Goal: Information Seeking & Learning: Learn about a topic

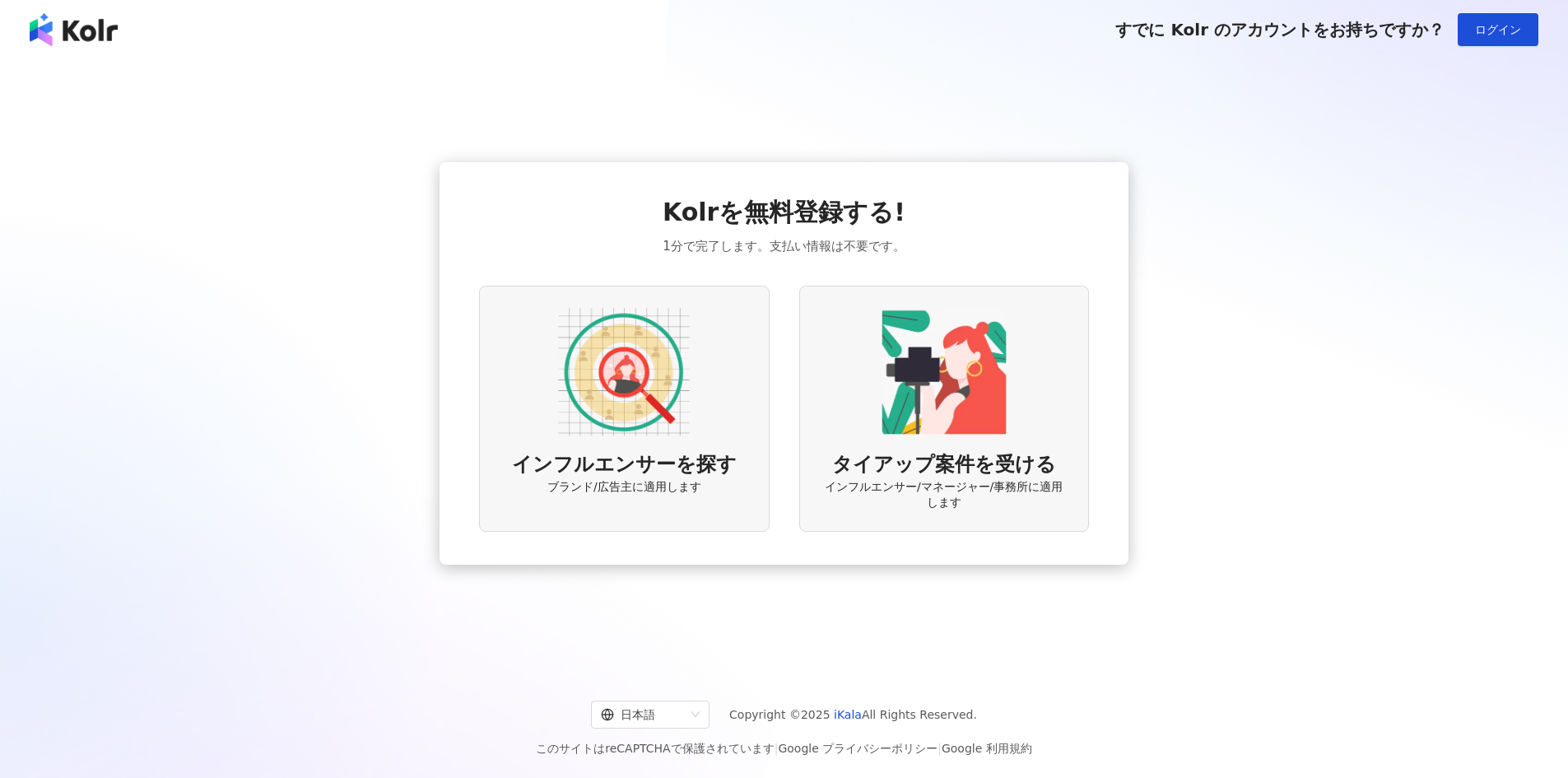
click at [640, 396] on img at bounding box center [623, 371] width 131 height 131
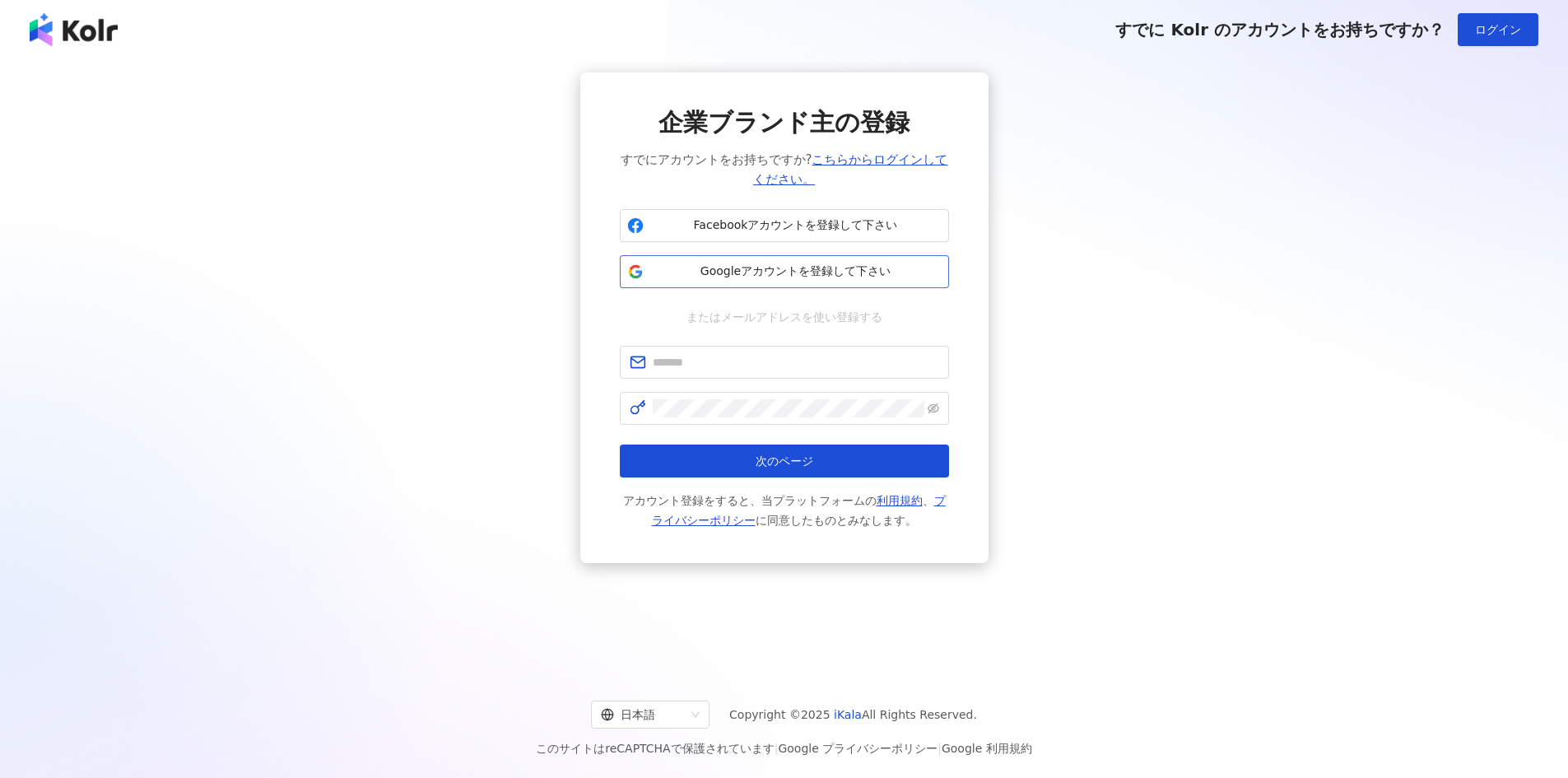
click at [790, 264] on span "Googleアカウントを登録して下さい" at bounding box center [796, 272] width 292 height 16
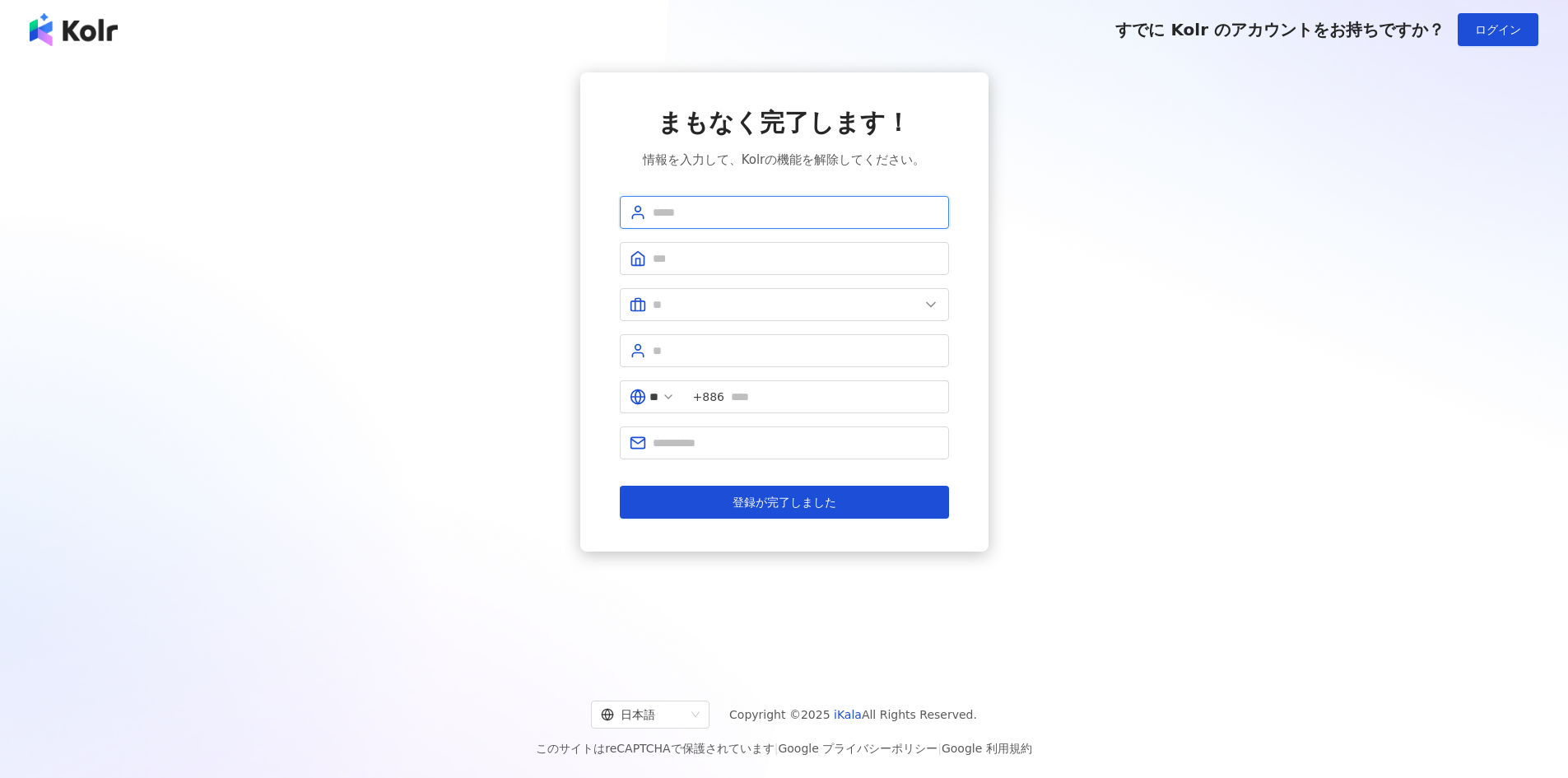
click at [692, 217] on input "text" at bounding box center [796, 212] width 286 height 18
type input "**"
click at [707, 261] on input "text" at bounding box center [796, 258] width 286 height 18
type input "**********"
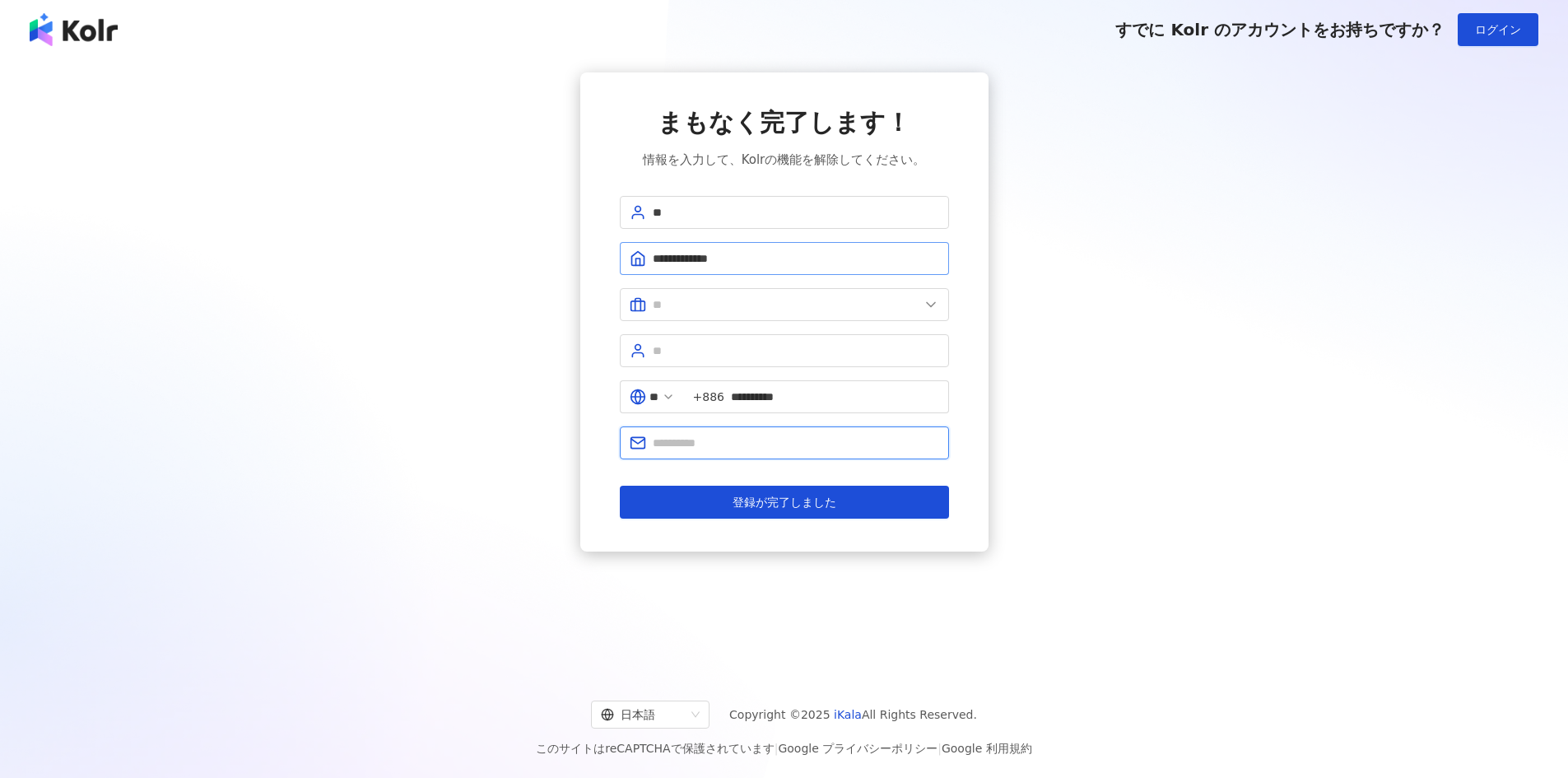
type input "**********"
click at [735, 294] on span at bounding box center [784, 304] width 329 height 33
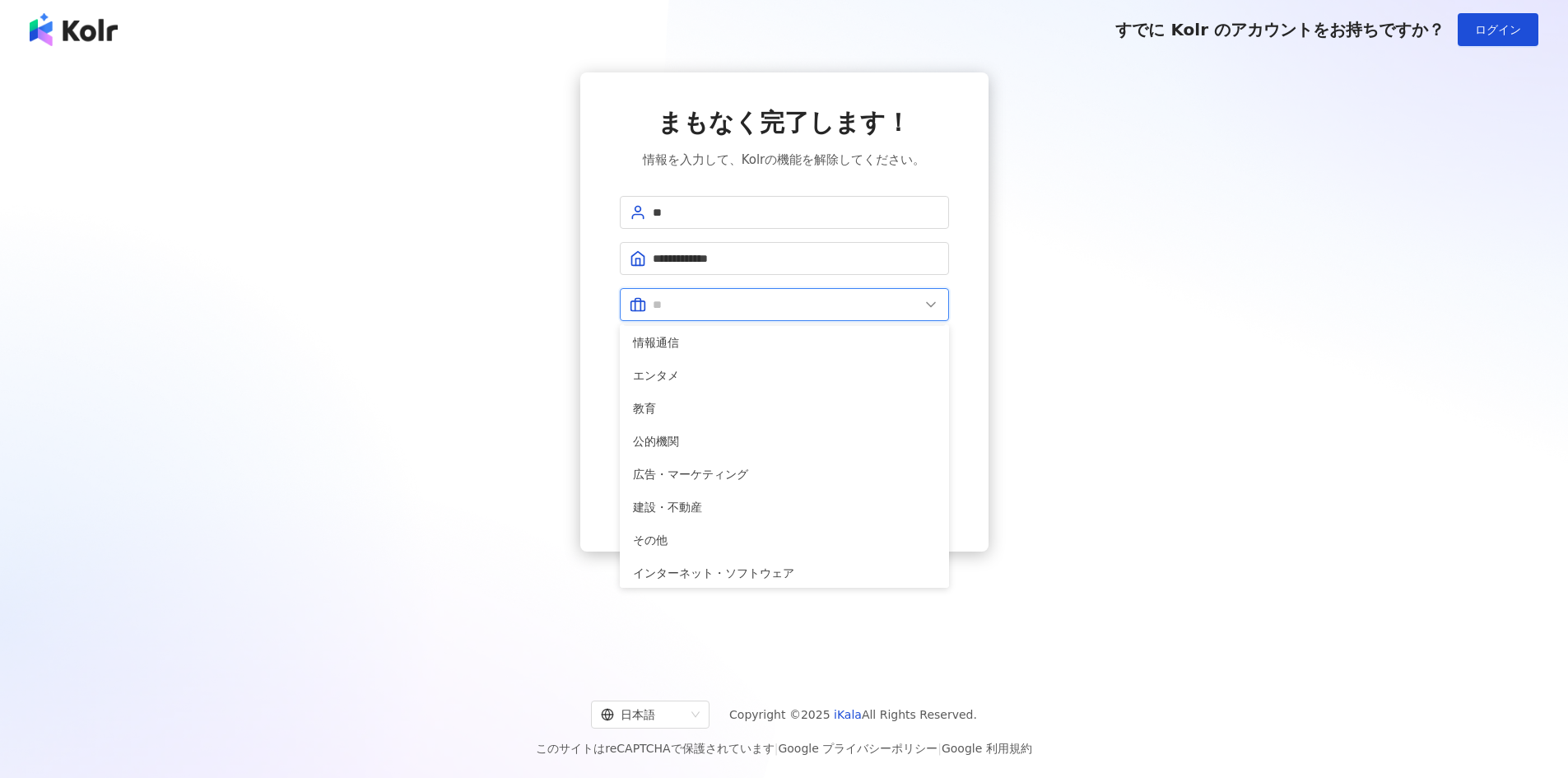
scroll to position [329, 0]
click at [774, 440] on span "広告・マーケティング" at bounding box center [784, 443] width 303 height 18
type input "**********"
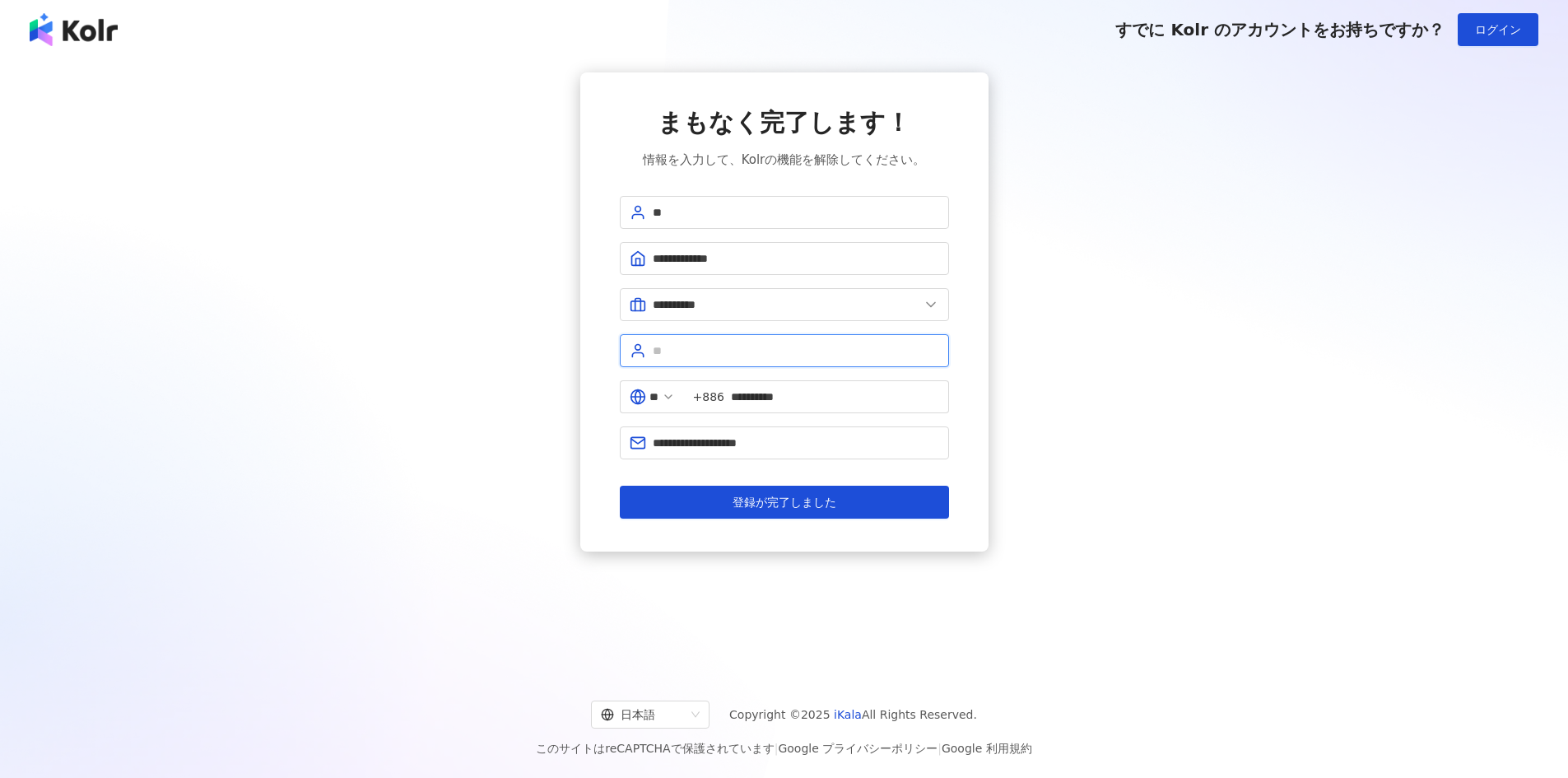
click at [698, 352] on input "text" at bounding box center [796, 351] width 286 height 18
type input "*"
type input "**********"
click at [657, 403] on input "**" at bounding box center [654, 396] width 9 height 18
click at [614, 537] on div "日本" at bounding box center [593, 539] width 158 height 30
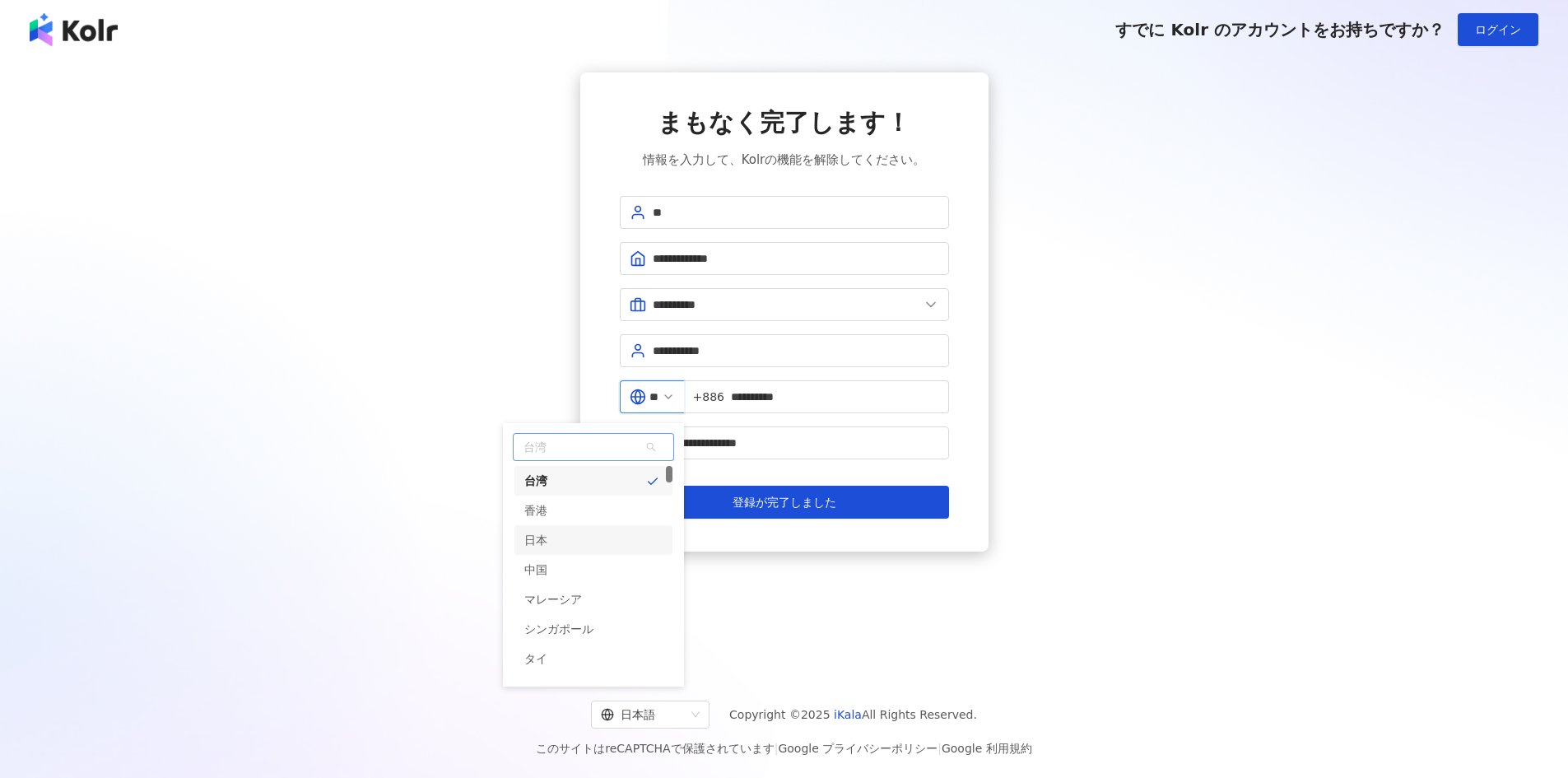
type input "**"
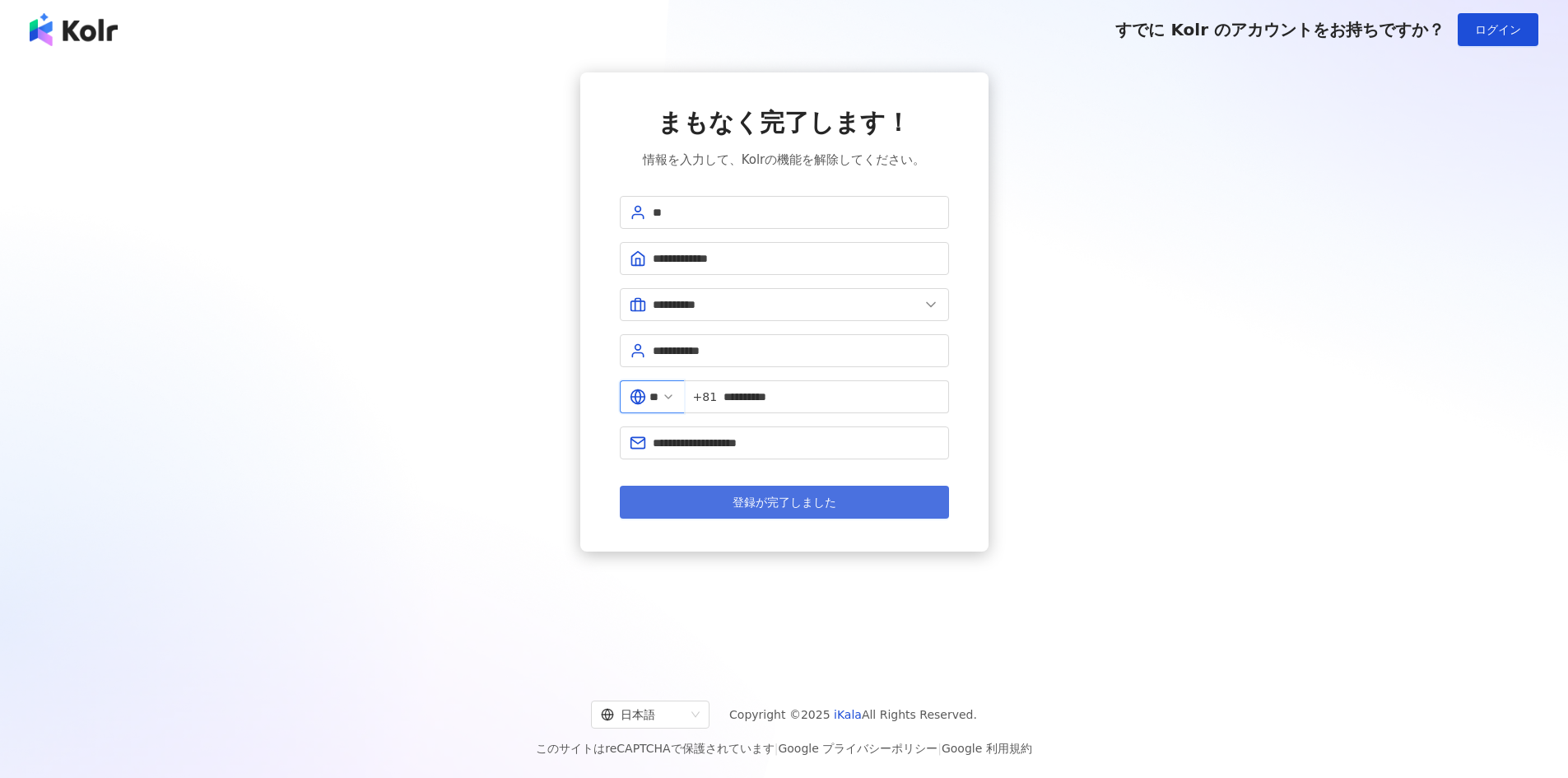
click at [788, 495] on span "登録が完了しました" at bounding box center [784, 502] width 104 height 13
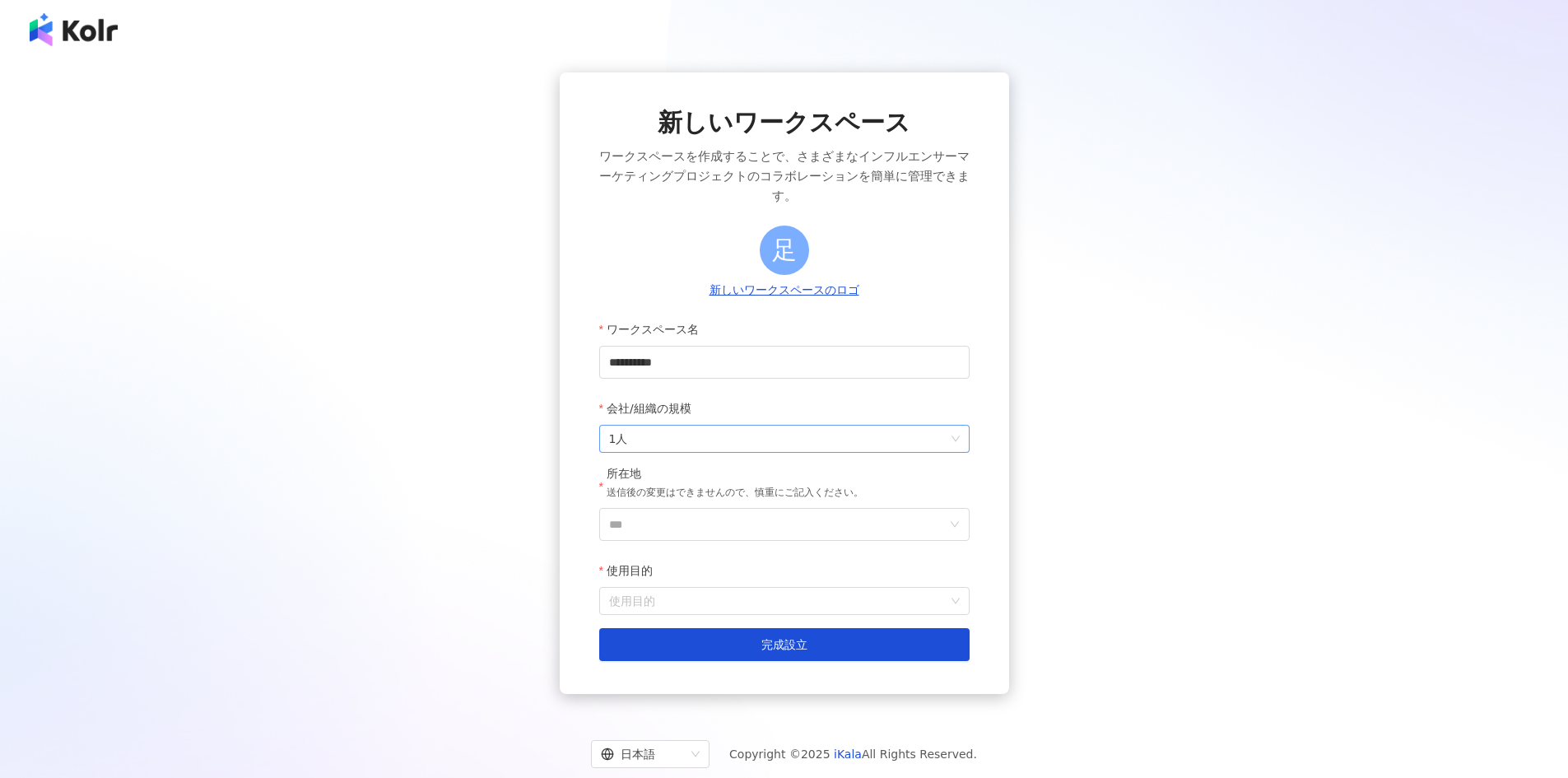
click at [759, 450] on span "1人" at bounding box center [784, 438] width 351 height 26
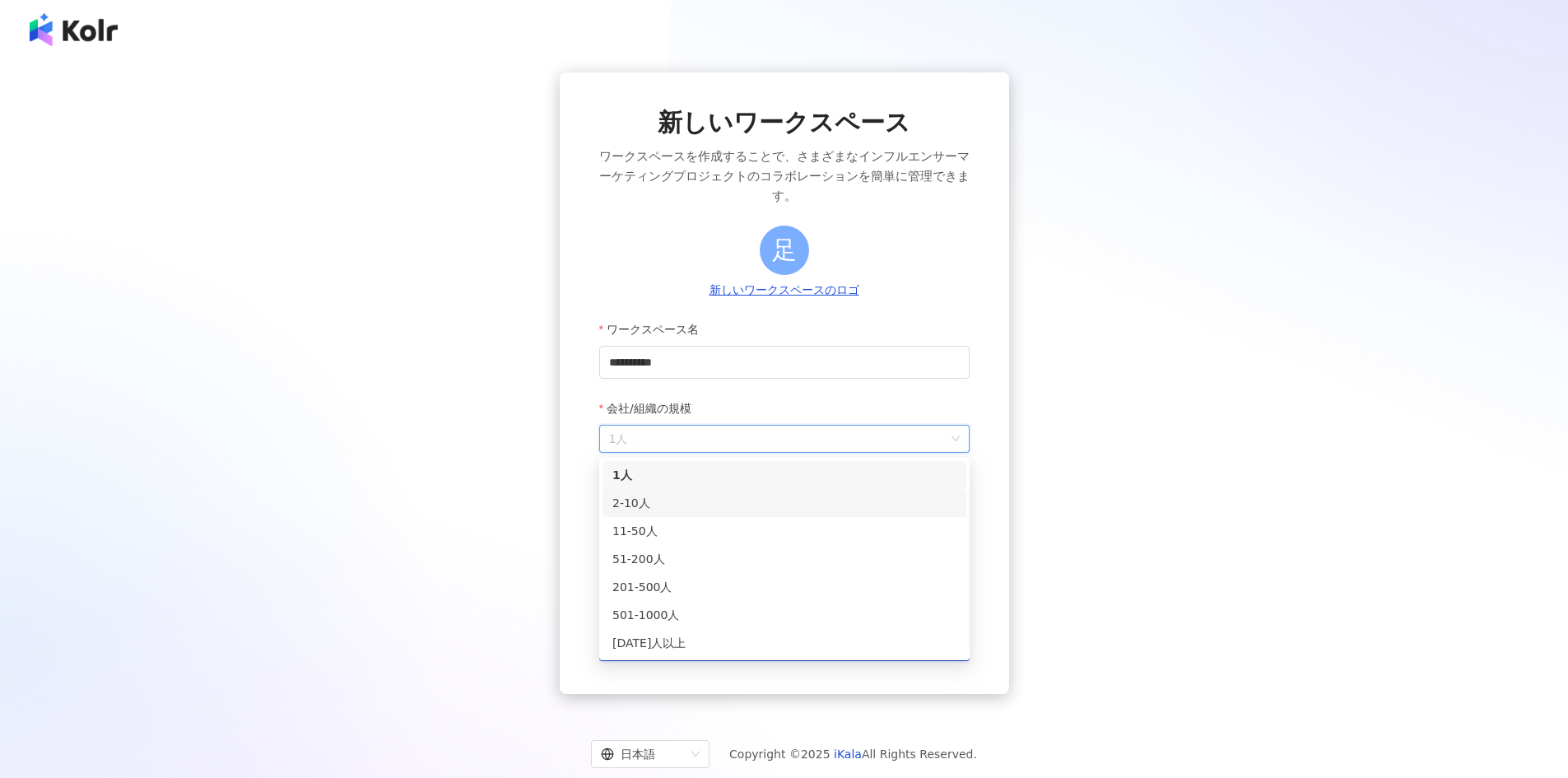
click at [776, 498] on div "2-10人" at bounding box center [784, 503] width 344 height 18
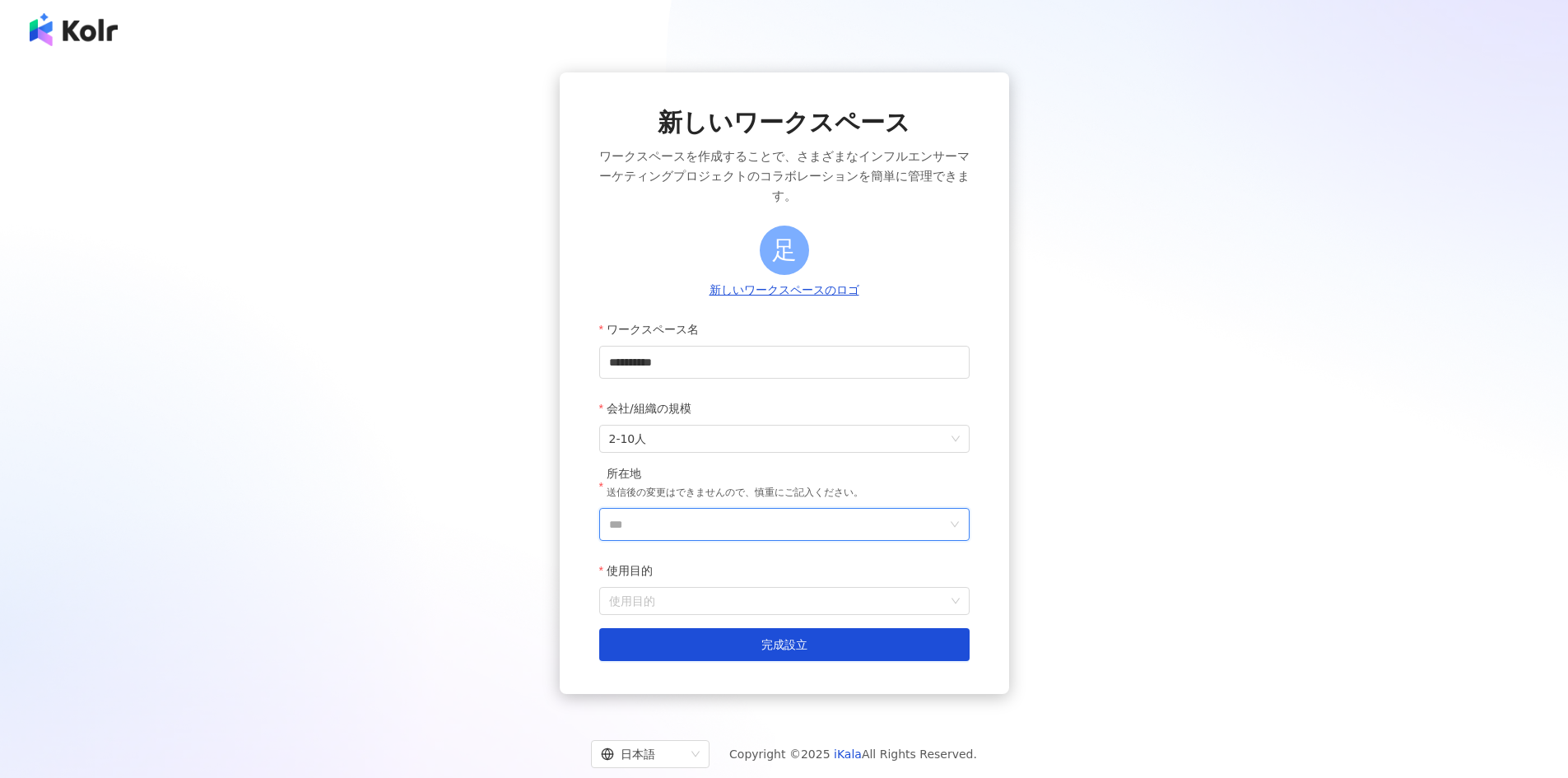
click at [699, 521] on input "***" at bounding box center [777, 524] width 337 height 31
click at [826, 359] on div "日本" at bounding box center [822, 351] width 23 height 30
click at [708, 596] on input "使用目的" at bounding box center [784, 600] width 351 height 26
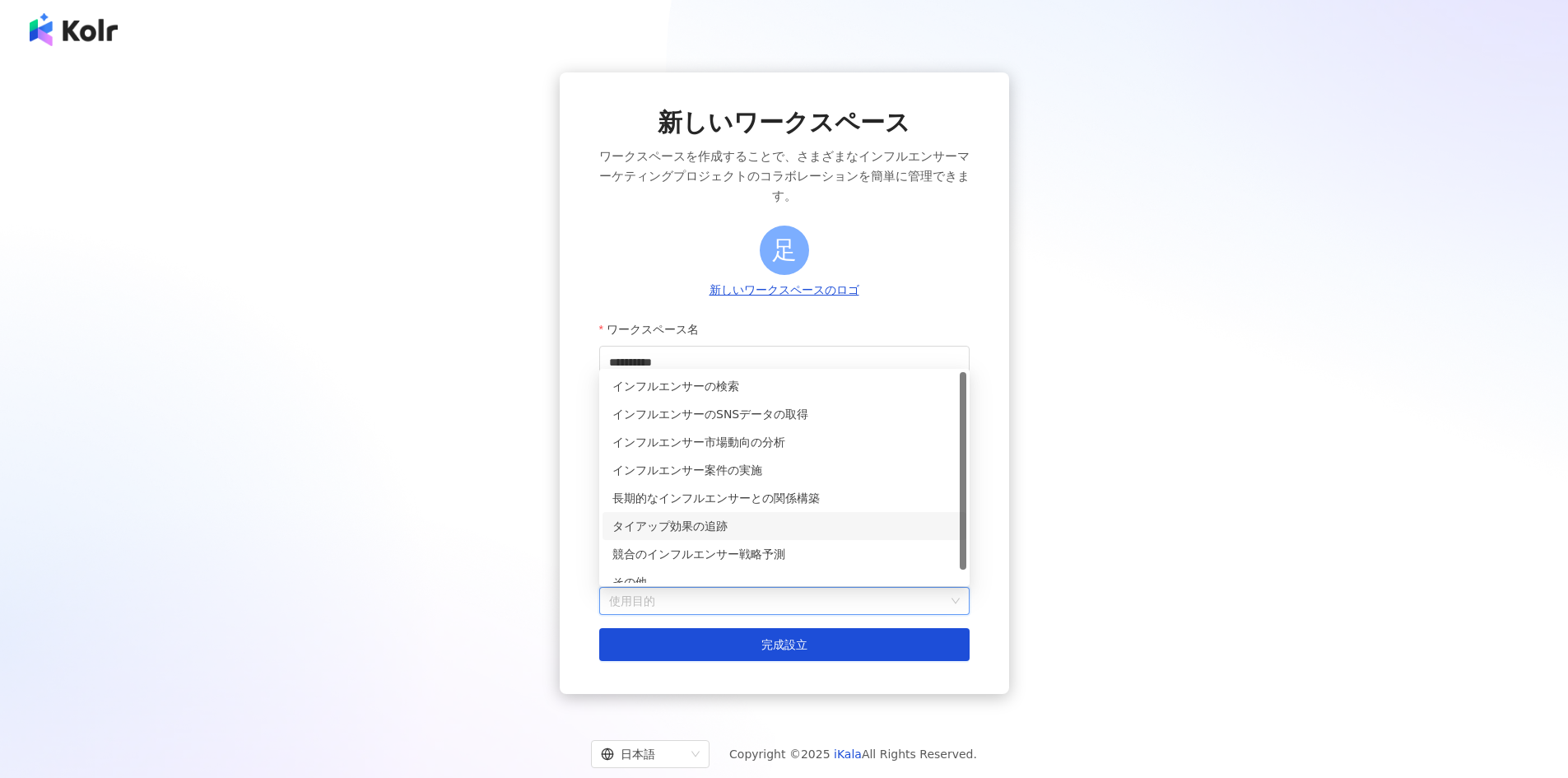
click at [557, 526] on div "**********" at bounding box center [784, 383] width 1529 height 622
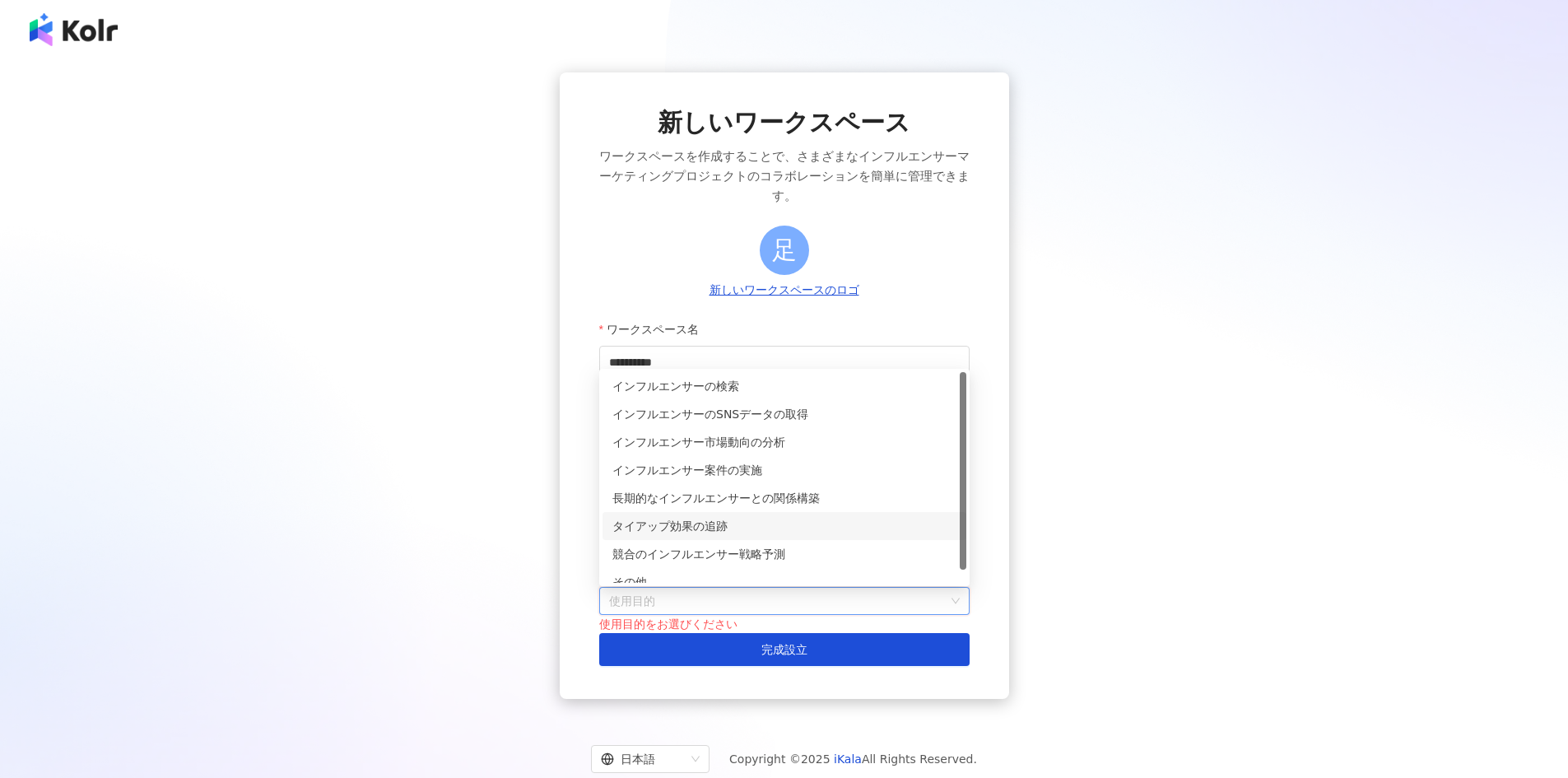
click at [686, 600] on input "使用目的" at bounding box center [784, 600] width 351 height 26
click at [695, 387] on div "インフルエンサーの検索" at bounding box center [784, 386] width 344 height 18
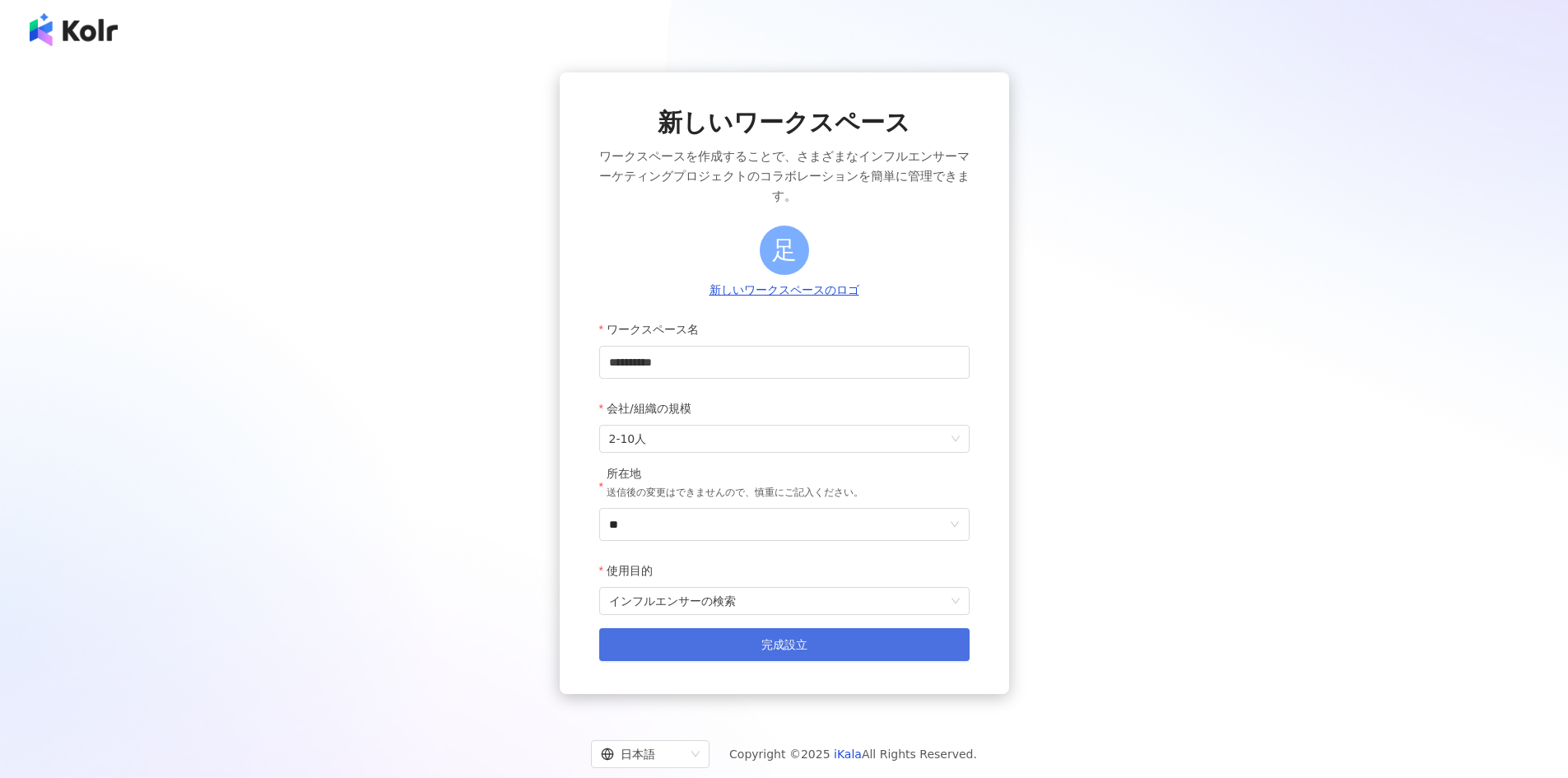
click at [737, 641] on button "完成設立" at bounding box center [784, 644] width 370 height 33
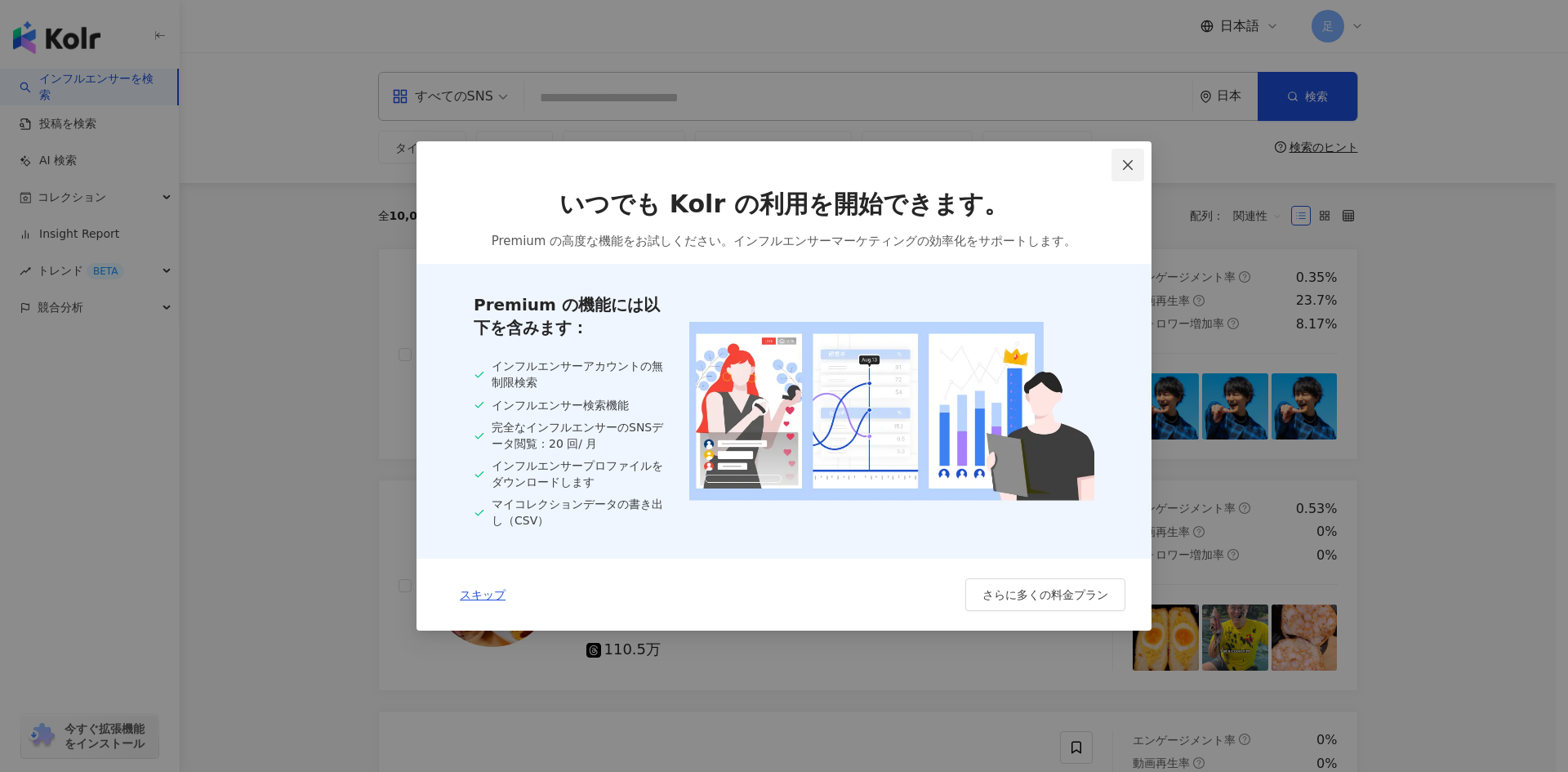
click at [1133, 164] on icon "close" at bounding box center [1128, 165] width 13 height 13
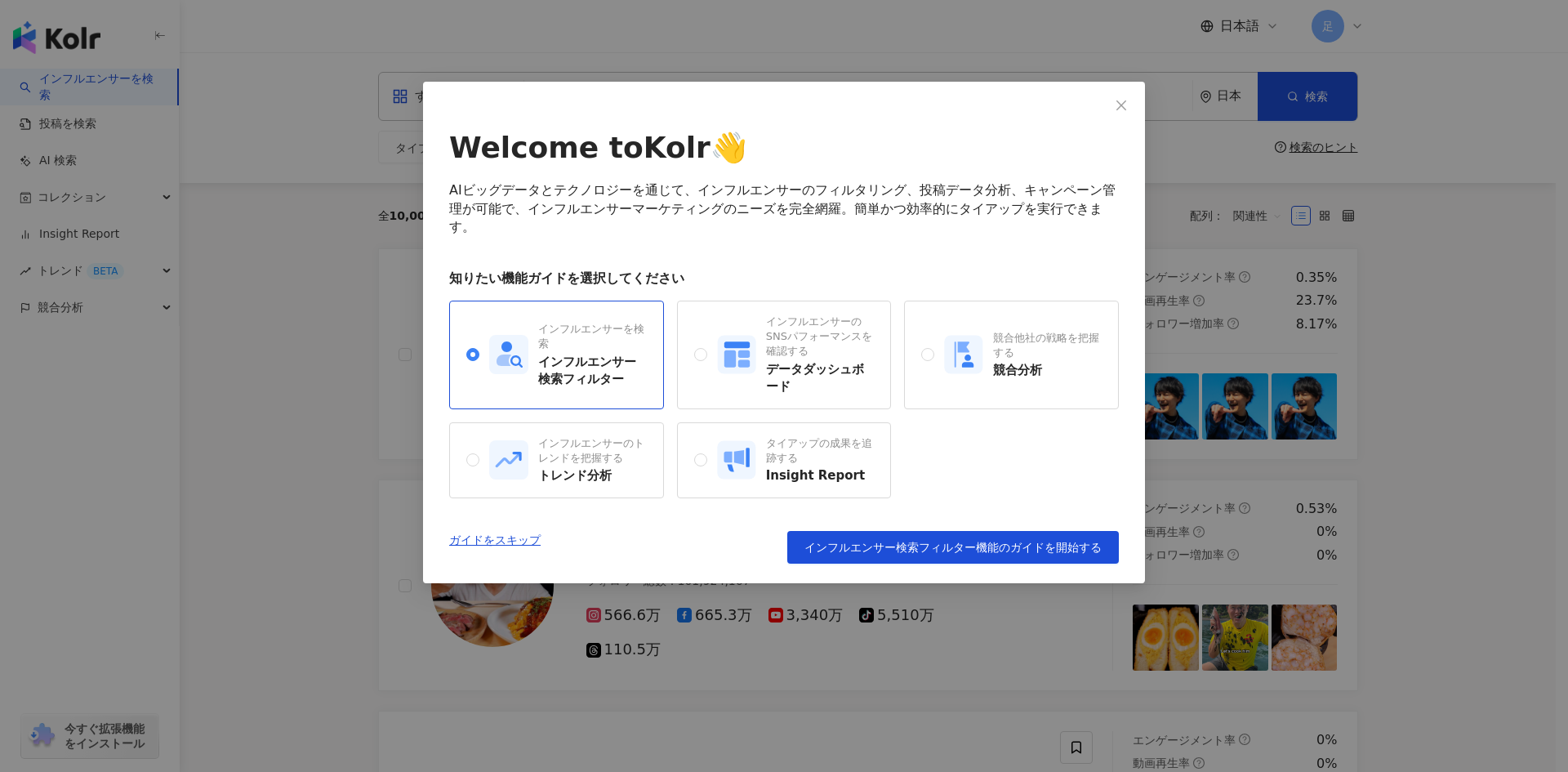
click at [1422, 358] on div "Welcome to Kolr 👋 AIビッグデータとテクノロジーを通じて、インフルエンサーのフィルタリング、投稿データ分析、キャンペーン管理が可能で、インフ…" at bounding box center [784, 386] width 1568 height 772
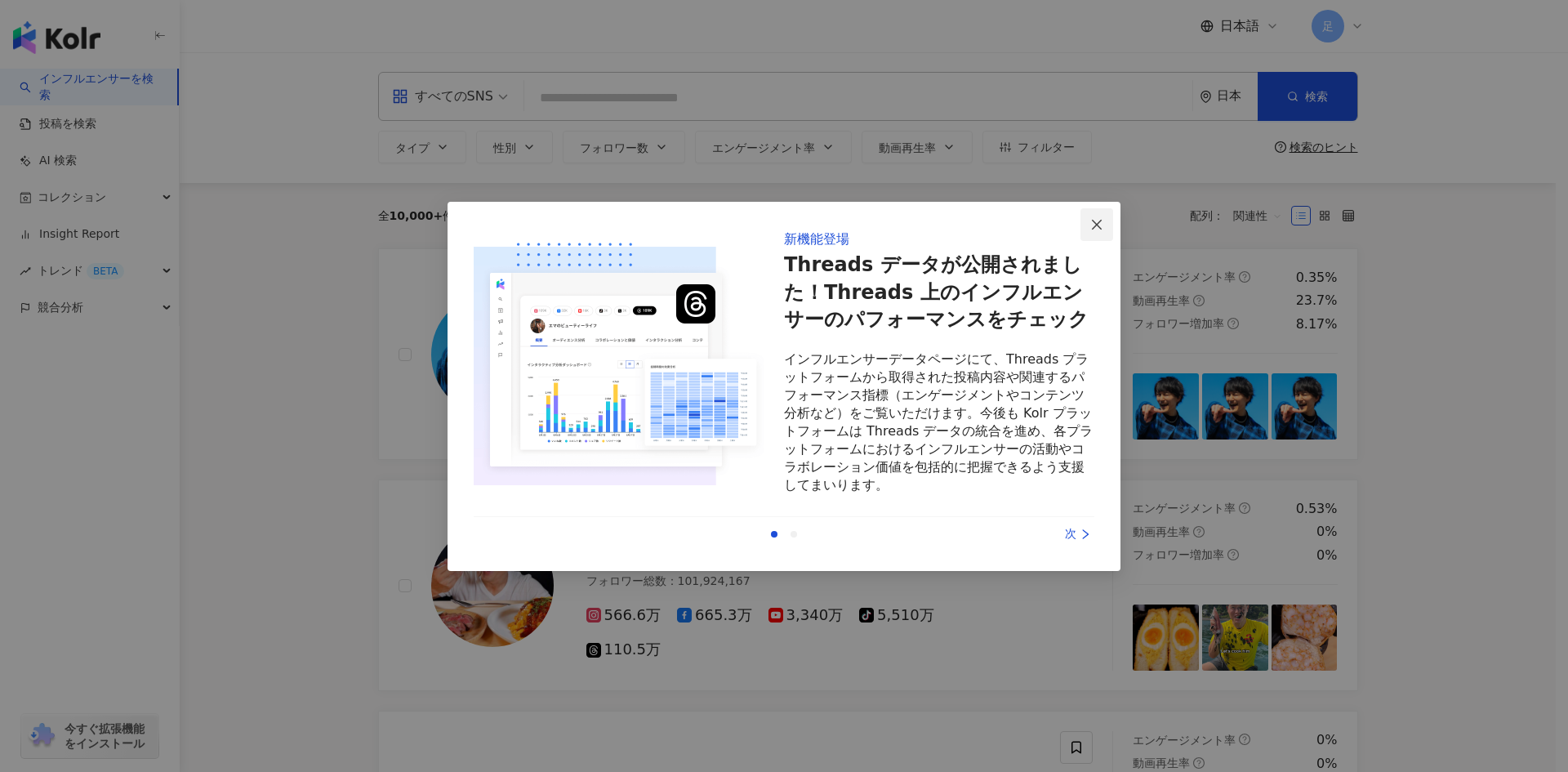
click at [1097, 224] on icon "close" at bounding box center [1096, 225] width 10 height 10
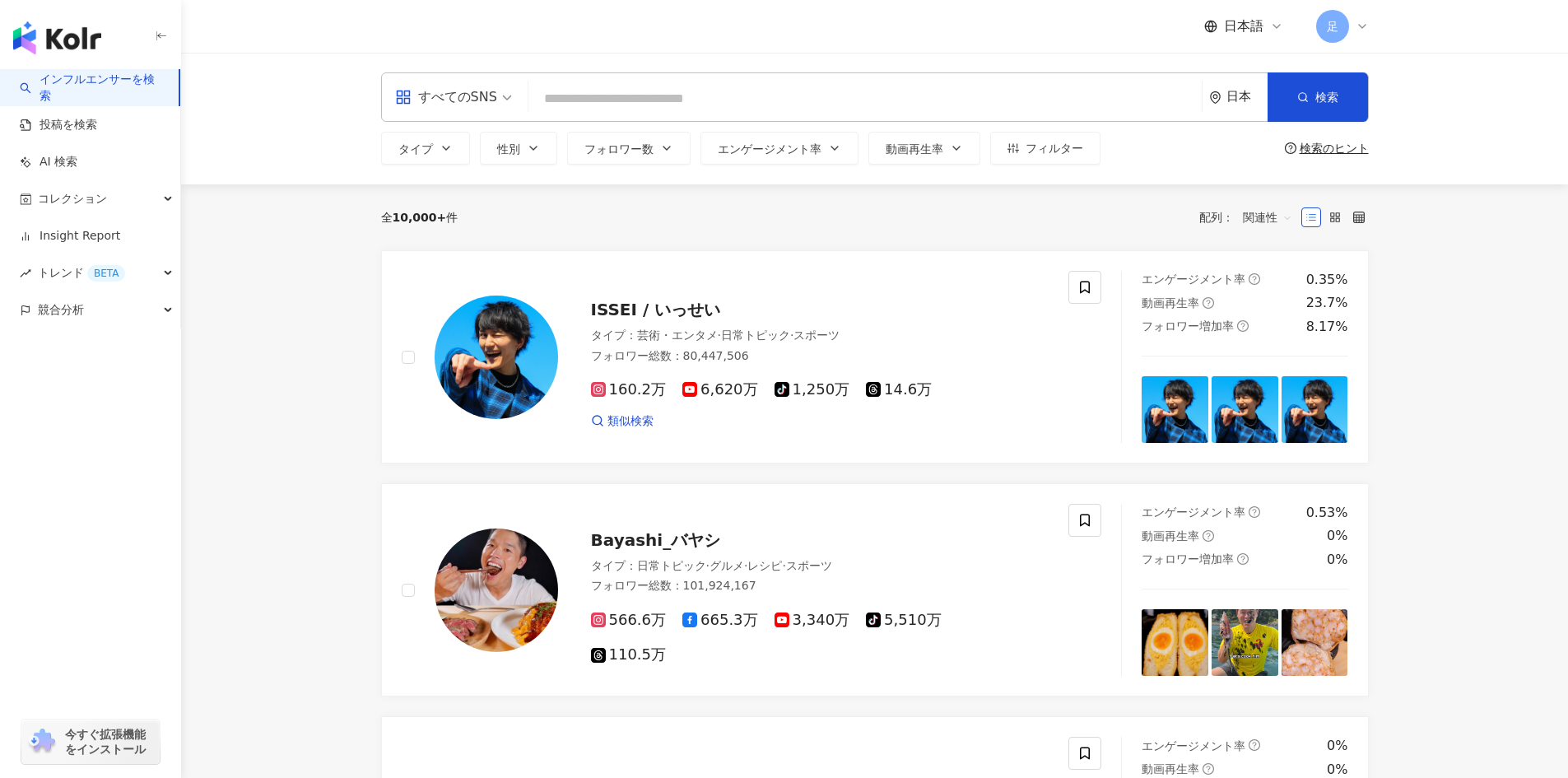
click at [490, 96] on div "すべてのSNS" at bounding box center [446, 97] width 102 height 26
click at [461, 171] on div "Instagram" at bounding box center [453, 173] width 108 height 21
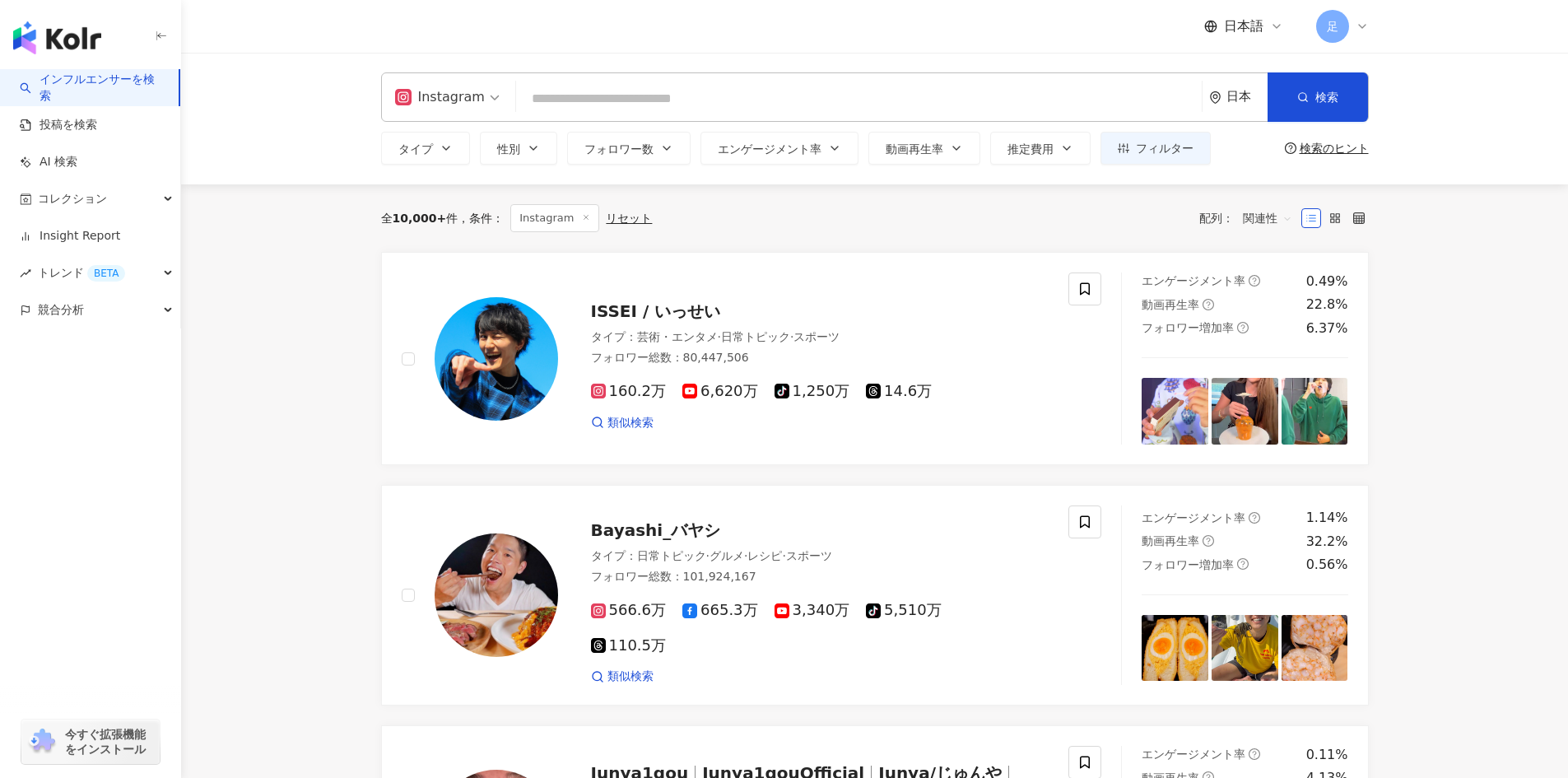
click at [594, 98] on input "search" at bounding box center [859, 98] width 673 height 31
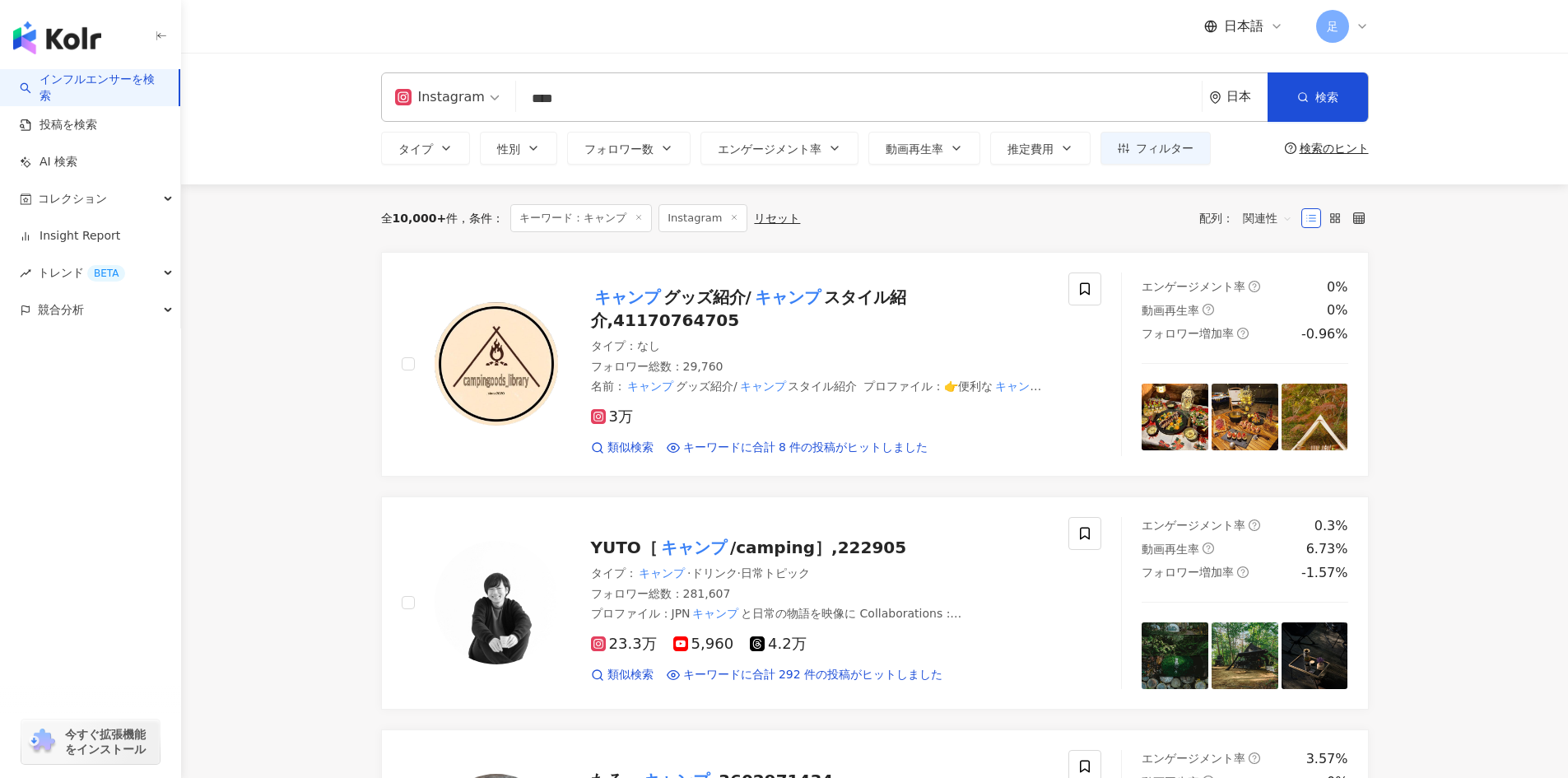
click at [483, 98] on span "Instagram" at bounding box center [447, 97] width 105 height 26
type input "****"
click at [481, 103] on span "Instagram" at bounding box center [447, 97] width 105 height 26
click at [490, 88] on span "Instagram" at bounding box center [447, 97] width 105 height 26
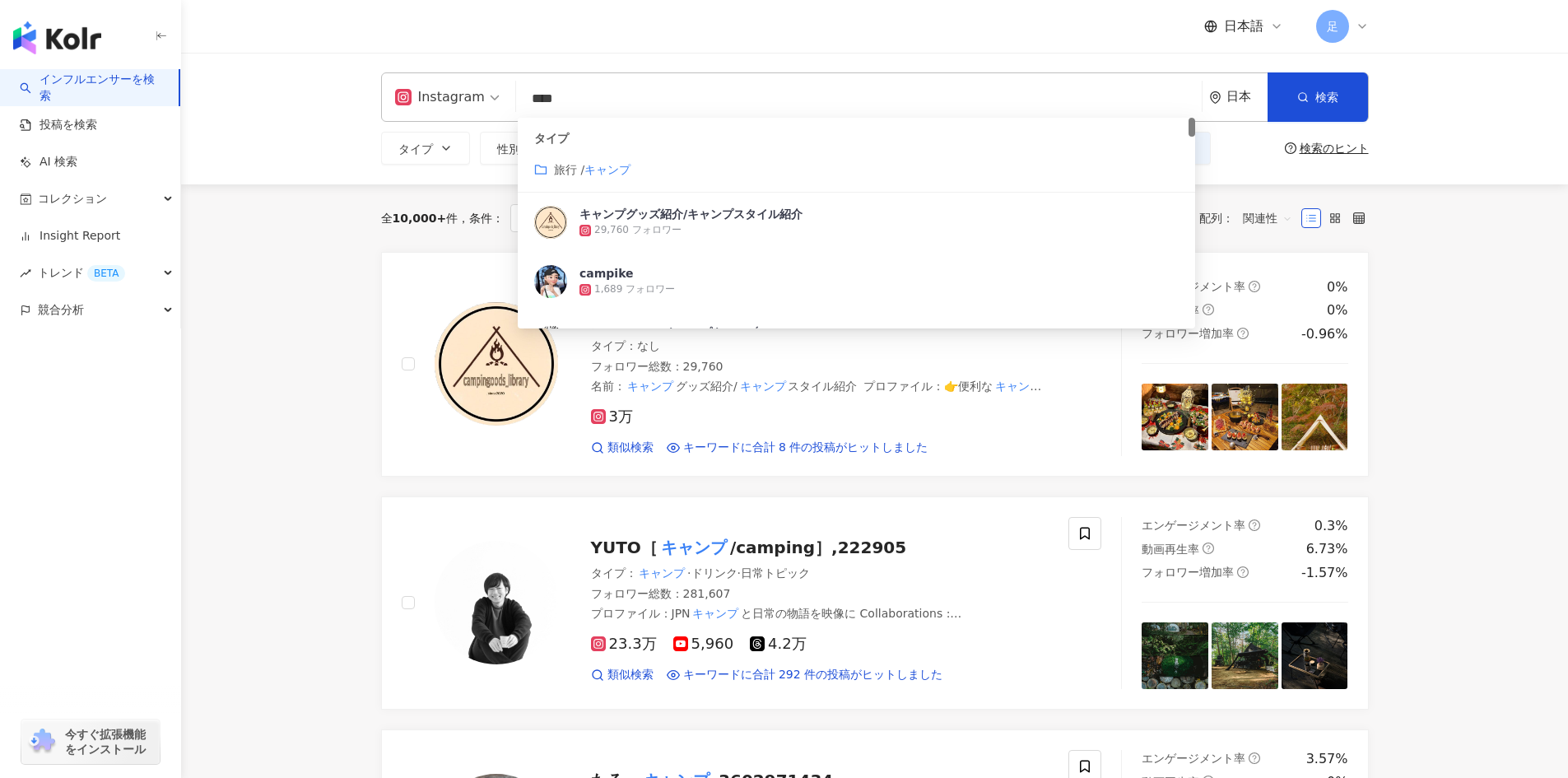
drag, startPoint x: 637, startPoint y: 103, endPoint x: 510, endPoint y: 90, distance: 127.7
click at [510, 90] on div "Instagram **** 日本 検索 customizedTag タイプ 旅行 / キャンプ キャンプグッズ紹介/キャンプスタイル紹介 29,760 フォ…" at bounding box center [875, 97] width 987 height 49
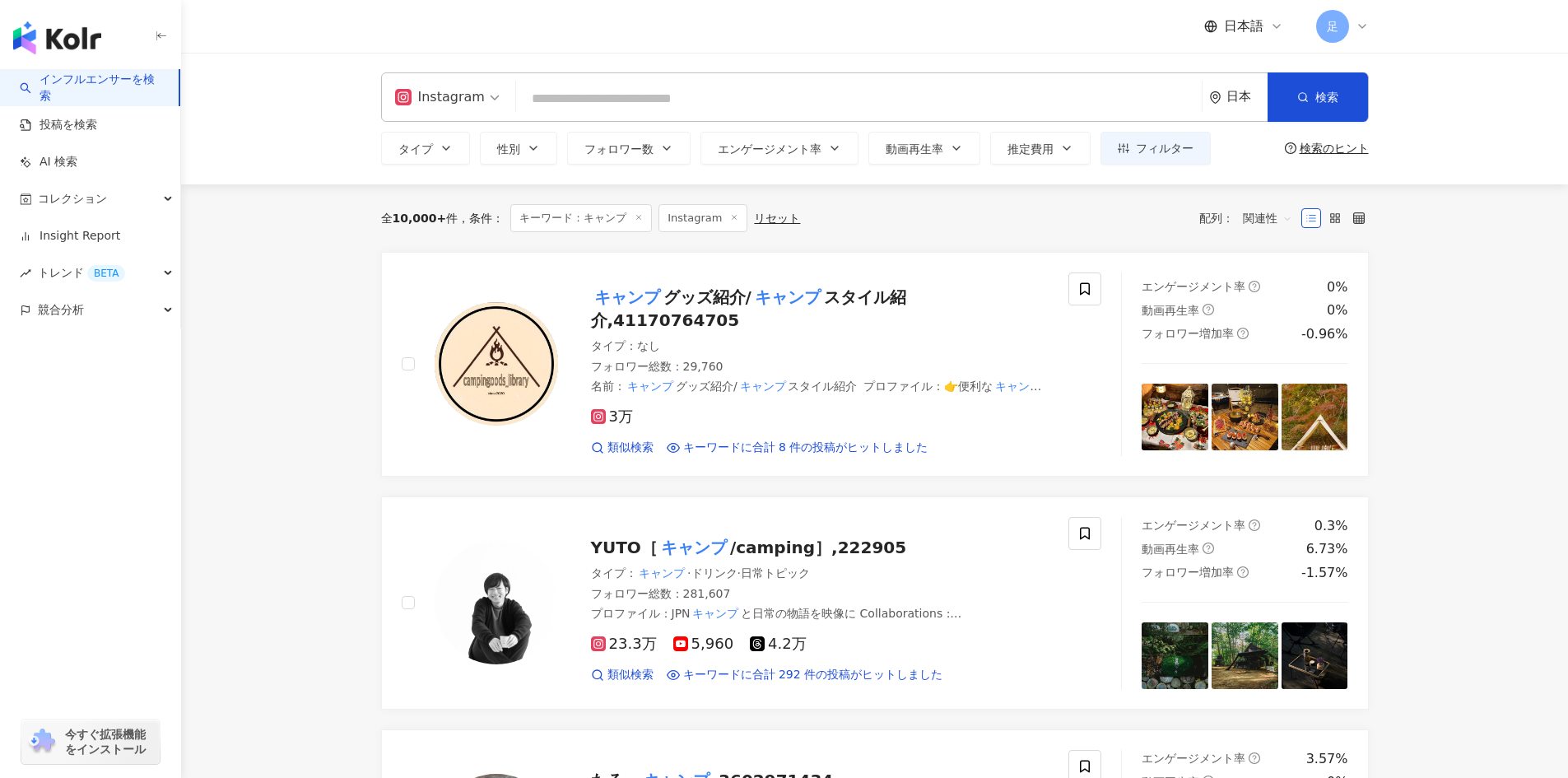
click at [323, 252] on main "Instagram 日本 検索 customizedTag タイプ 旅行 / キャンプ キャンプグッズ紹介/キャンプスタイル紹介 29,760 フォロワー c…" at bounding box center [874, 772] width 1387 height 1438
click at [790, 114] on input "search" at bounding box center [859, 98] width 673 height 31
paste input "****"
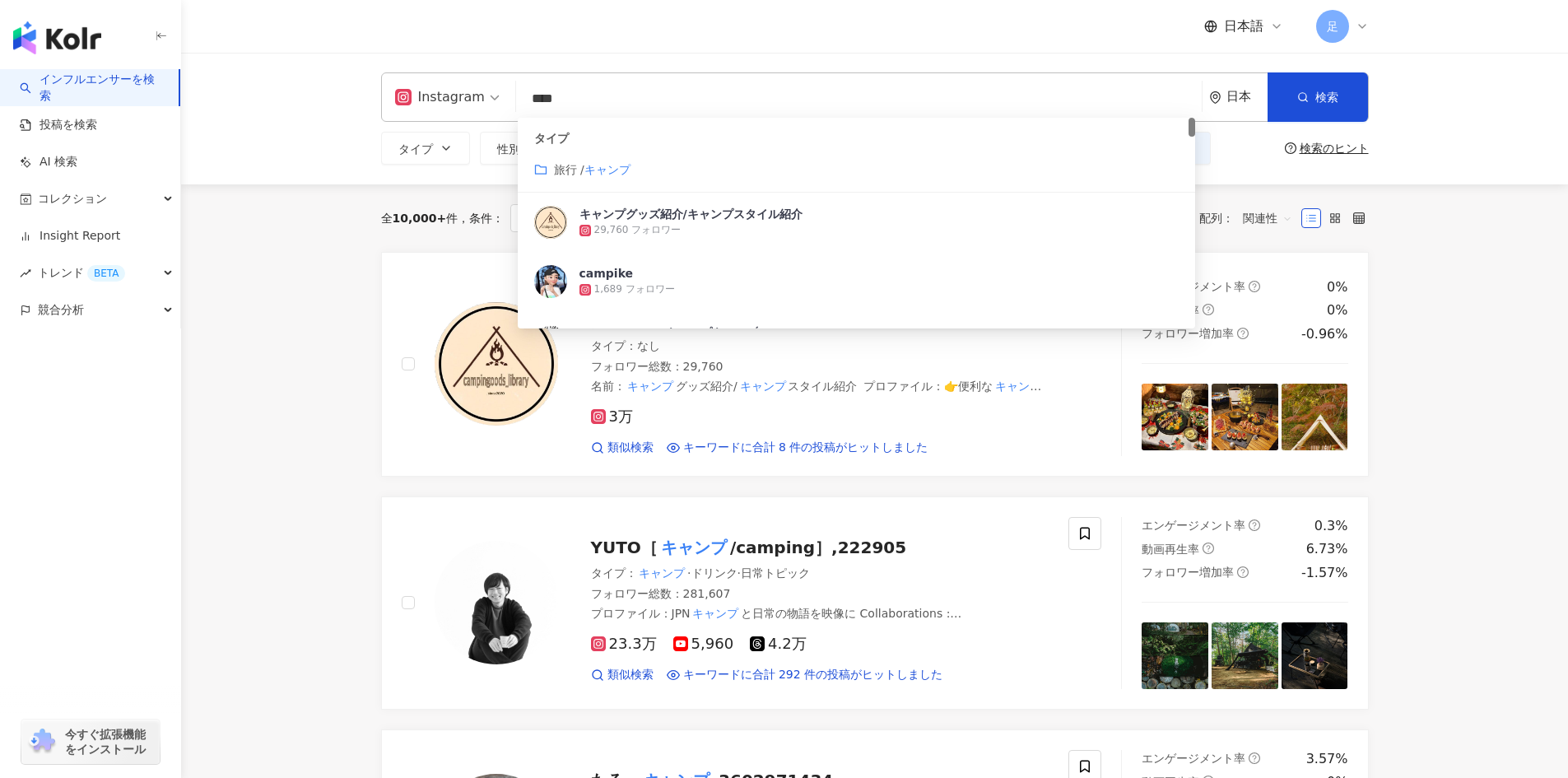
type input "****"
click at [260, 290] on main "Instagram キャンプ **** 日本 検索 customizedTag e7d3568d-a135-4140-9259-0259226f4235 タイ…" at bounding box center [874, 772] width 1387 height 1438
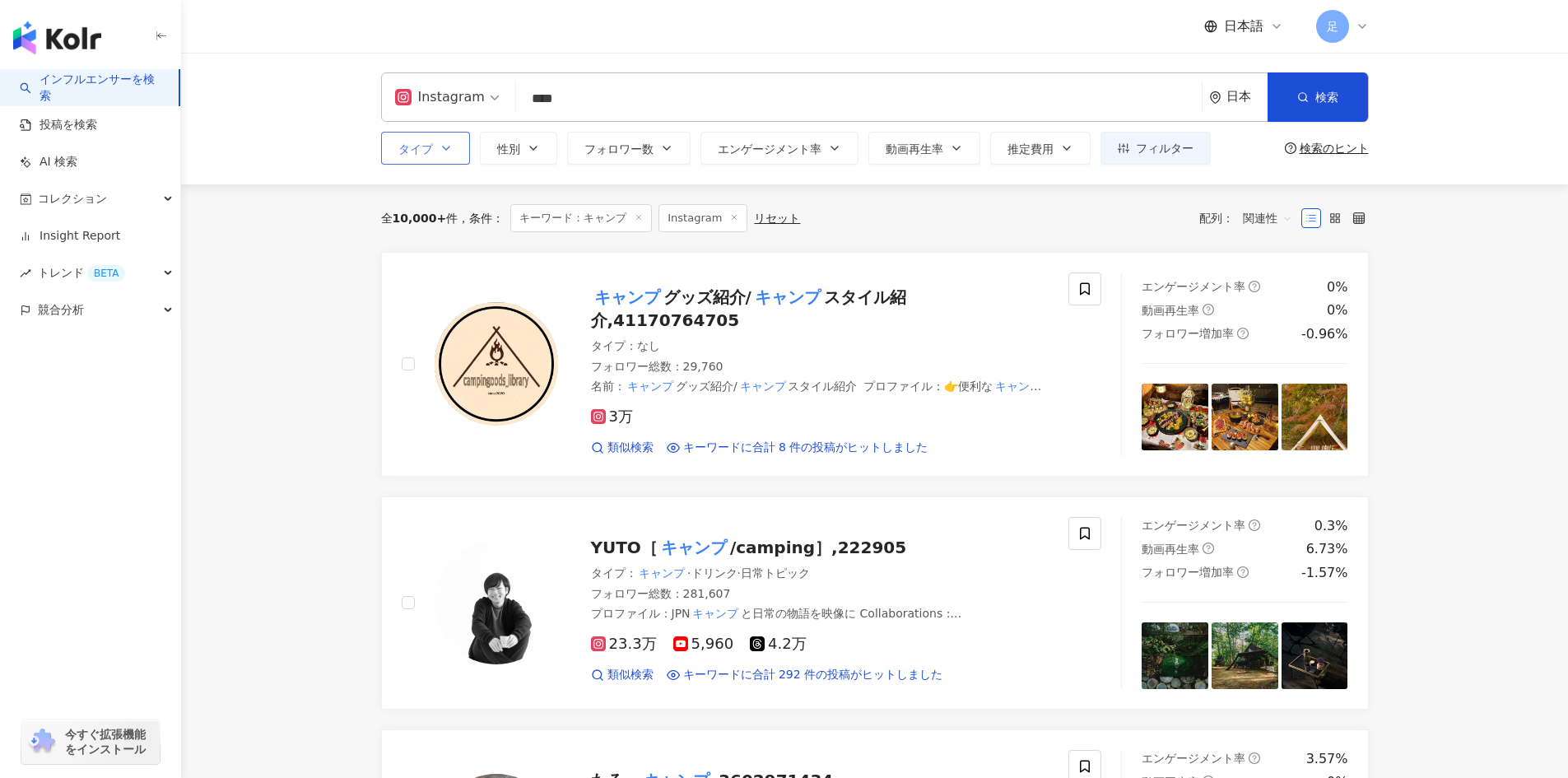
click at [429, 150] on span "タイプ" at bounding box center [415, 148] width 35 height 13
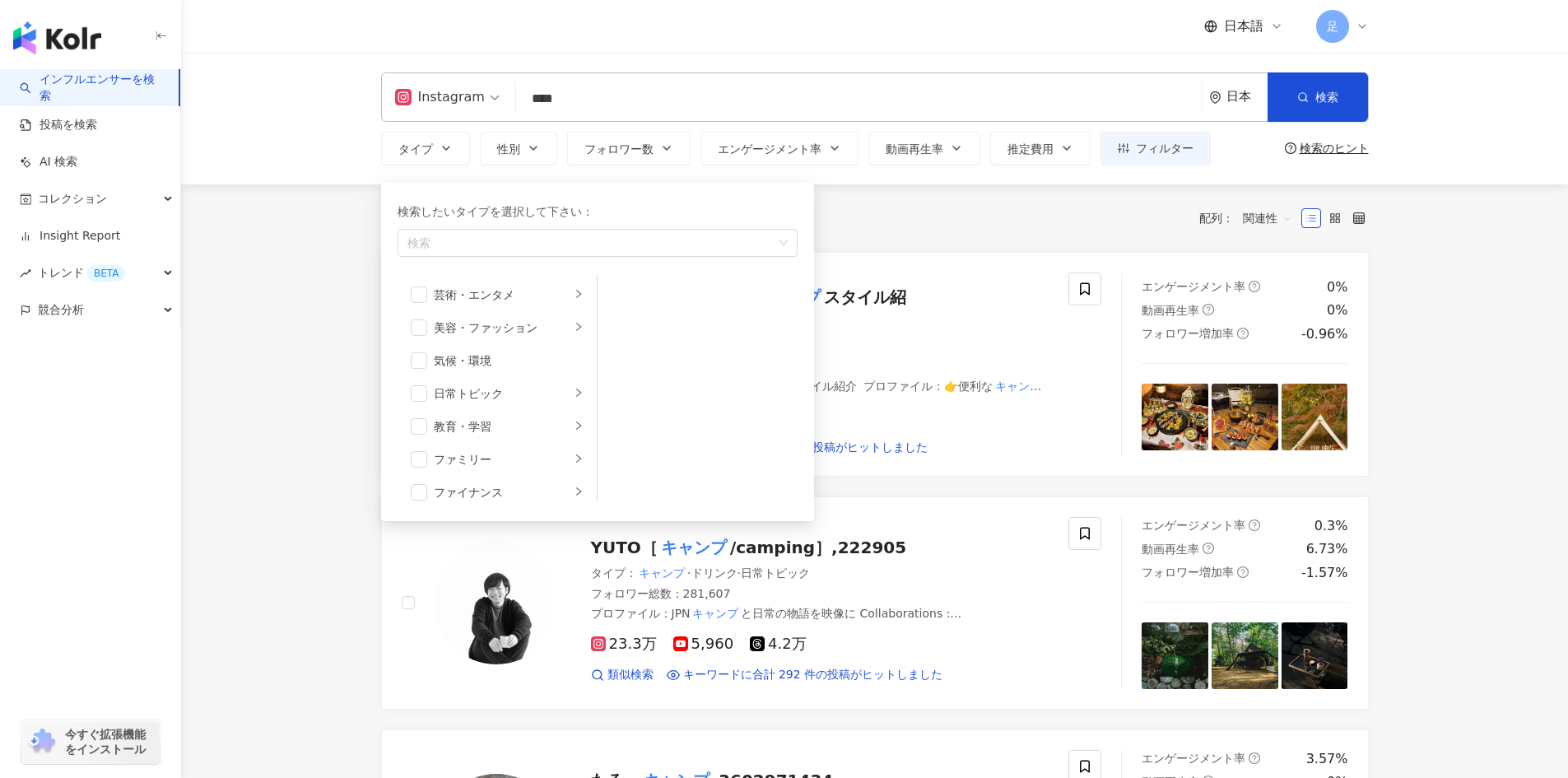
click at [331, 266] on main "Instagram **** 日本 検索 customizedTag e7d3568d-a135-4140-9259-0259226f4235 タイプ 旅行 …" at bounding box center [874, 772] width 1387 height 1438
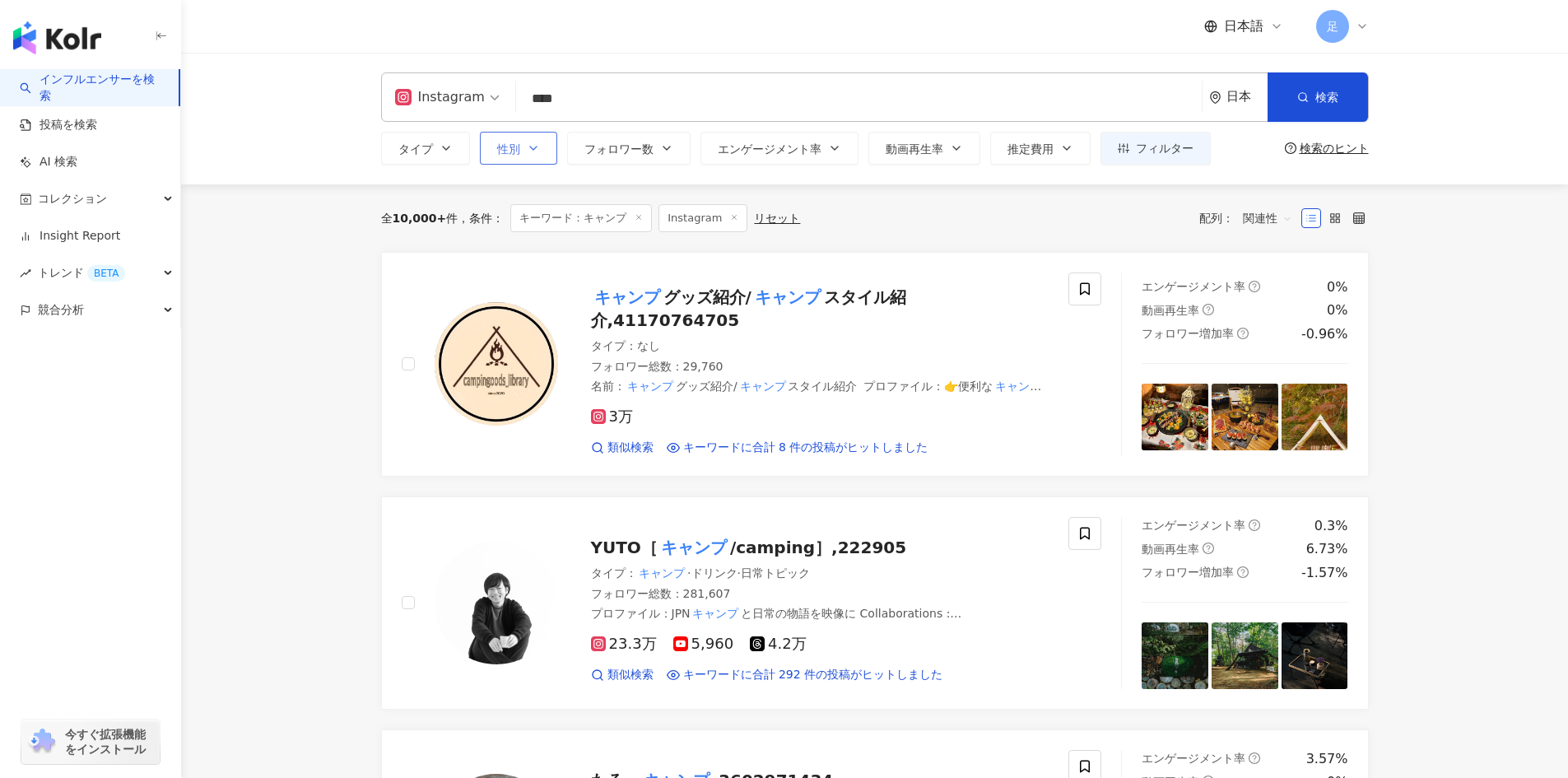
click at [530, 142] on icon "button" at bounding box center [533, 148] width 13 height 13
click at [672, 144] on icon "button" at bounding box center [666, 148] width 13 height 13
click at [1064, 163] on button "推定費用" at bounding box center [1040, 148] width 100 height 33
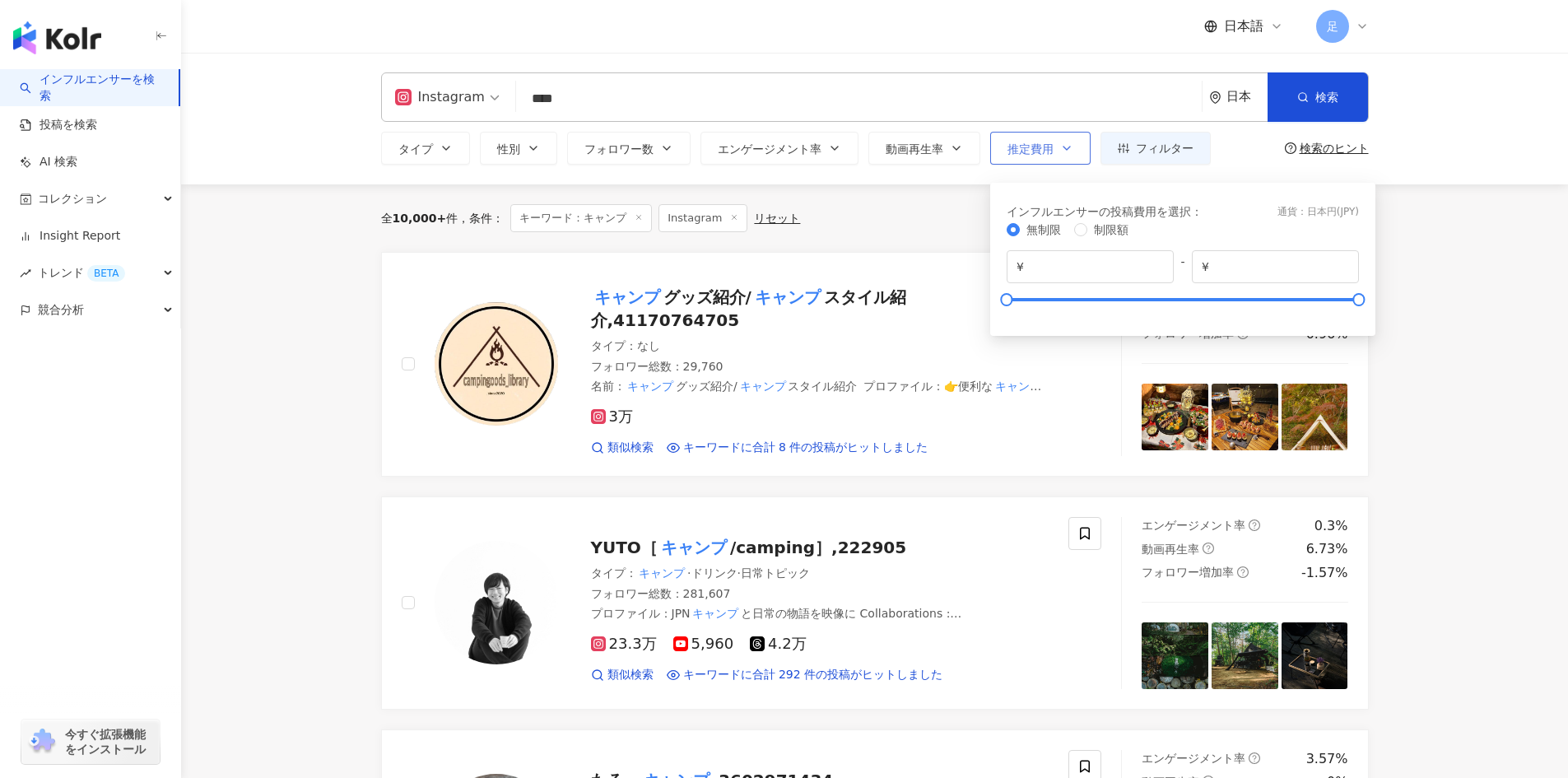
click at [1063, 159] on button "推定費用" at bounding box center [1040, 148] width 100 height 33
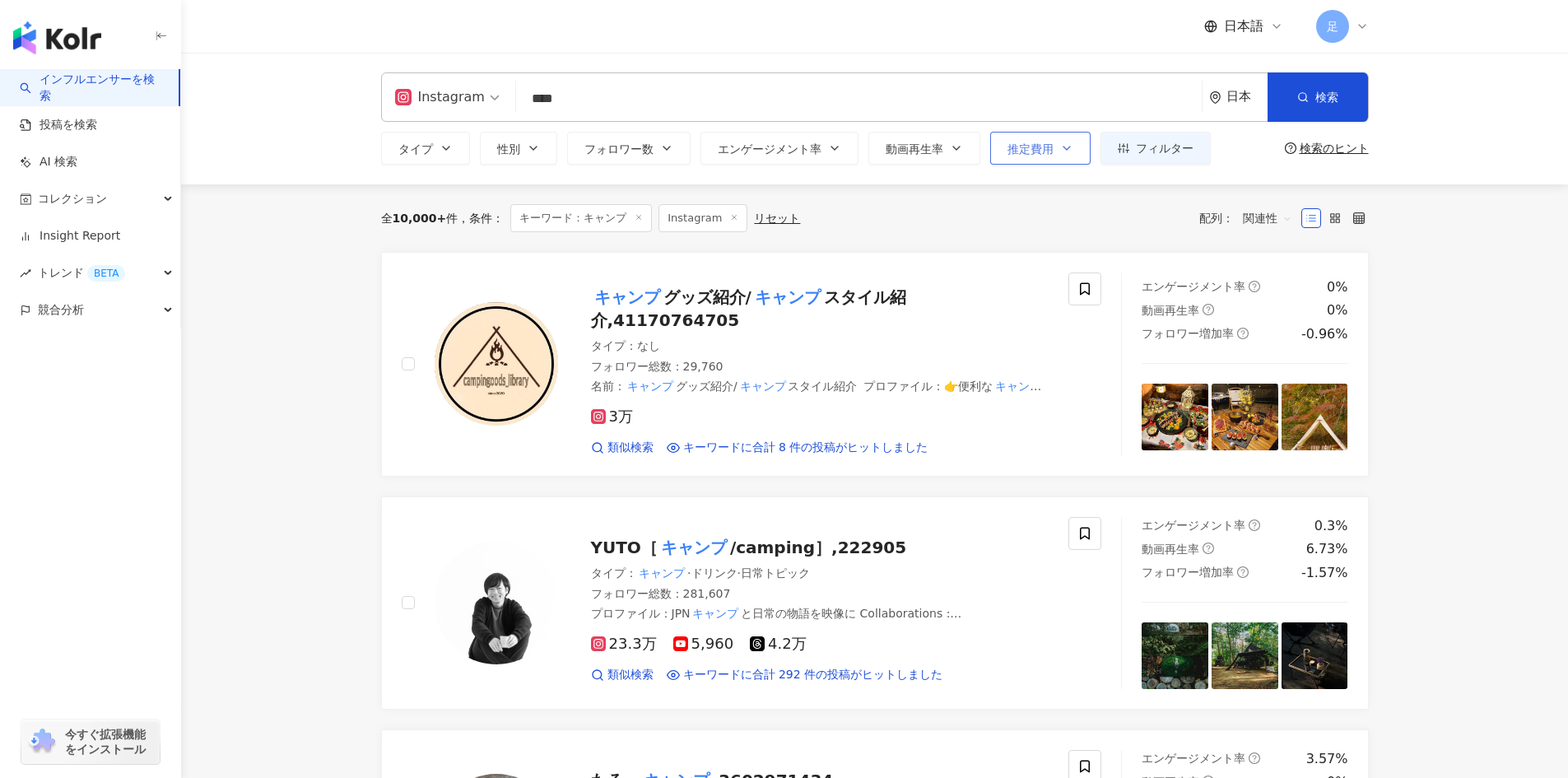
click at [1063, 159] on button "推定費用" at bounding box center [1040, 148] width 100 height 33
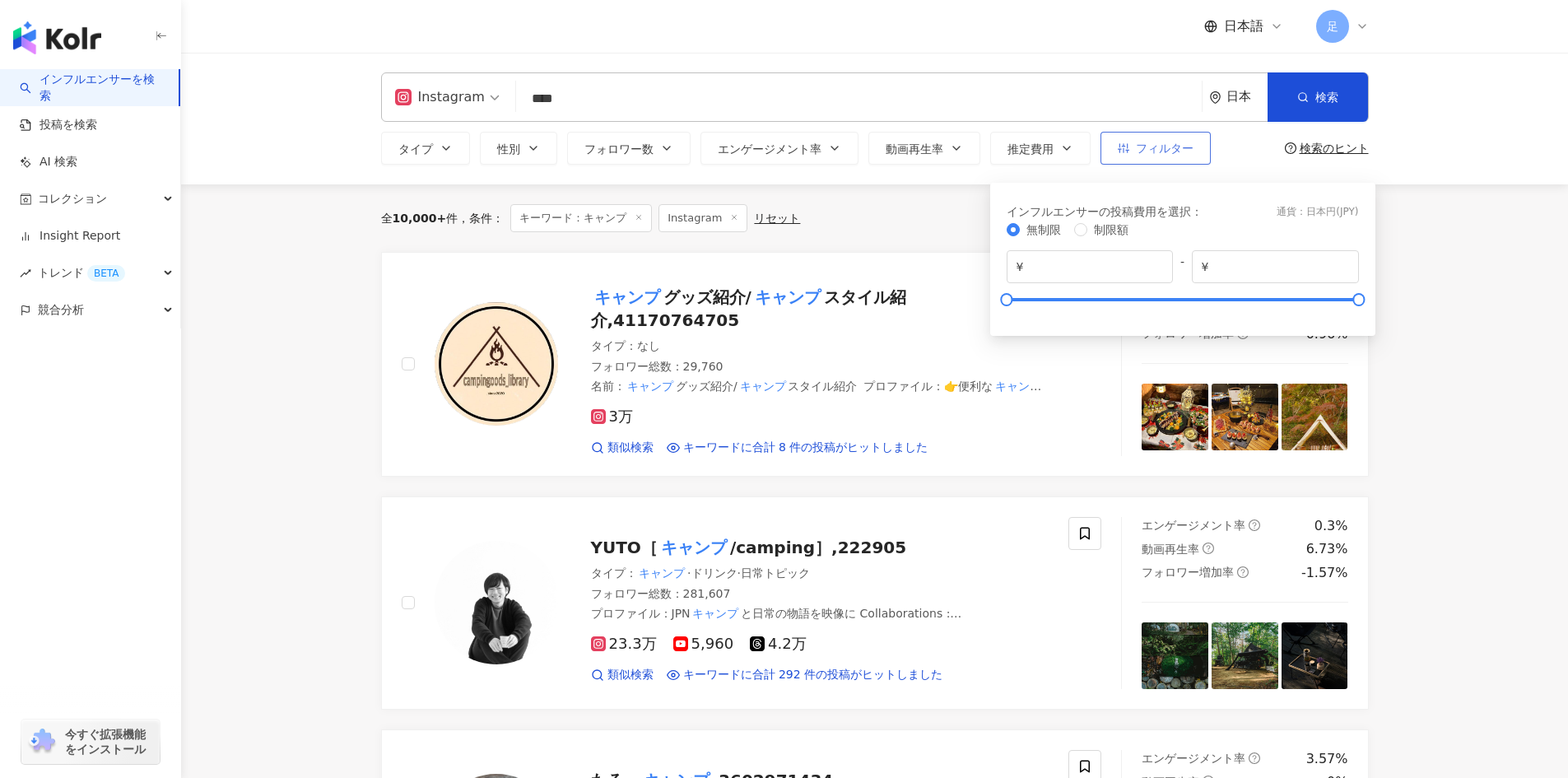
click at [1148, 150] on span "フィルター" at bounding box center [1165, 148] width 57 height 13
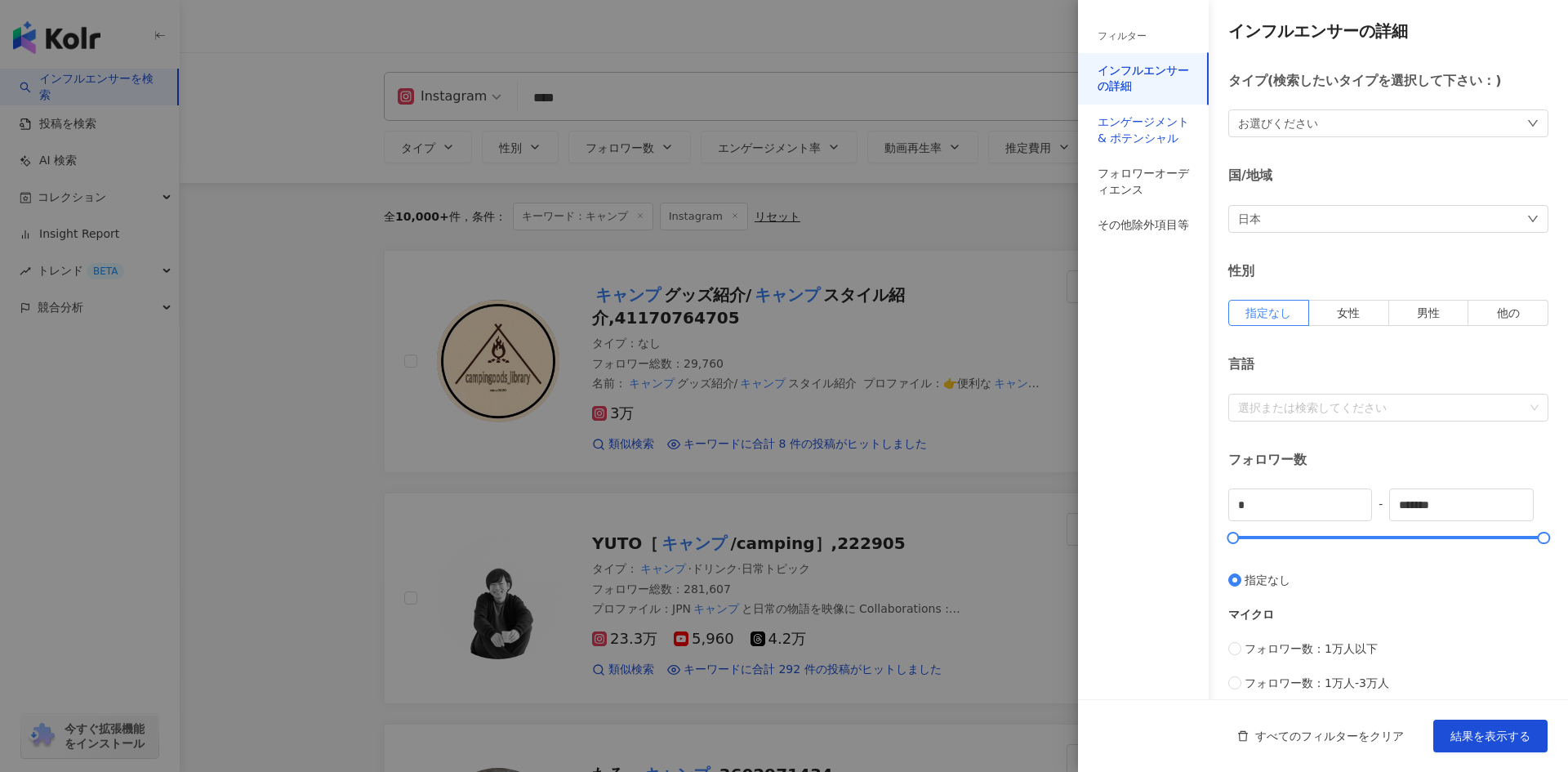
click at [1160, 146] on div "エンゲージメント & ポテンシャル" at bounding box center [1143, 130] width 91 height 32
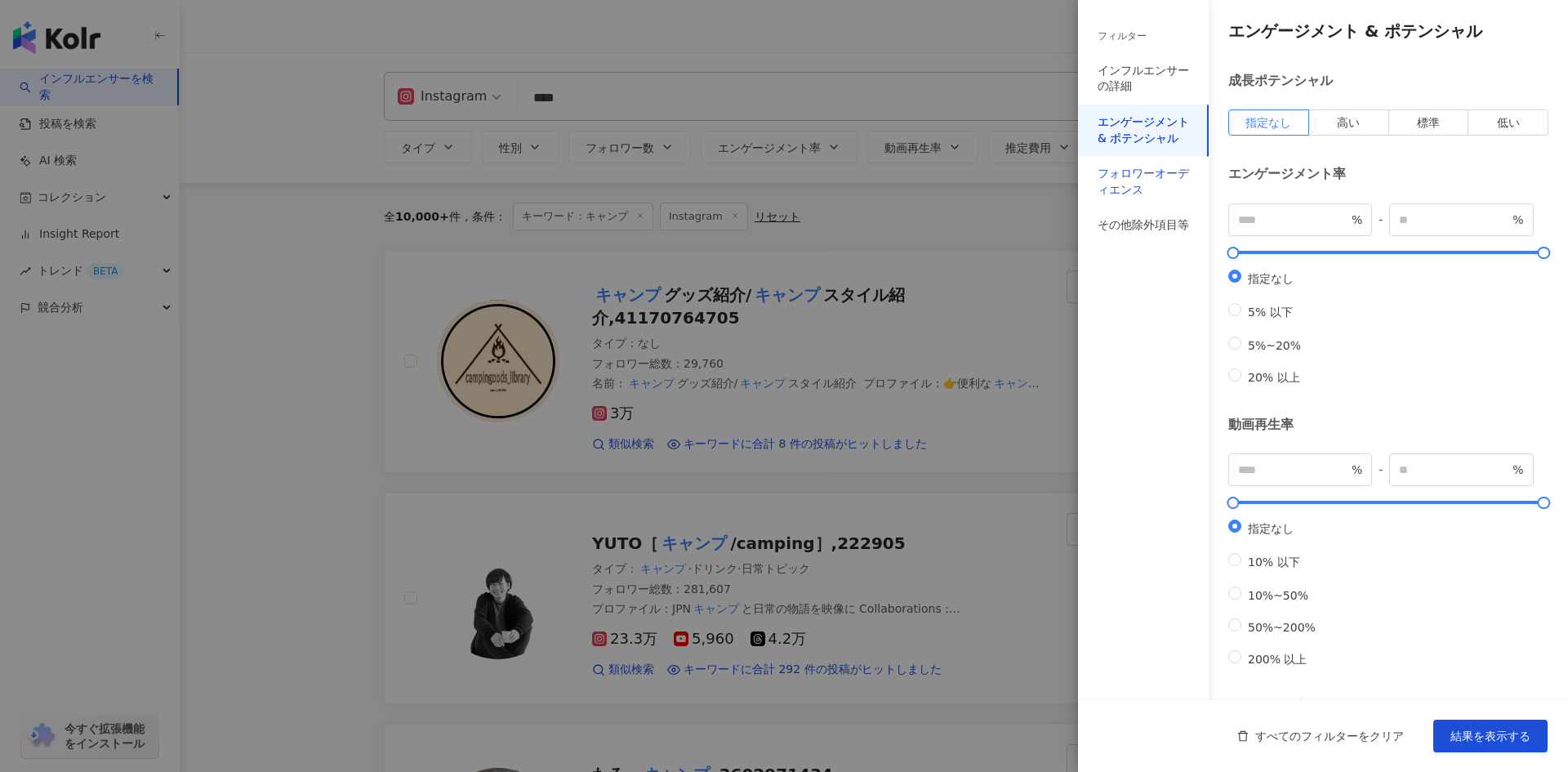
click at [1159, 169] on div "フォロワーオーディエンス" at bounding box center [1143, 182] width 91 height 32
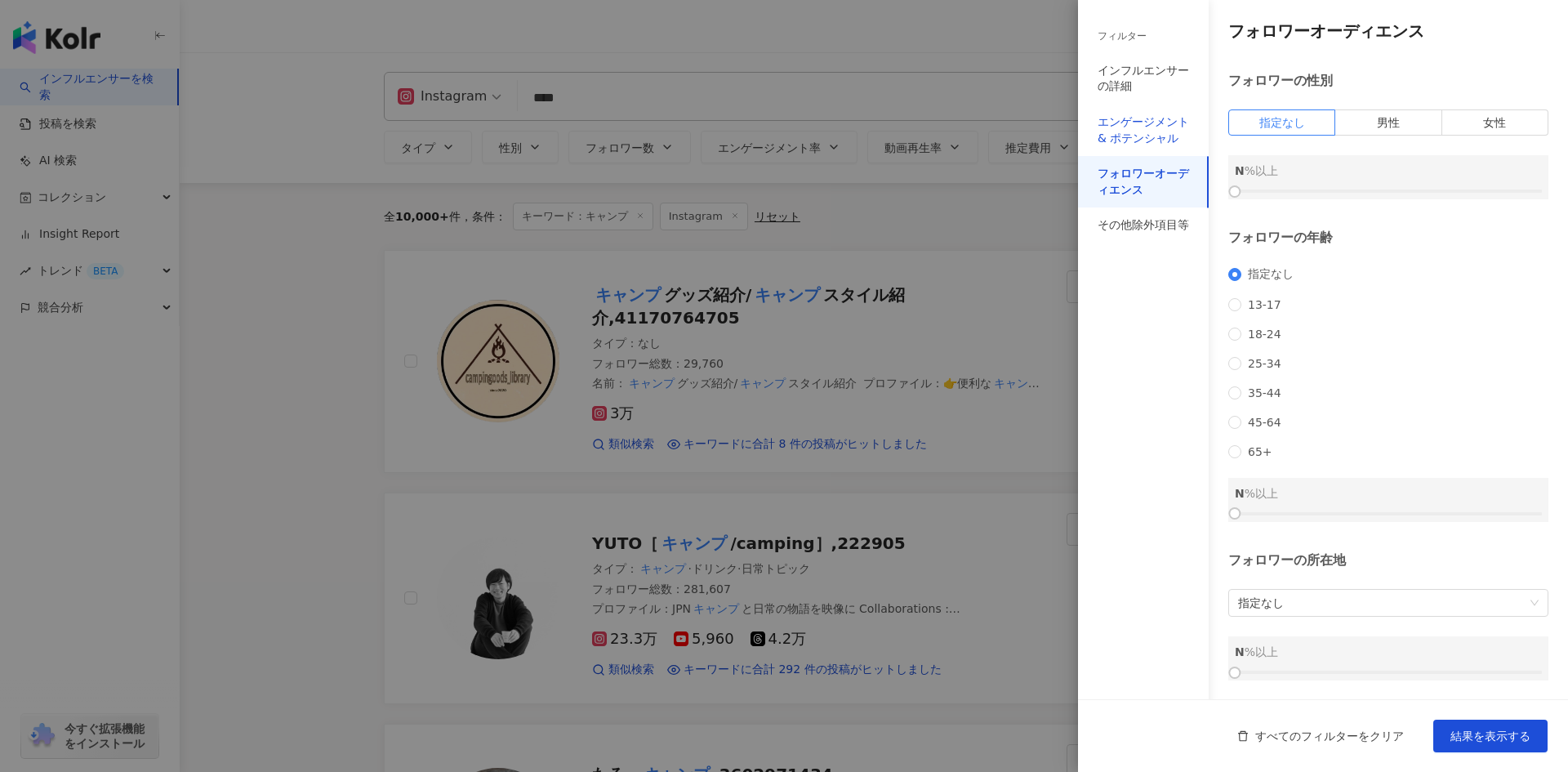
click at [1151, 138] on div "エンゲージメント & ポテンシャル" at bounding box center [1143, 130] width 91 height 32
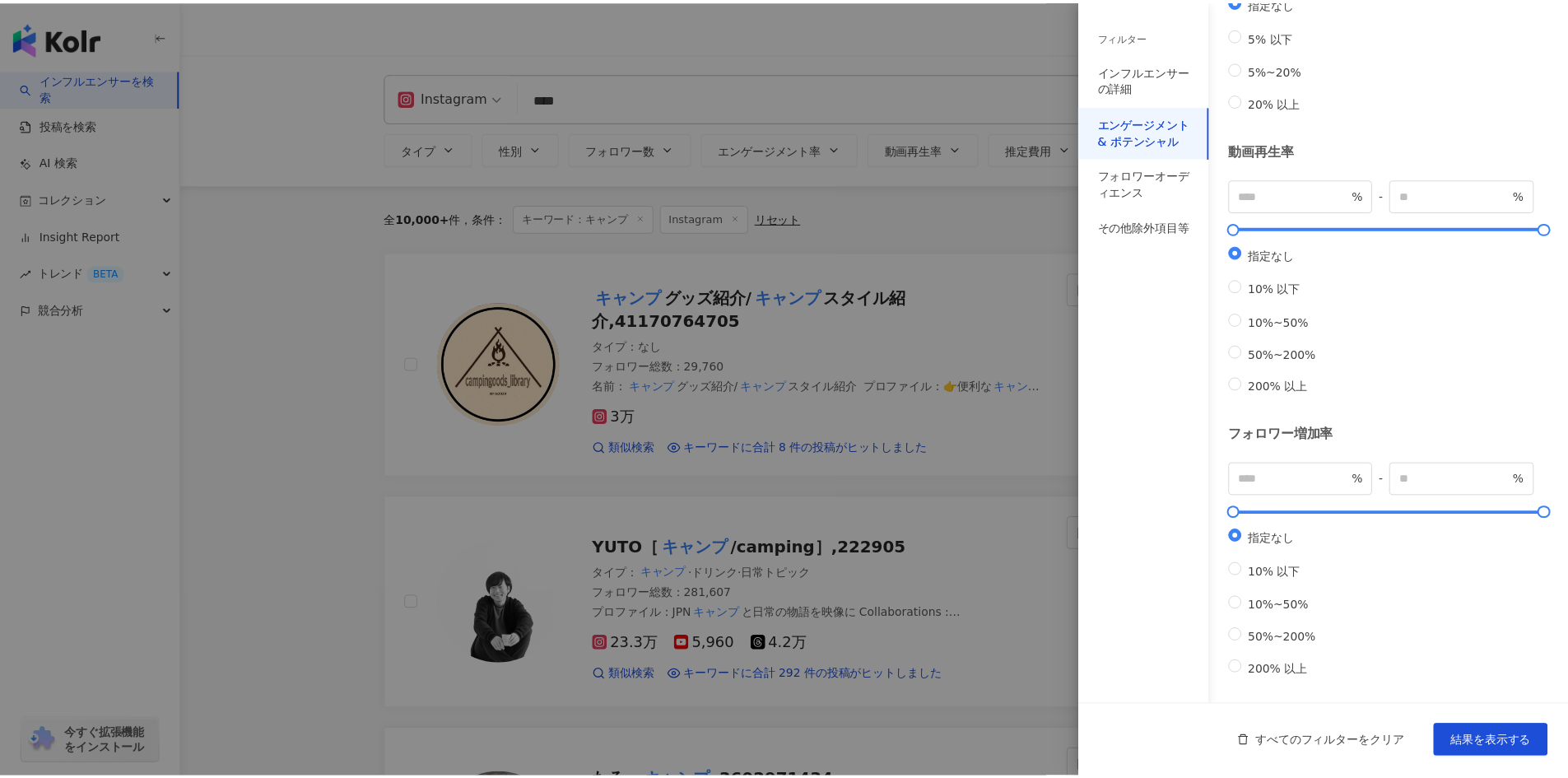
scroll to position [326, 0]
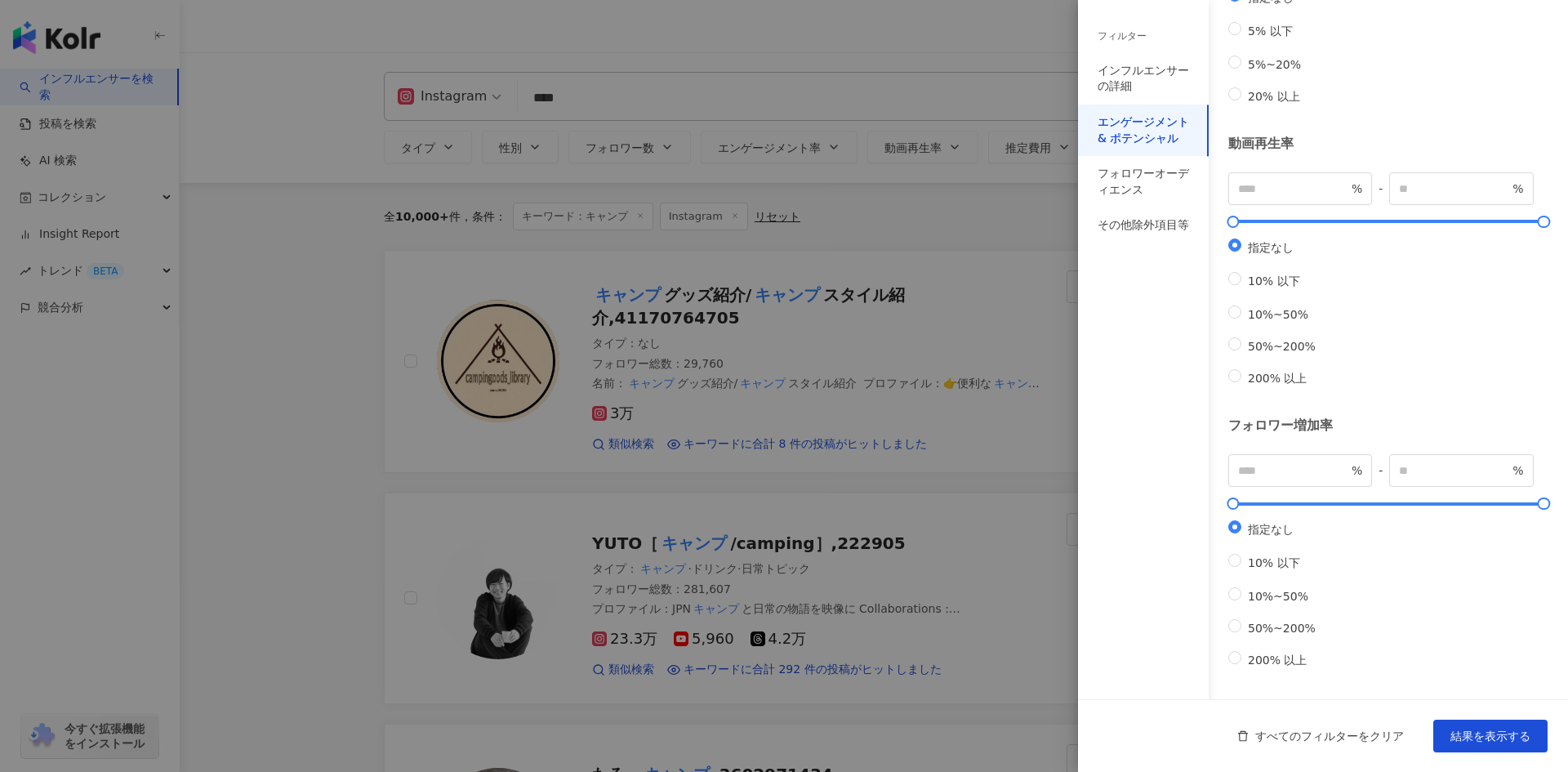
click at [1001, 11] on div at bounding box center [784, 386] width 1568 height 772
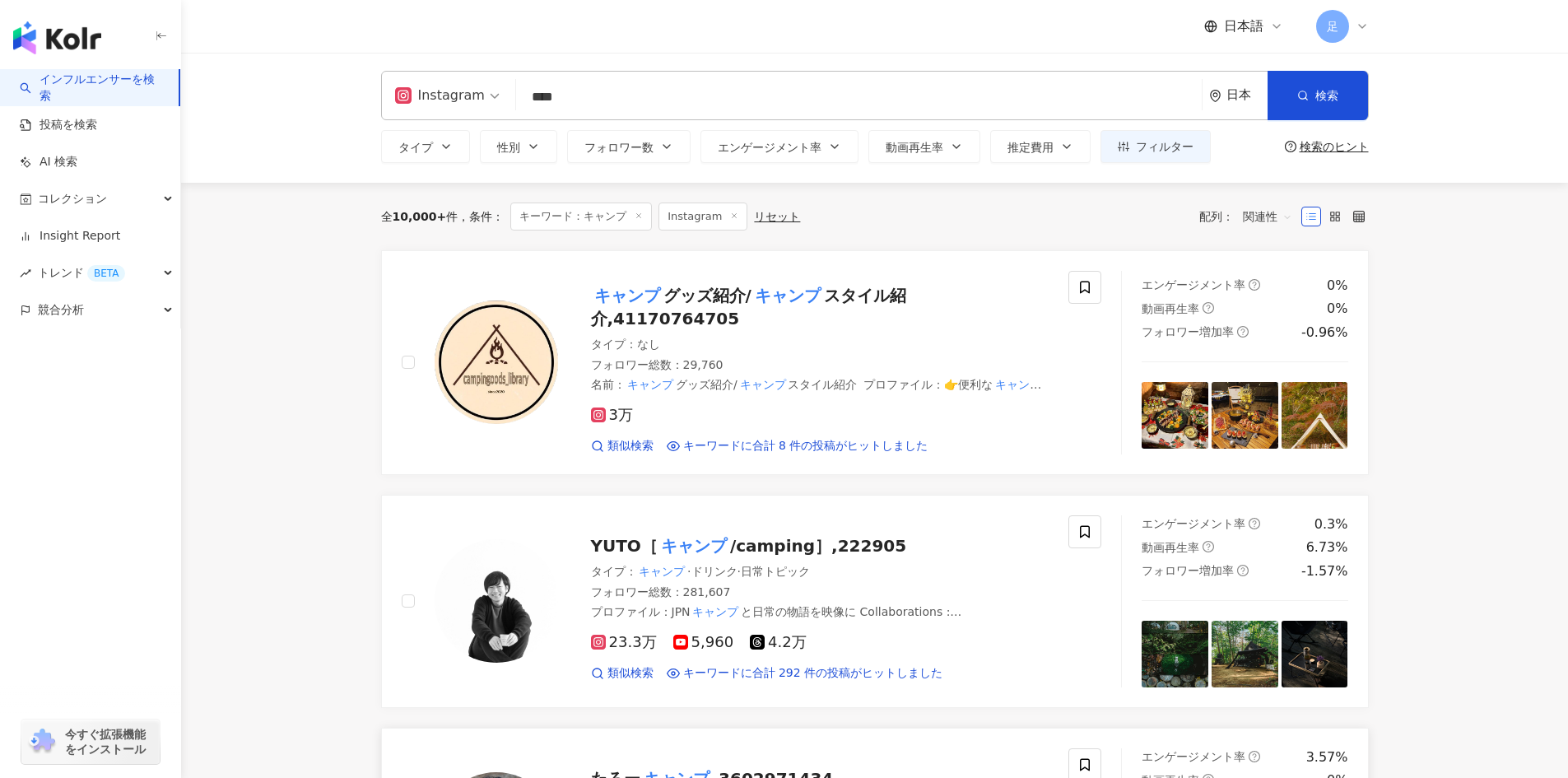
scroll to position [0, 0]
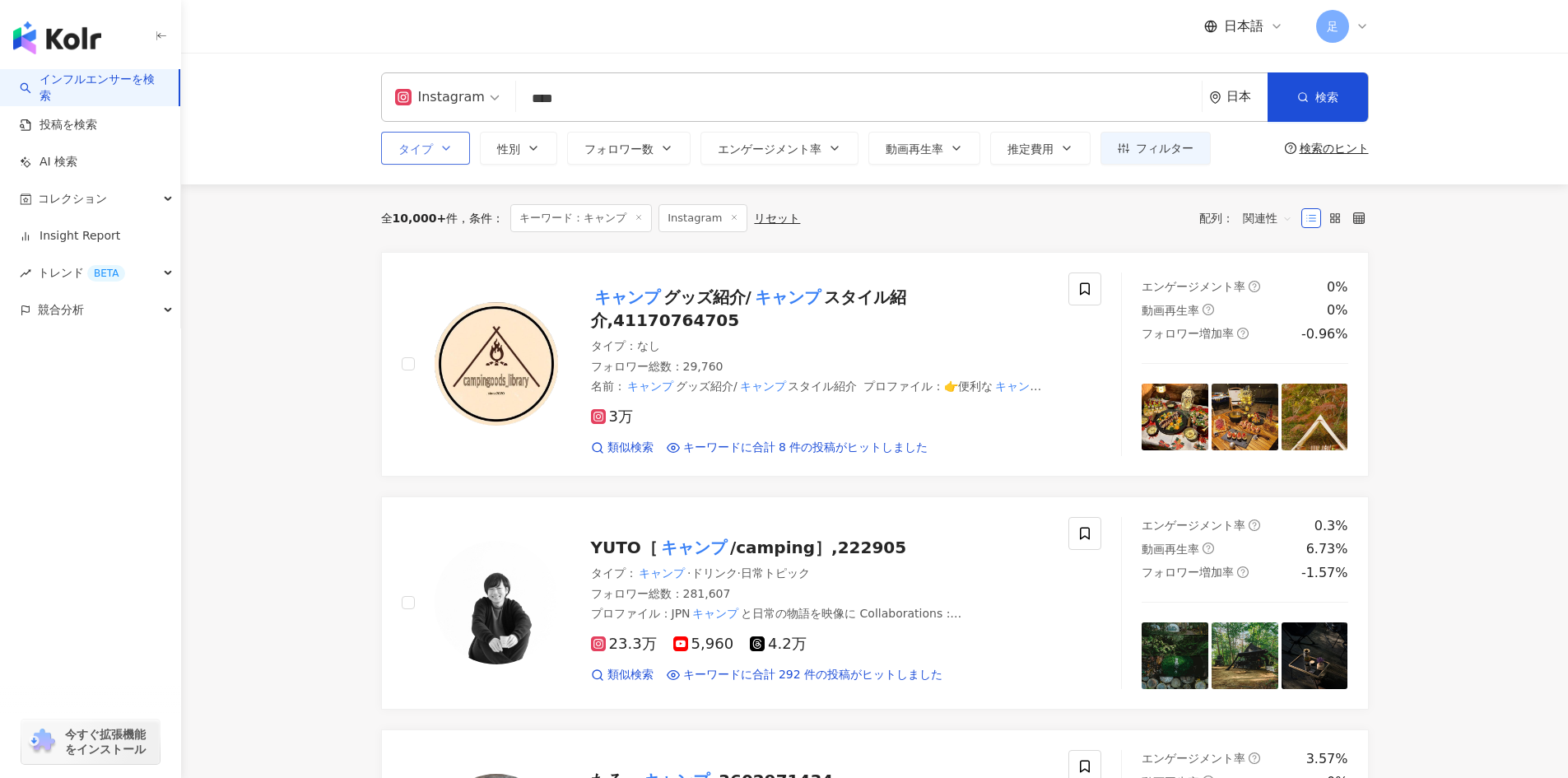
click at [429, 161] on button "タイプ" at bounding box center [425, 148] width 89 height 33
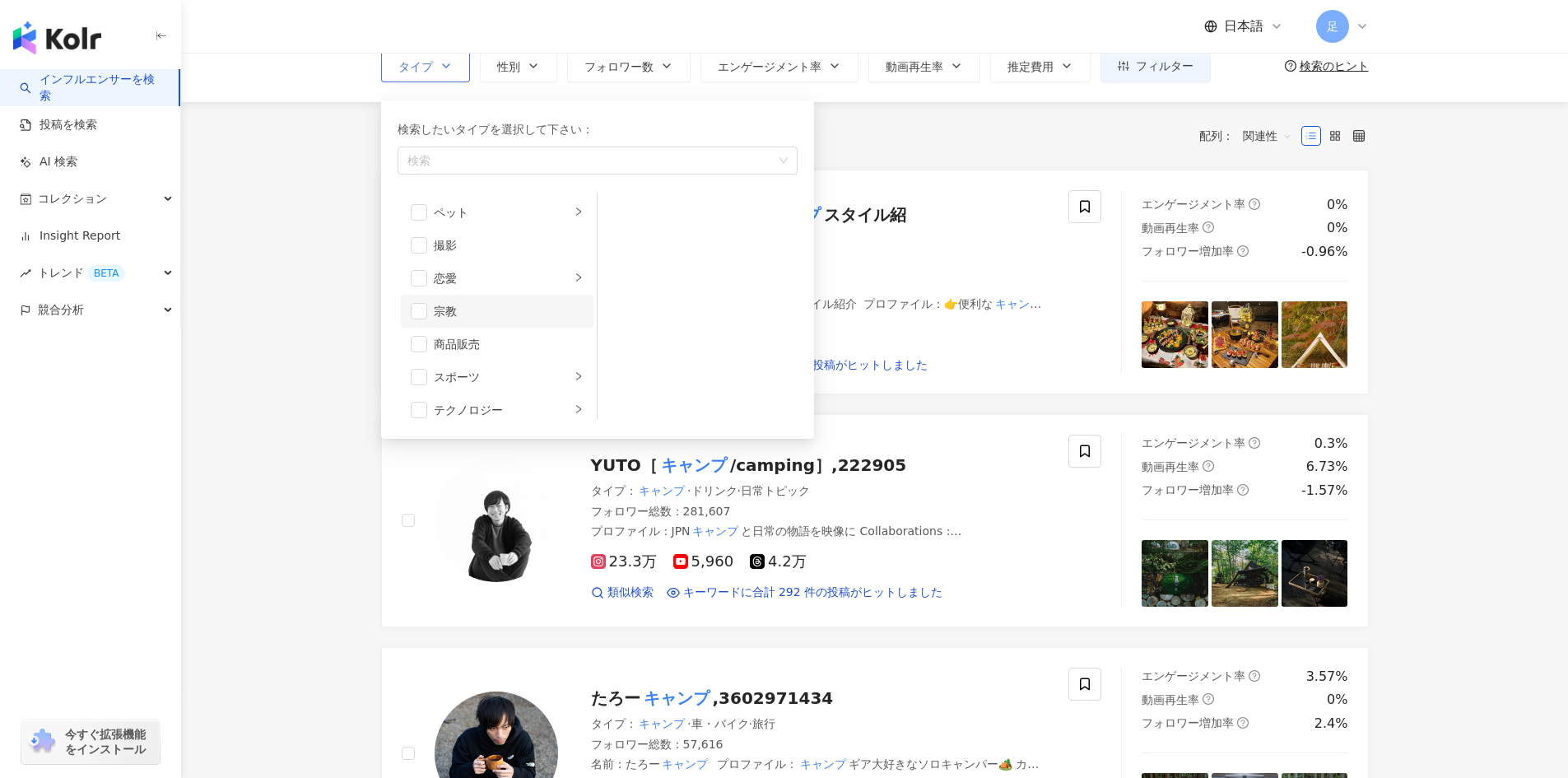
scroll to position [488, 0]
click at [573, 350] on icon "right" at bounding box center [578, 349] width 10 height 10
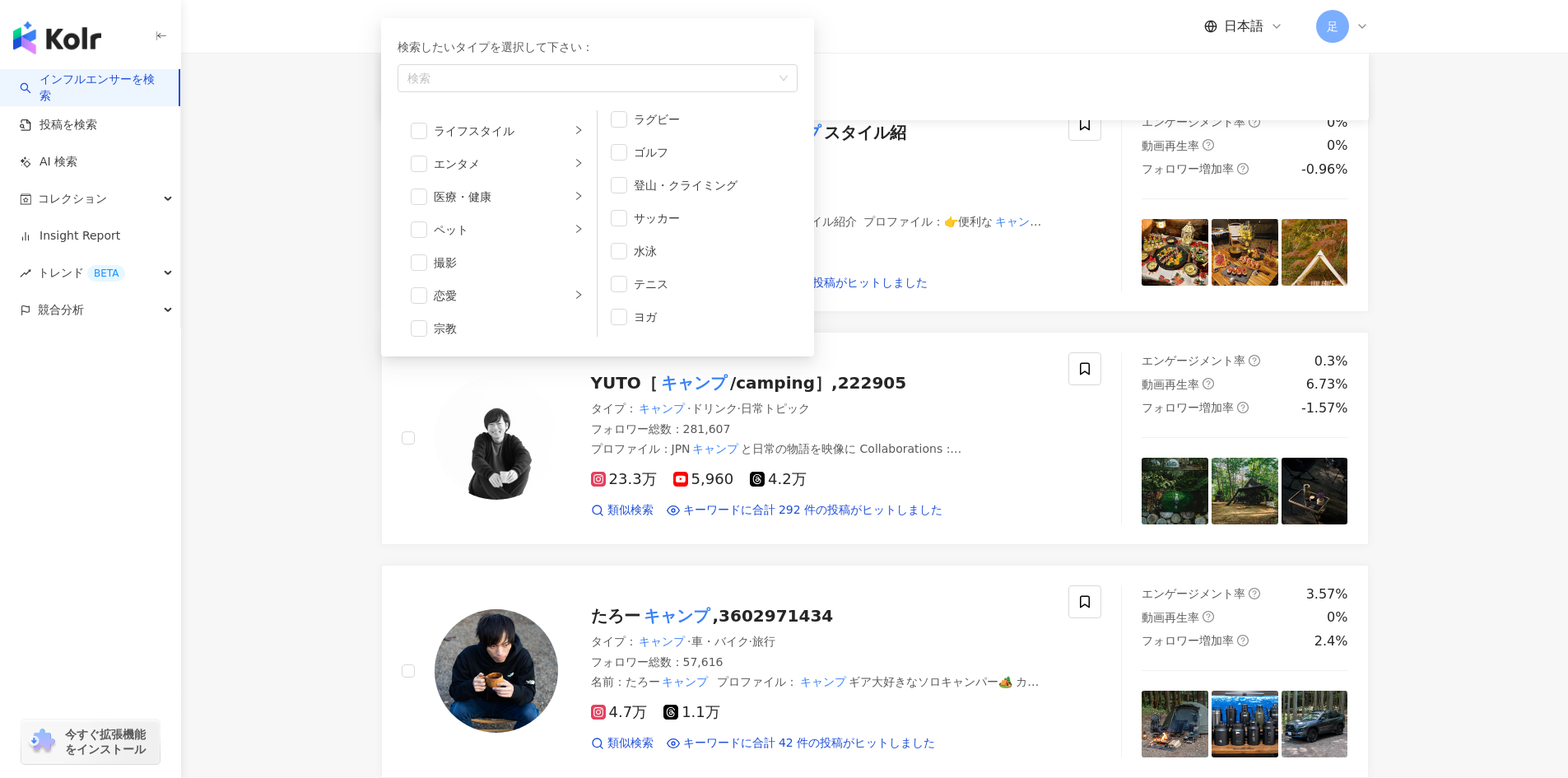
scroll to position [315, 0]
click at [534, 173] on div "ライフスタイル" at bounding box center [502, 178] width 137 height 18
click at [573, 284] on icon "right" at bounding box center [578, 283] width 10 height 10
click at [625, 126] on span "button" at bounding box center [619, 130] width 16 height 16
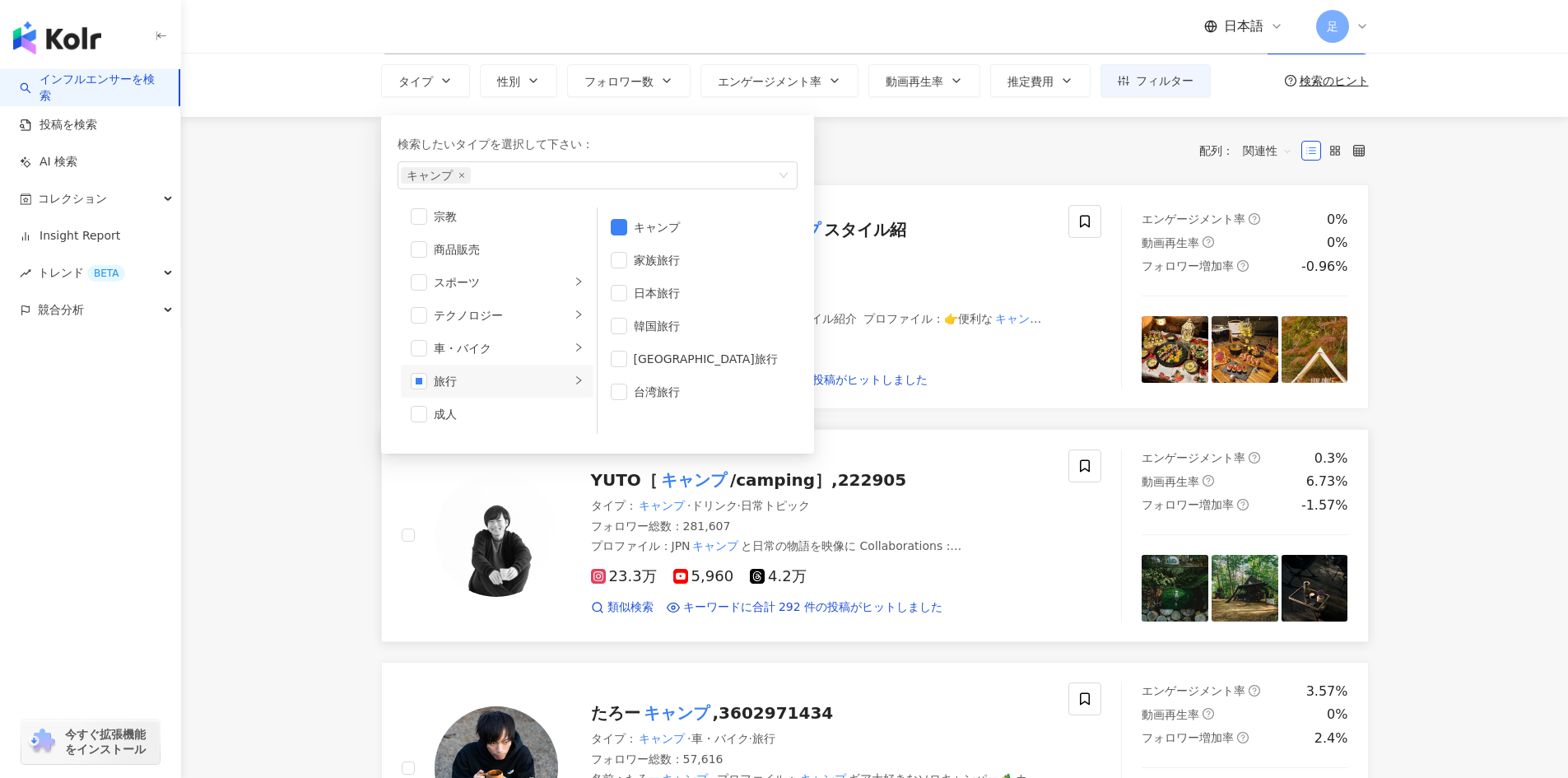
scroll to position [0, 0]
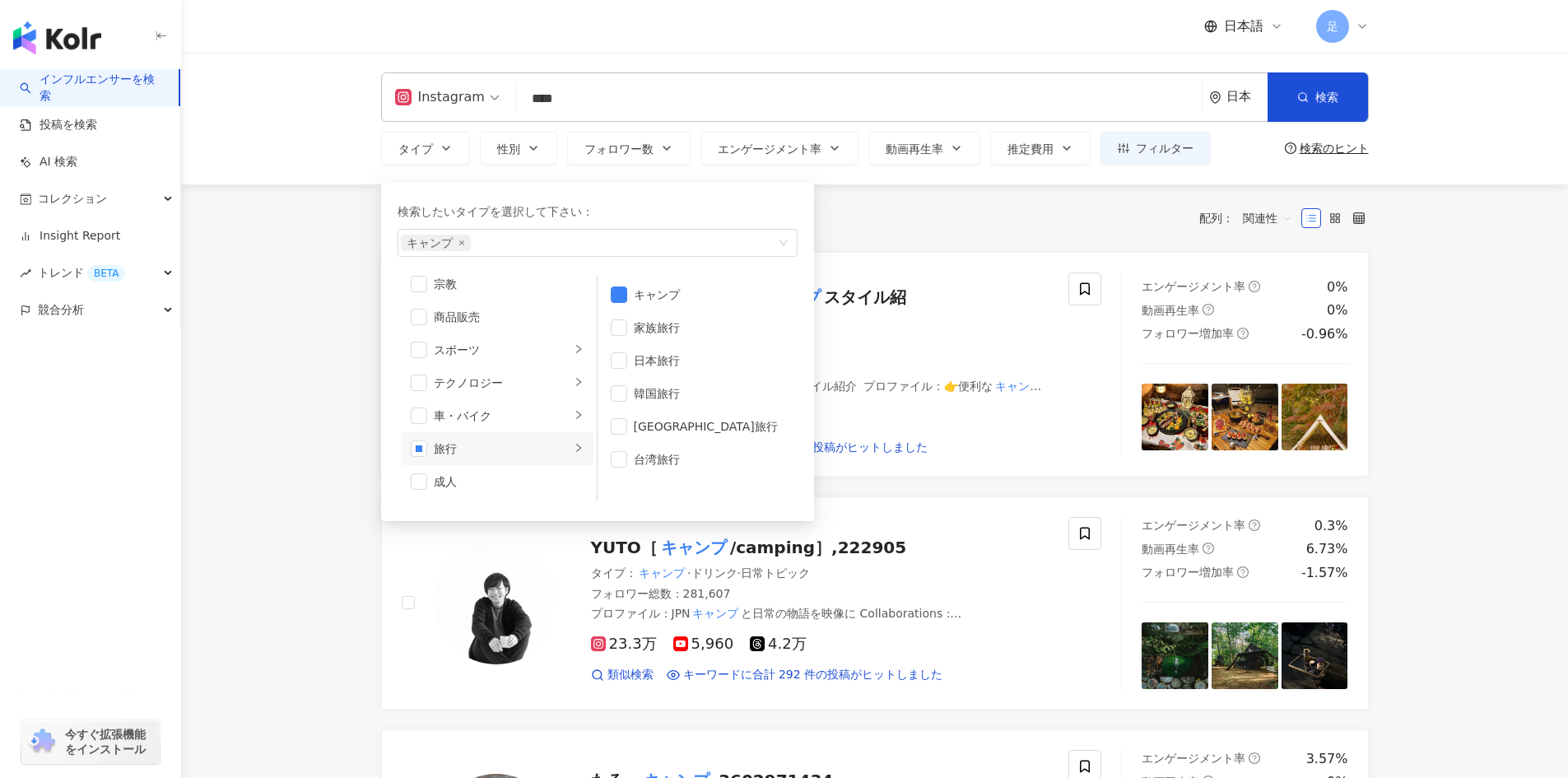
click at [1468, 264] on main "Instagram **** 日本 検索 customizedTag e7d3568d-a135-4140-9259-0259226f4235 タイプ 旅行 …" at bounding box center [874, 772] width 1387 height 1438
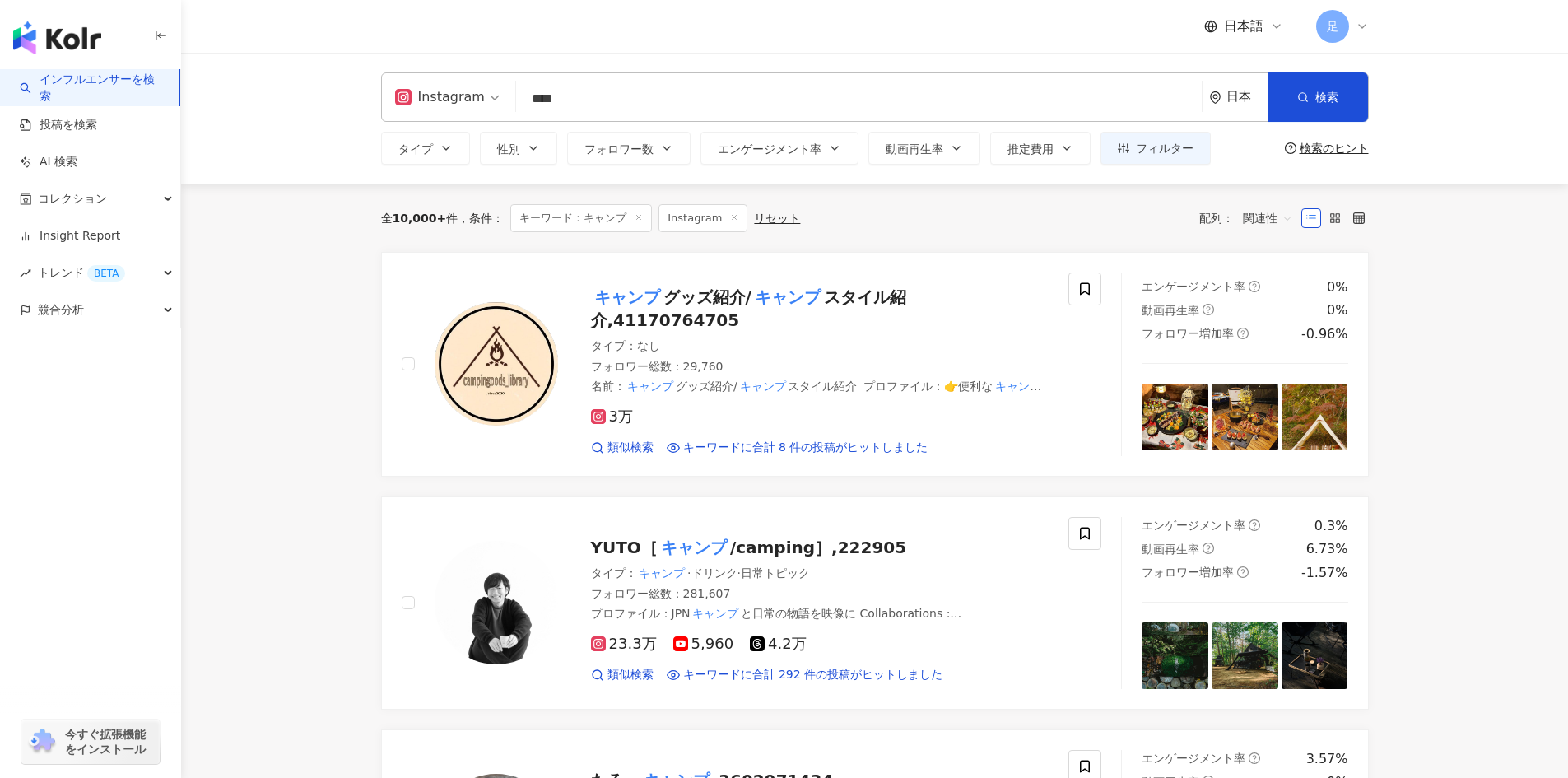
click at [420, 100] on div "Instagram **** 日本 検索 customizedTag e7d3568d-a135-4140-9259-0259226f4235 タイプ 旅行 …" at bounding box center [875, 97] width 987 height 49
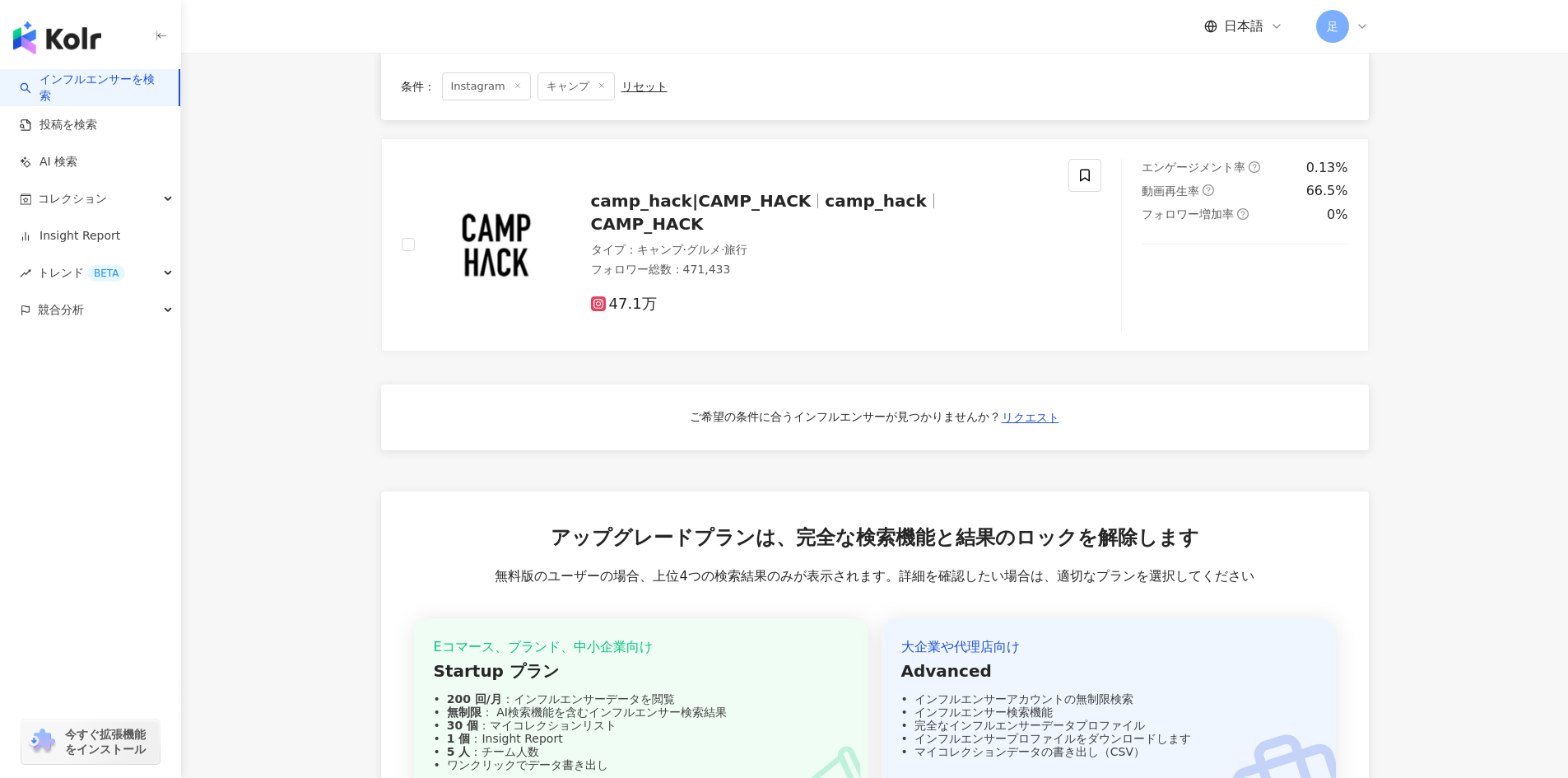
scroll to position [823, 0]
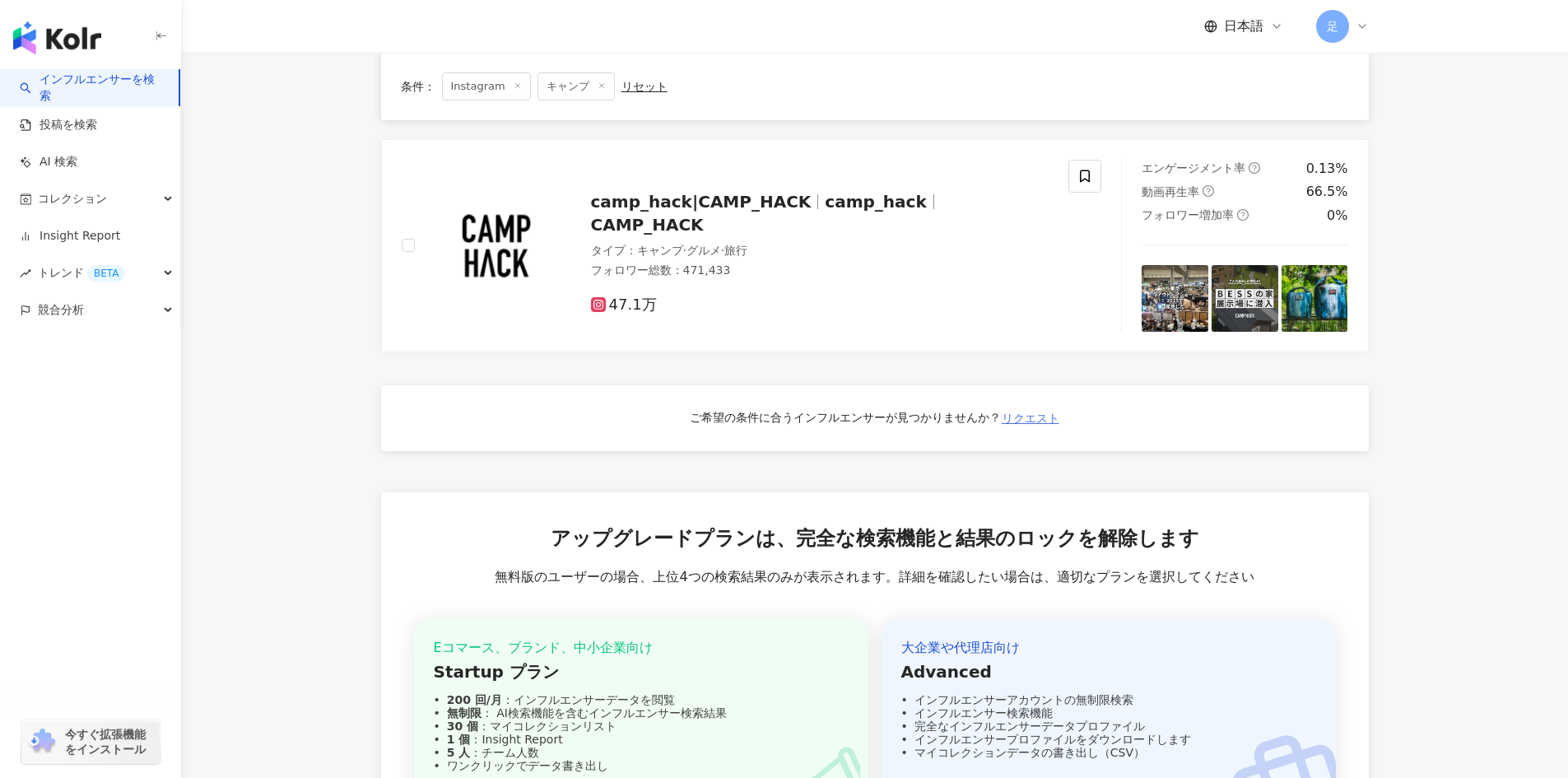
click at [1007, 411] on span "リクエスト" at bounding box center [1030, 418] width 57 height 13
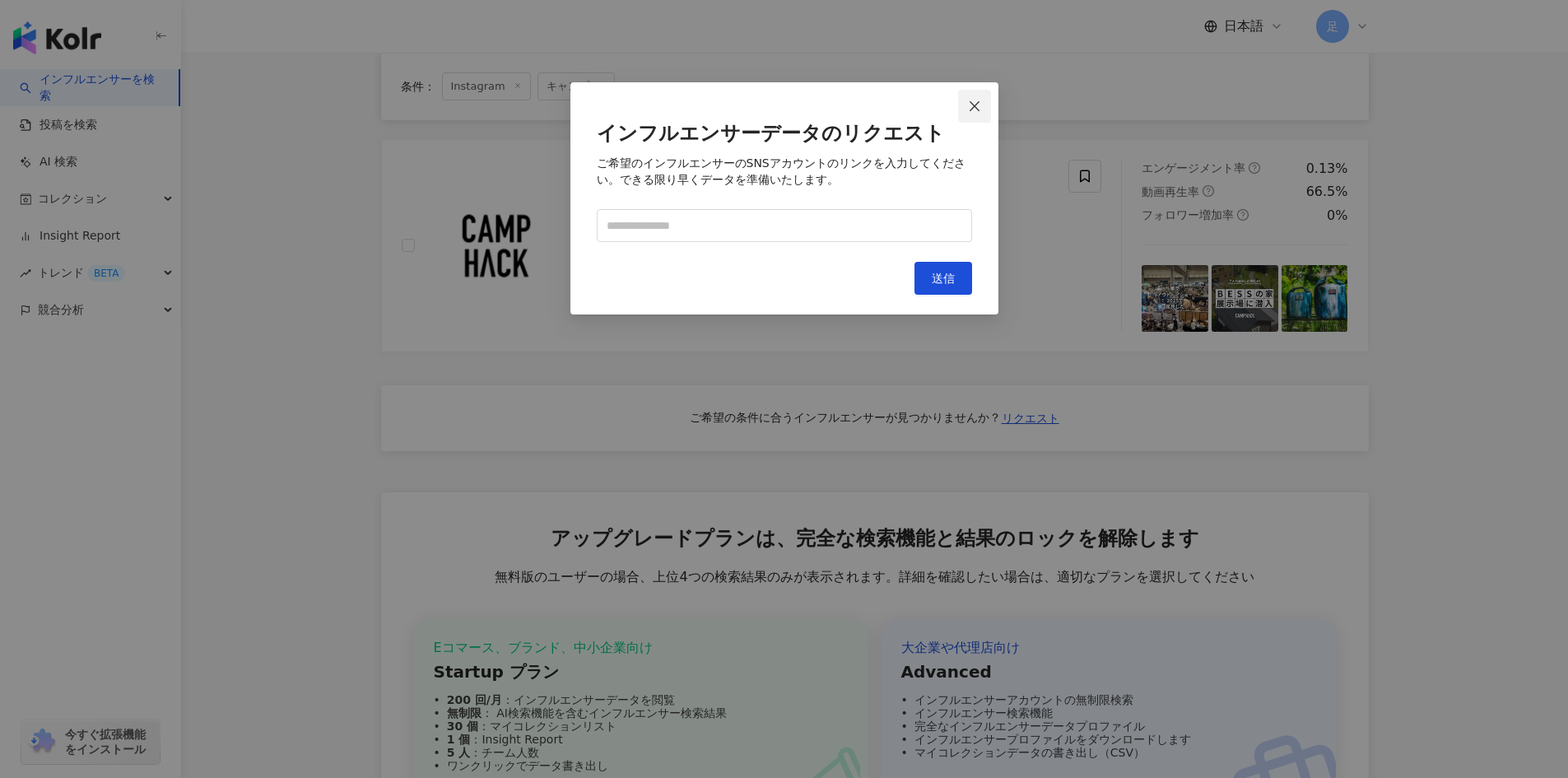
click at [971, 114] on button "Close" at bounding box center [974, 106] width 33 height 33
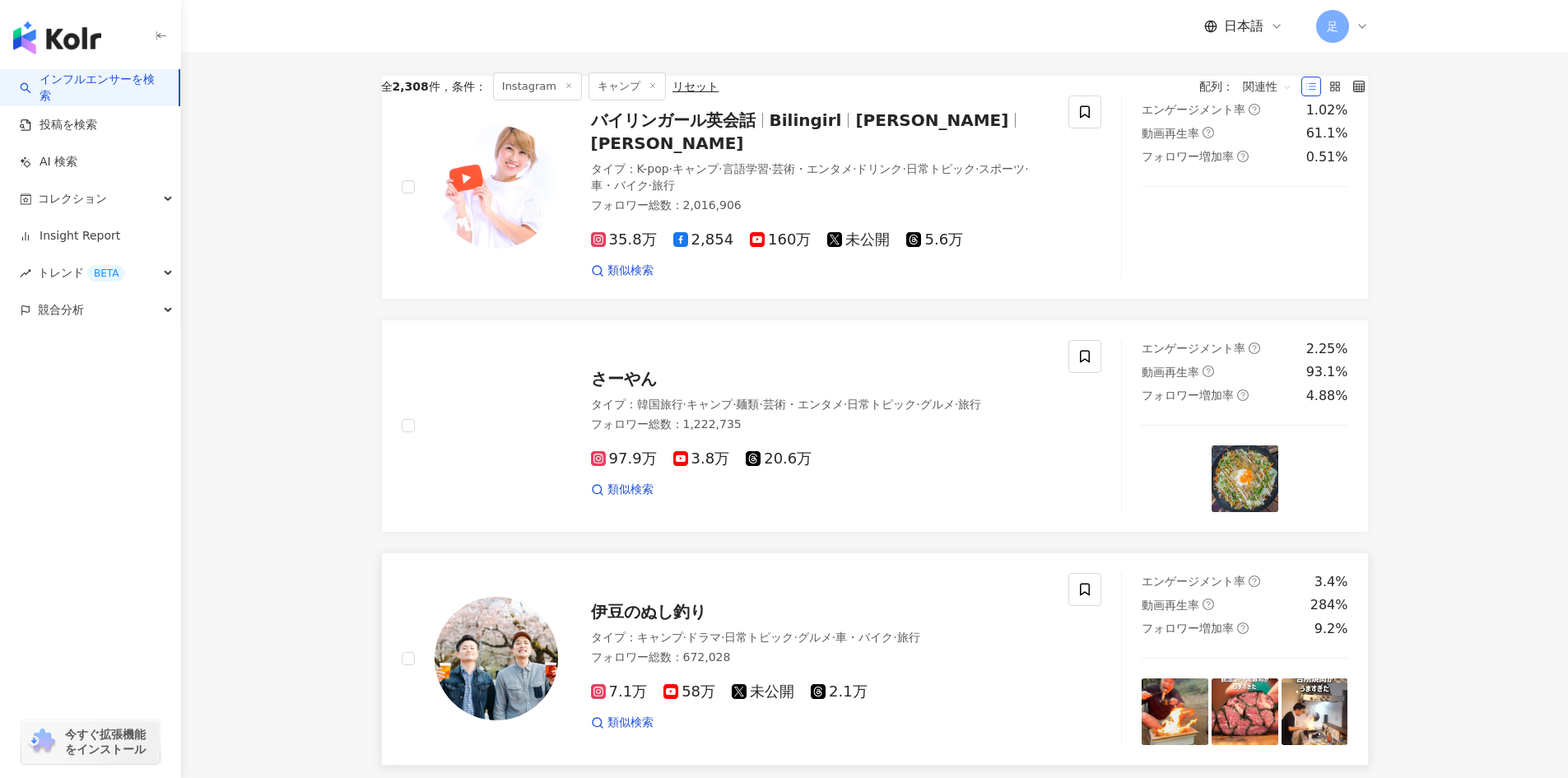
scroll to position [0, 0]
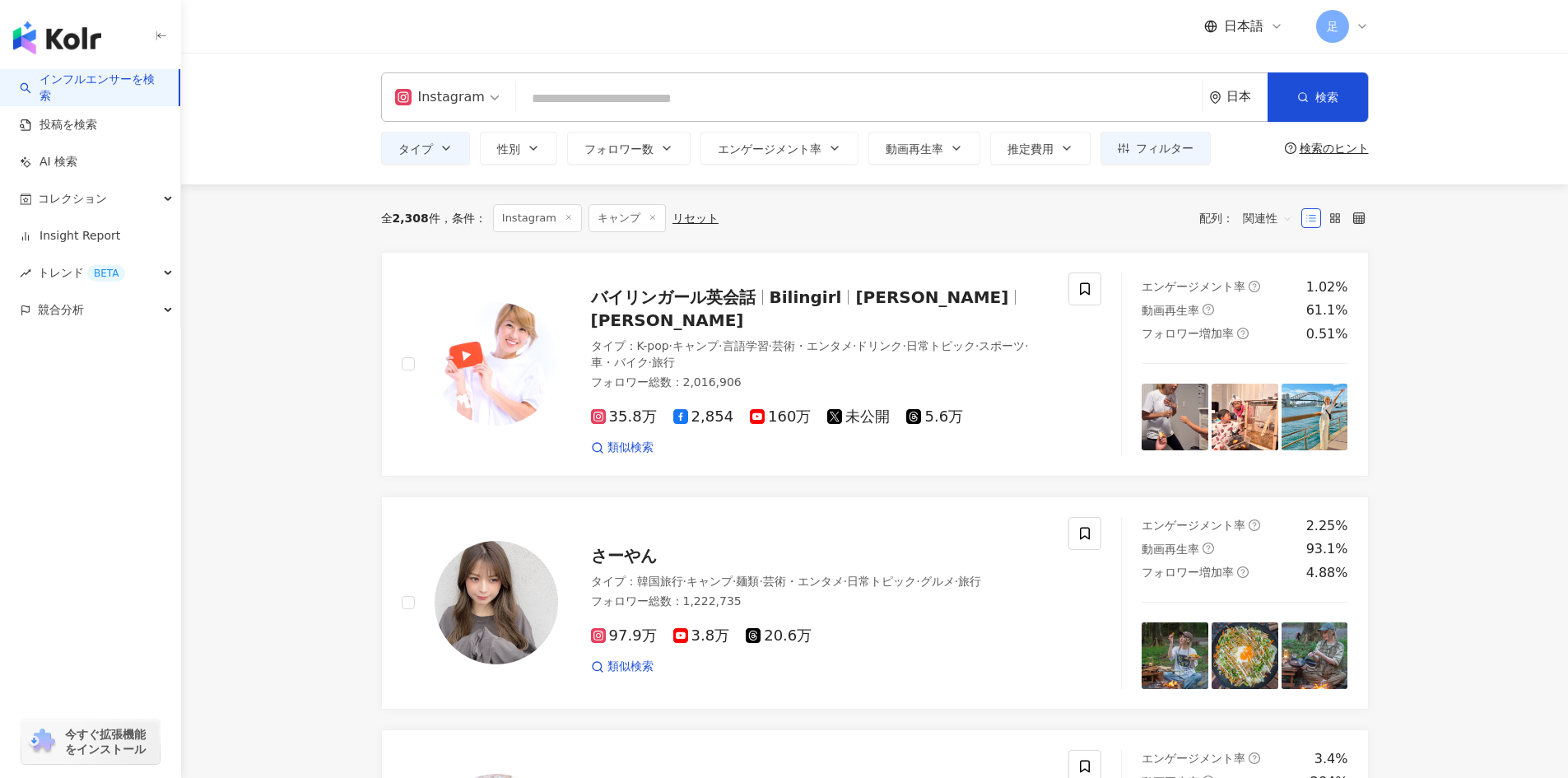
click at [1369, 27] on icon at bounding box center [1362, 26] width 13 height 13
click at [1419, 198] on link "現在のプラン" at bounding box center [1383, 204] width 69 height 13
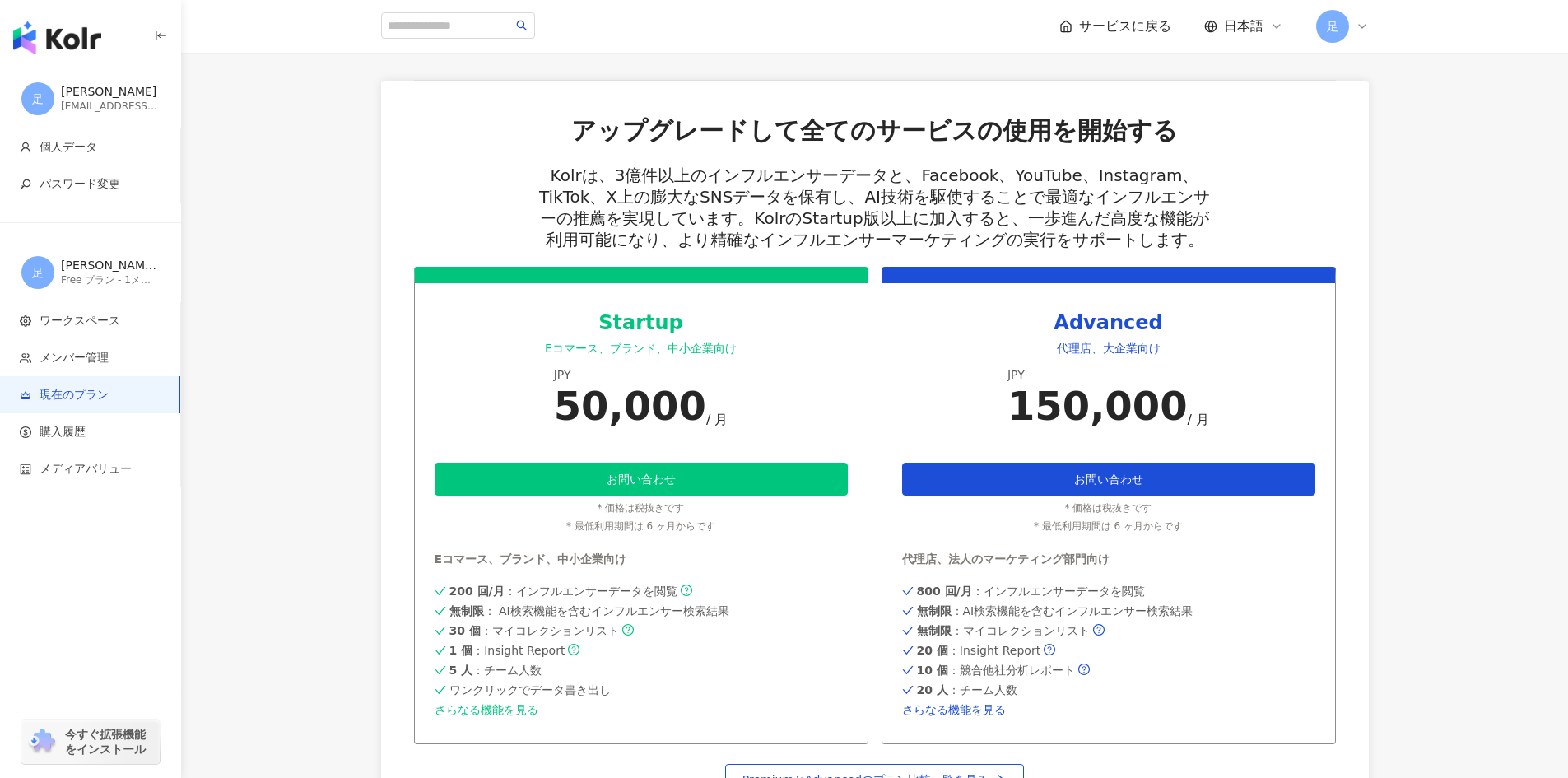
scroll to position [329, 0]
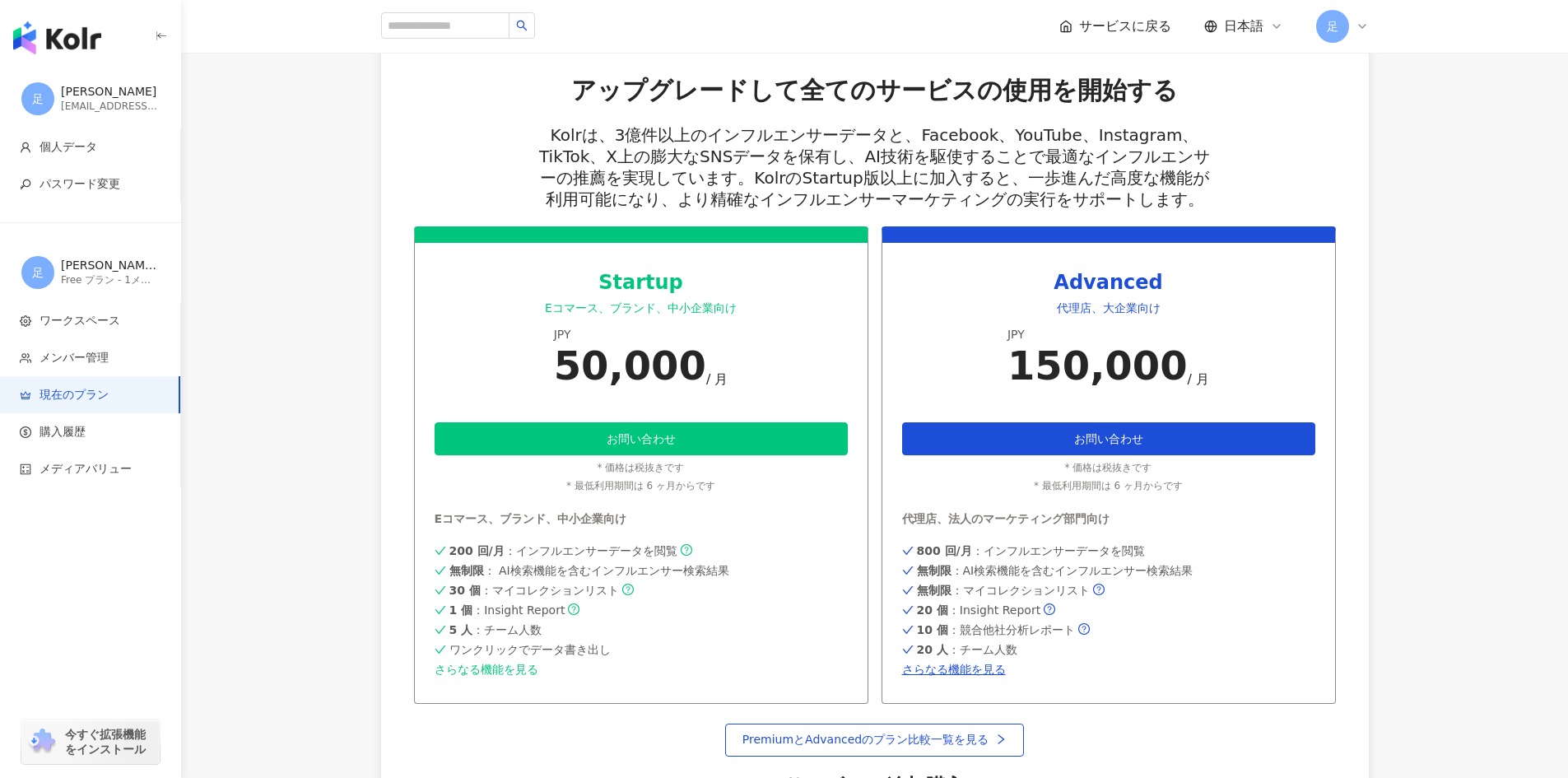
click at [527, 676] on link "さらなる機能を見る" at bounding box center [641, 669] width 413 height 13
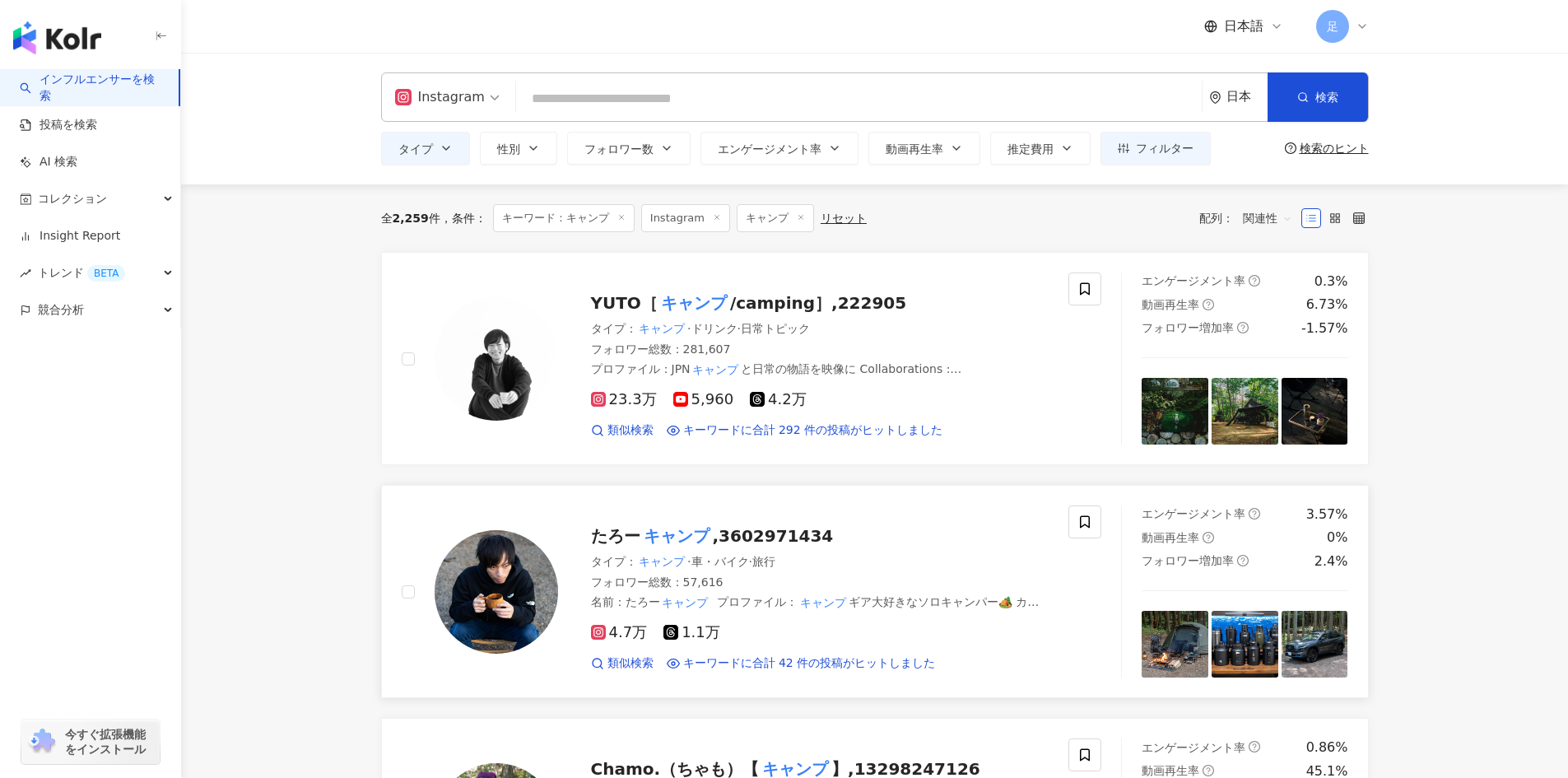
click at [512, 614] on img at bounding box center [496, 592] width 123 height 123
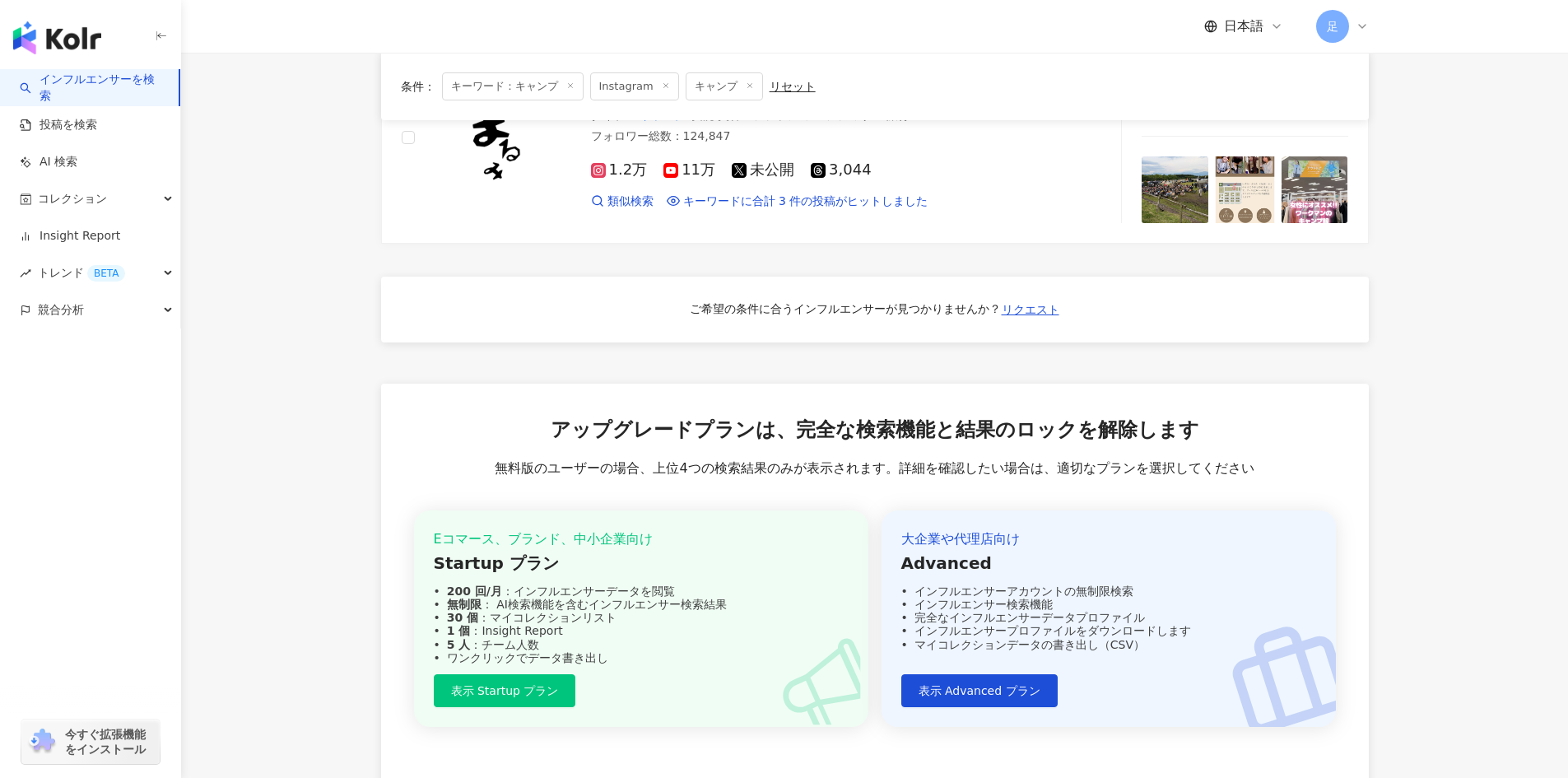
scroll to position [1118, 0]
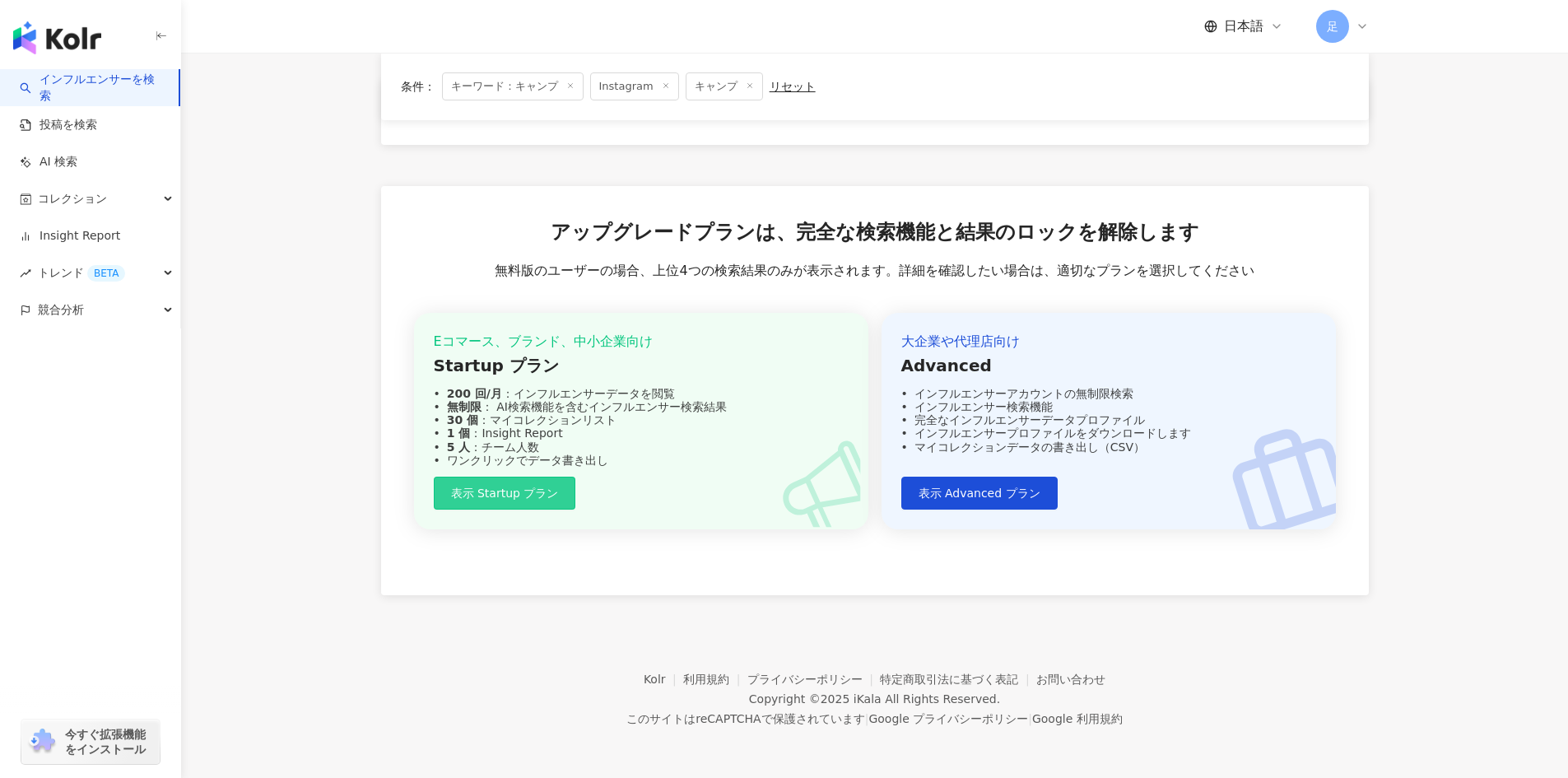
click at [502, 496] on span "表示 Startup プラン" at bounding box center [504, 493] width 108 height 13
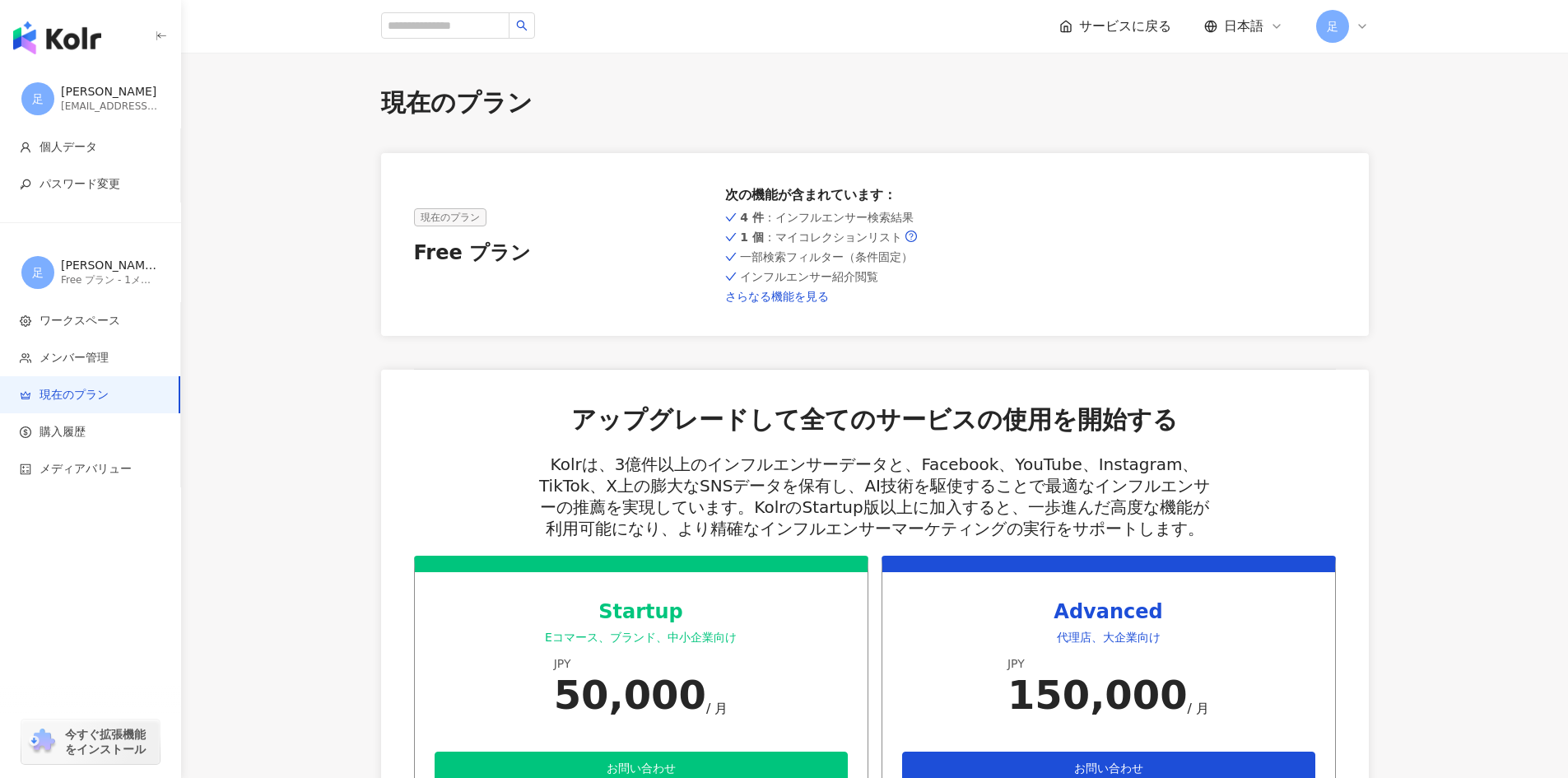
click at [803, 303] on link "さらなる機能を見る" at bounding box center [875, 296] width 299 height 13
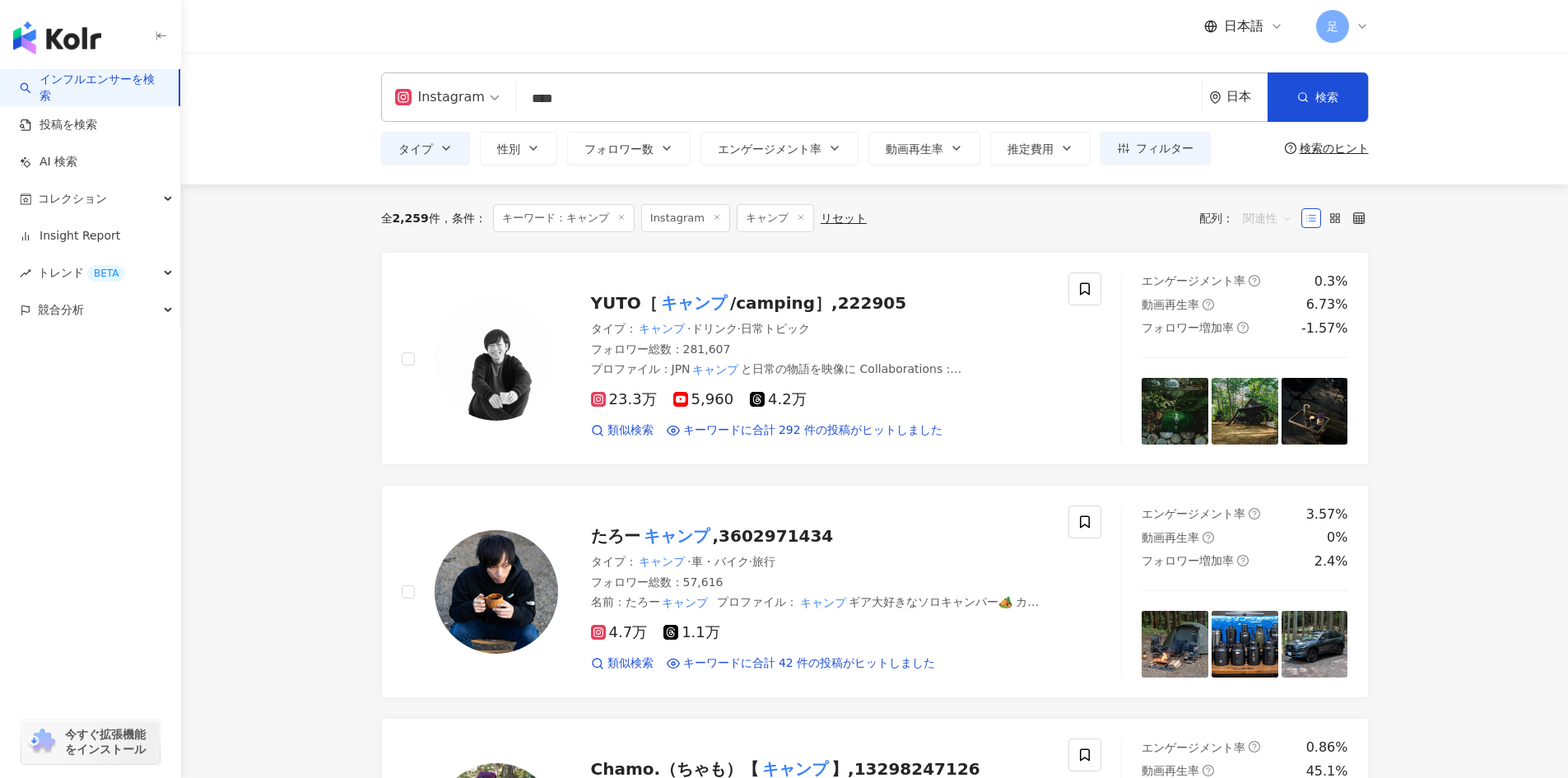
click at [1257, 216] on span "関連性" at bounding box center [1267, 217] width 49 height 26
click at [1256, 224] on span "関連性" at bounding box center [1267, 217] width 49 height 26
click at [1292, 212] on span "関連性" at bounding box center [1267, 217] width 49 height 26
click at [596, 299] on span "YUTO［" at bounding box center [624, 303] width 67 height 20
click at [671, 304] on mark "キャンプ" at bounding box center [693, 302] width 72 height 26
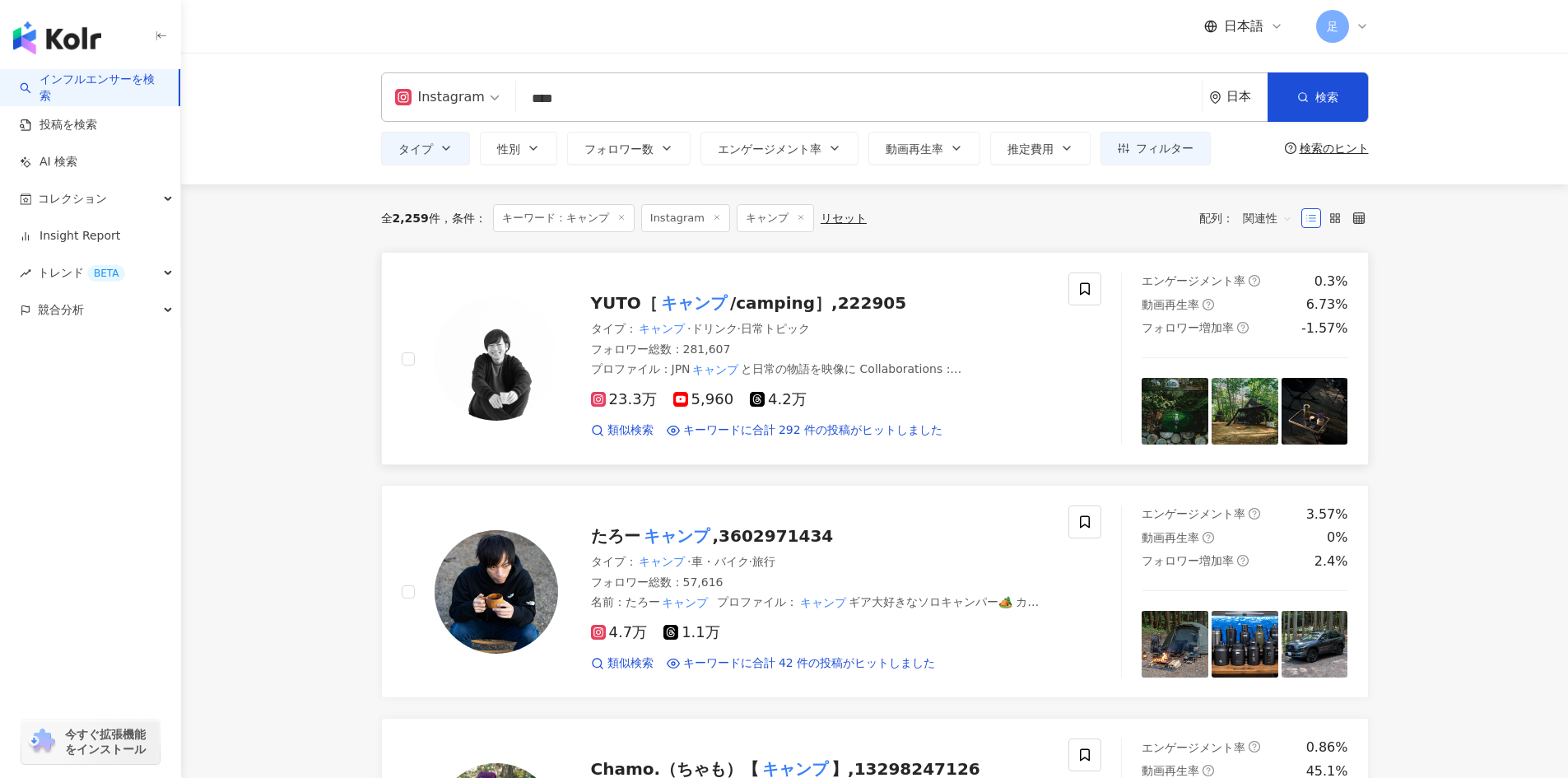
click at [603, 402] on rect at bounding box center [598, 399] width 12 height 12
click at [398, 359] on div "YUTO［ キャンプ /camping］,222905 タイプ ： キャンプ · ドリンク · 日常トピック フォロワー総数 ： 281,607 プロファイル…" at bounding box center [751, 359] width 740 height 172
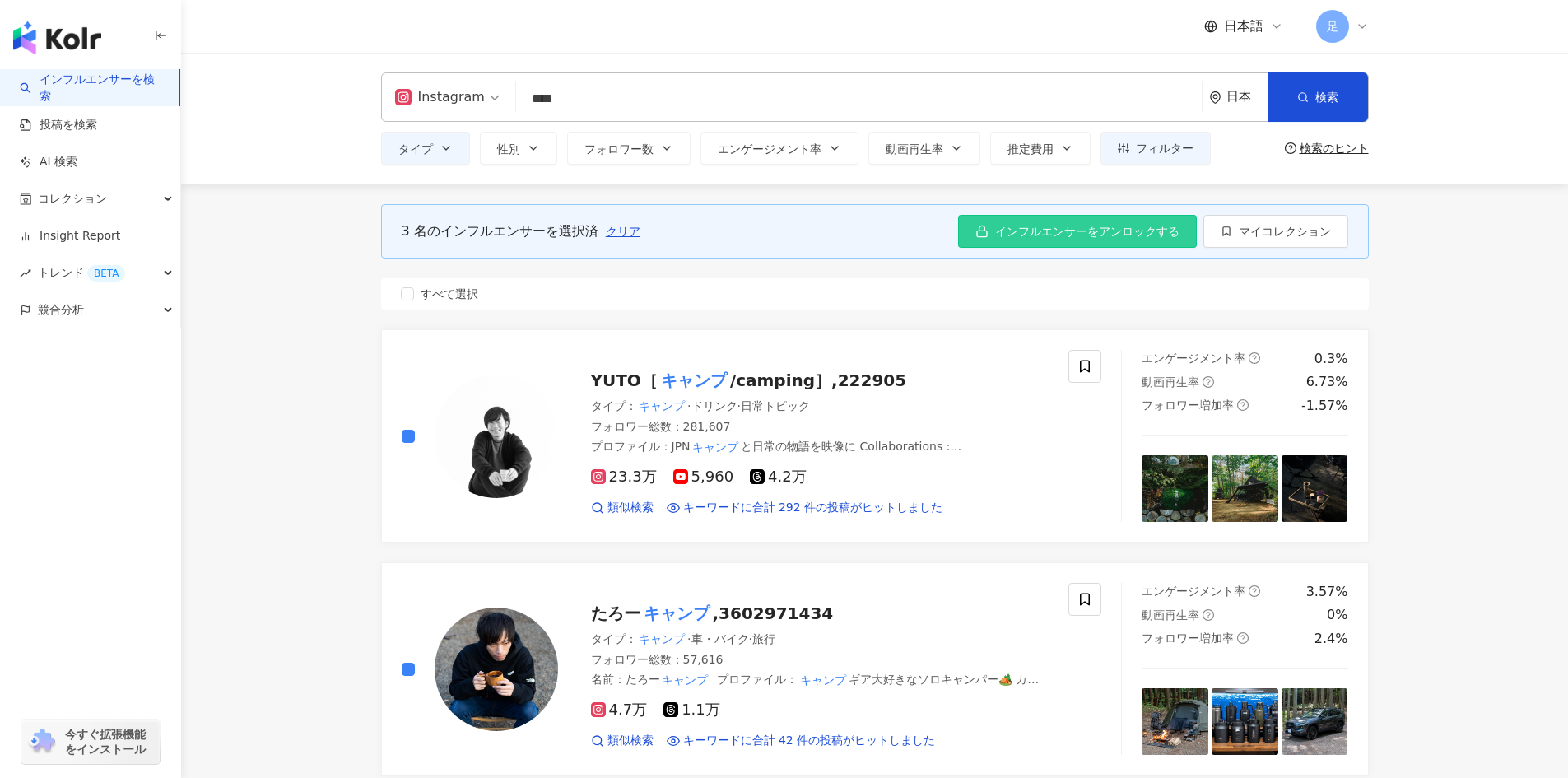
click at [1094, 233] on span "インフルエンサーをアンロックする" at bounding box center [1088, 231] width 184 height 13
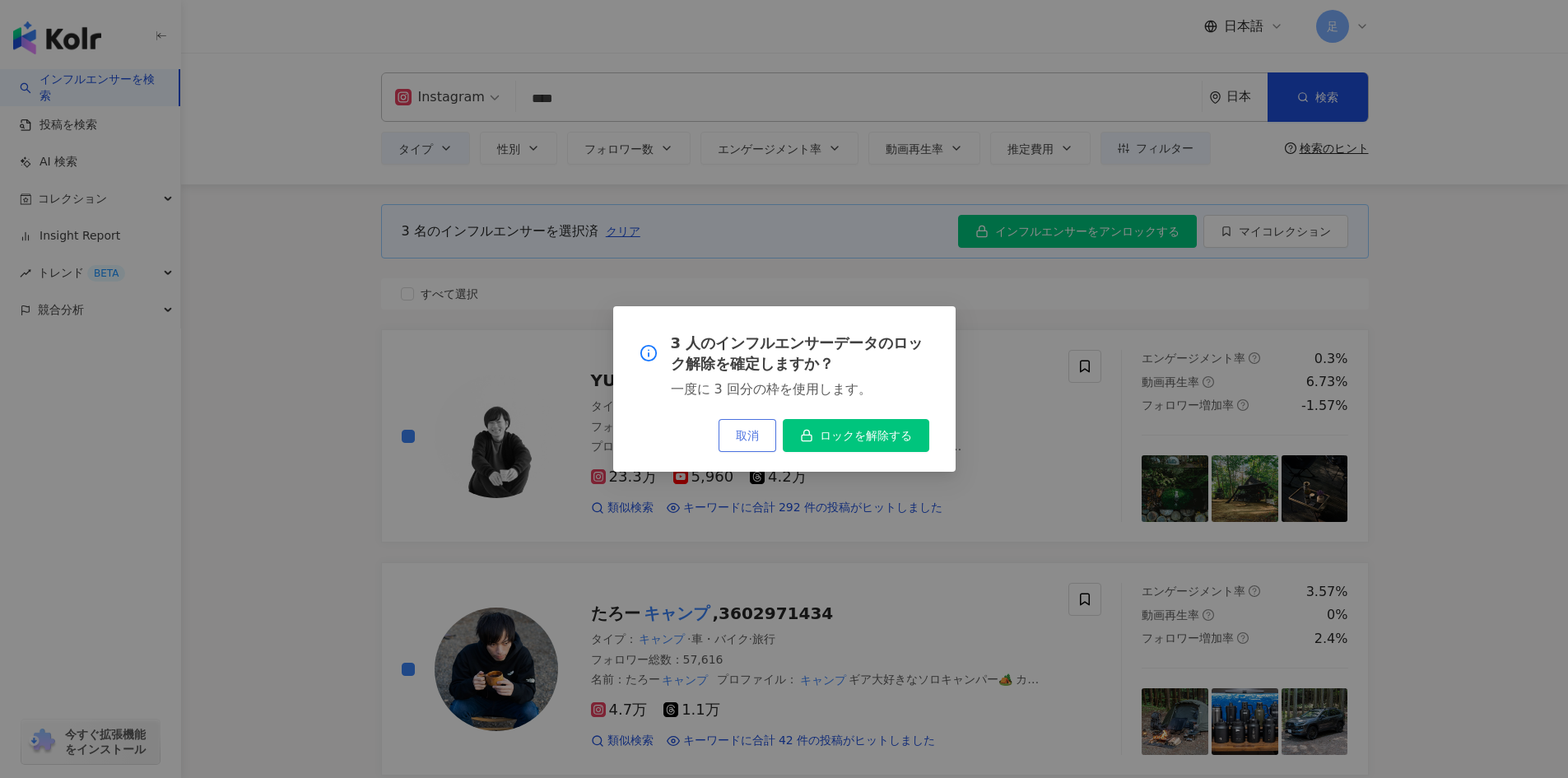
click at [758, 445] on button "取消" at bounding box center [747, 435] width 57 height 33
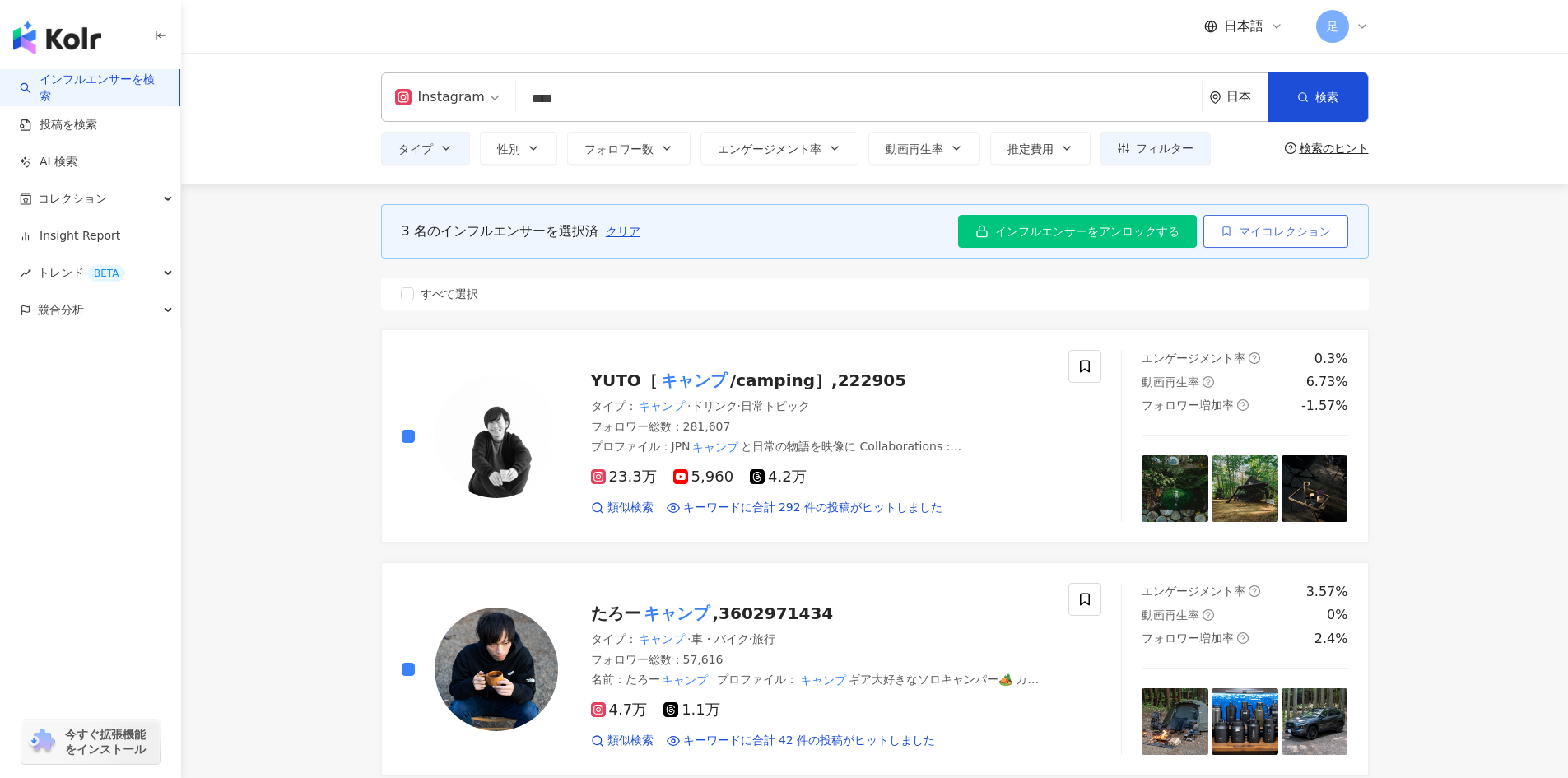
click at [1276, 221] on button "マイコレクション" at bounding box center [1276, 231] width 145 height 33
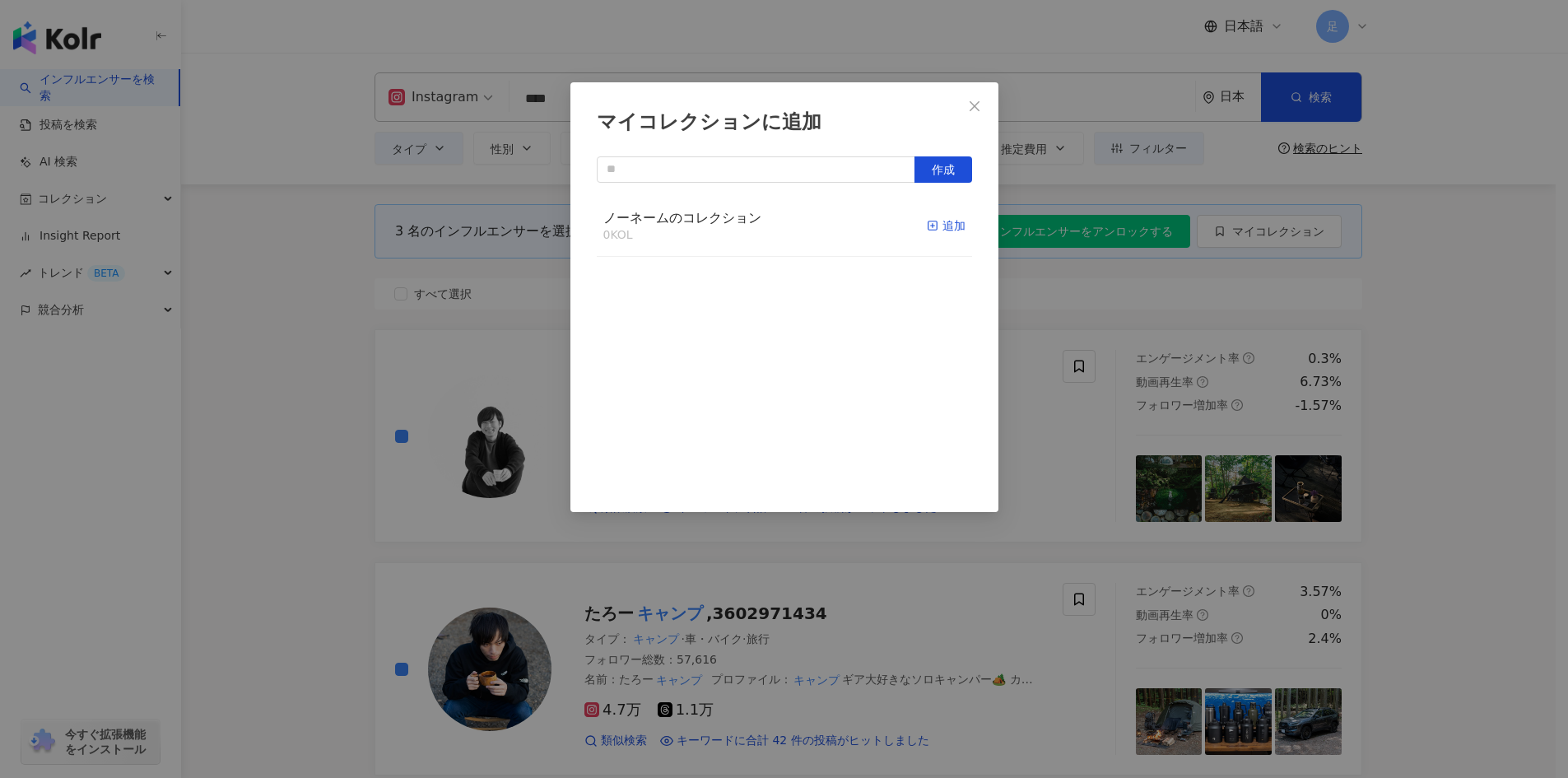
click at [944, 230] on div "追加" at bounding box center [945, 225] width 38 height 18
click at [748, 176] on input "text" at bounding box center [747, 169] width 301 height 26
type input "*"
click at [960, 174] on button "作成" at bounding box center [943, 169] width 57 height 26
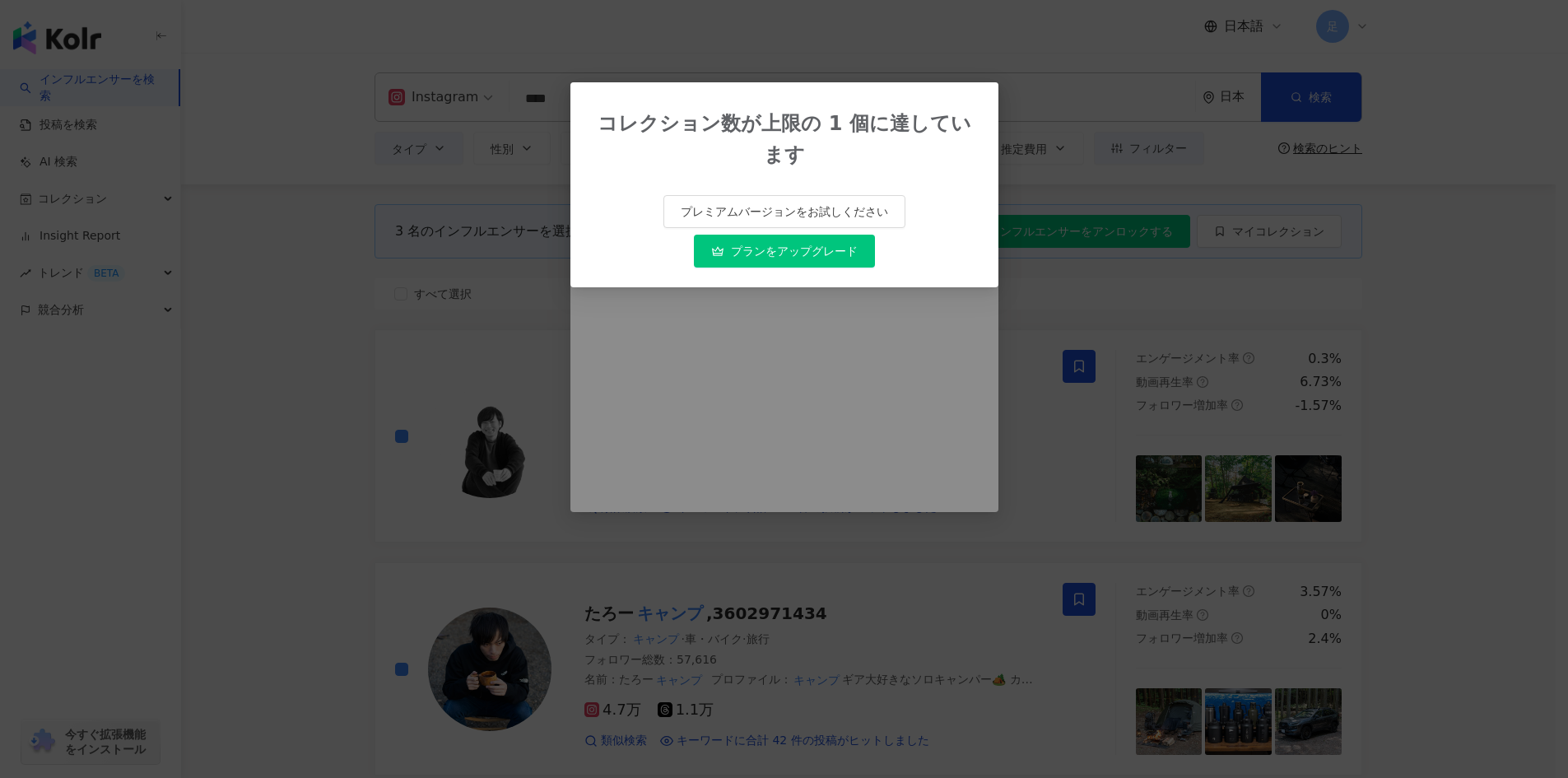
type input "****"
click at [853, 300] on div "コレクション数が上限の 1 個に達しています プレミアムバージョンをお試しください プランをアップグレード" at bounding box center [784, 389] width 1568 height 778
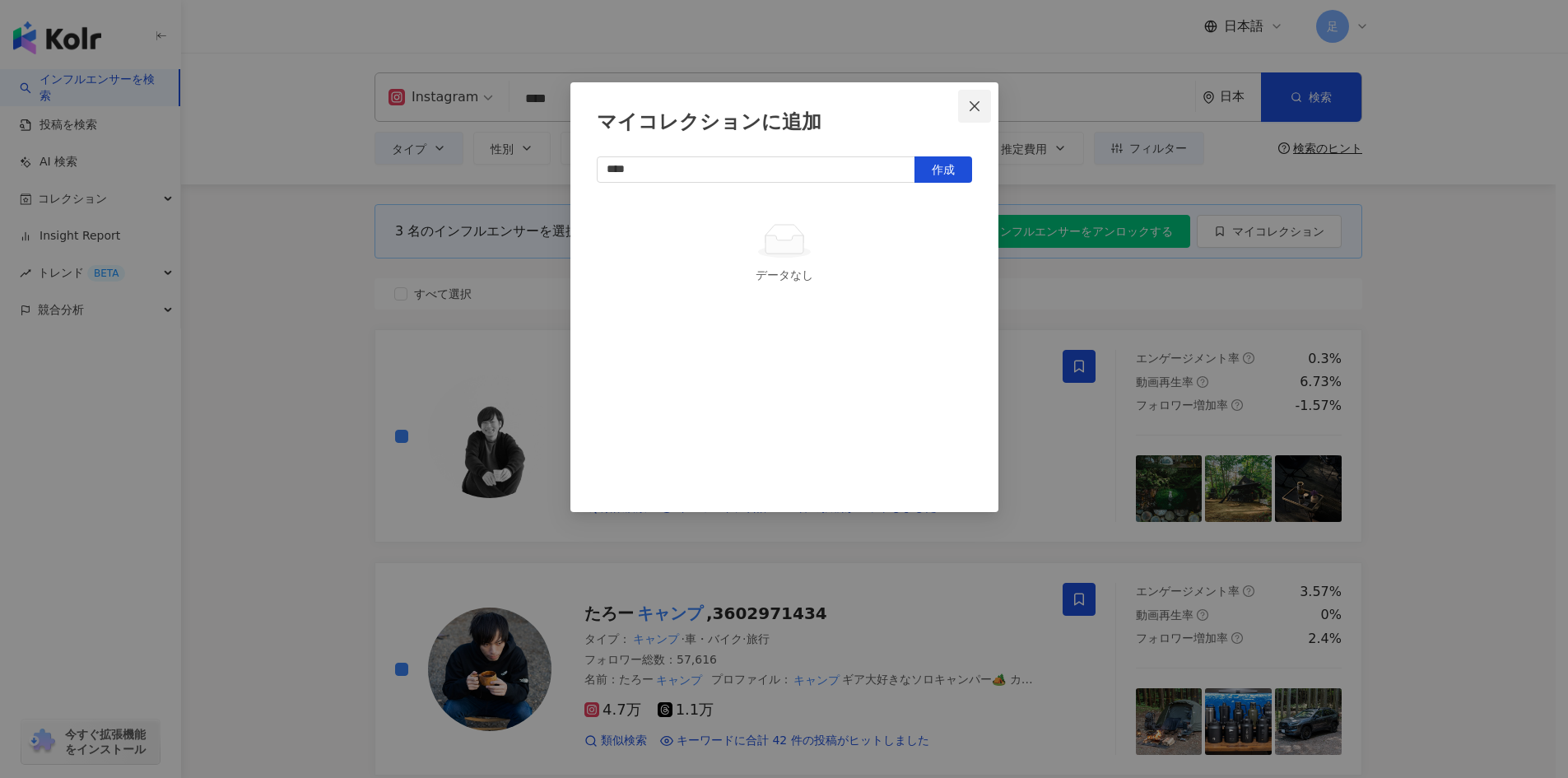
click at [979, 114] on button "Close" at bounding box center [974, 106] width 33 height 33
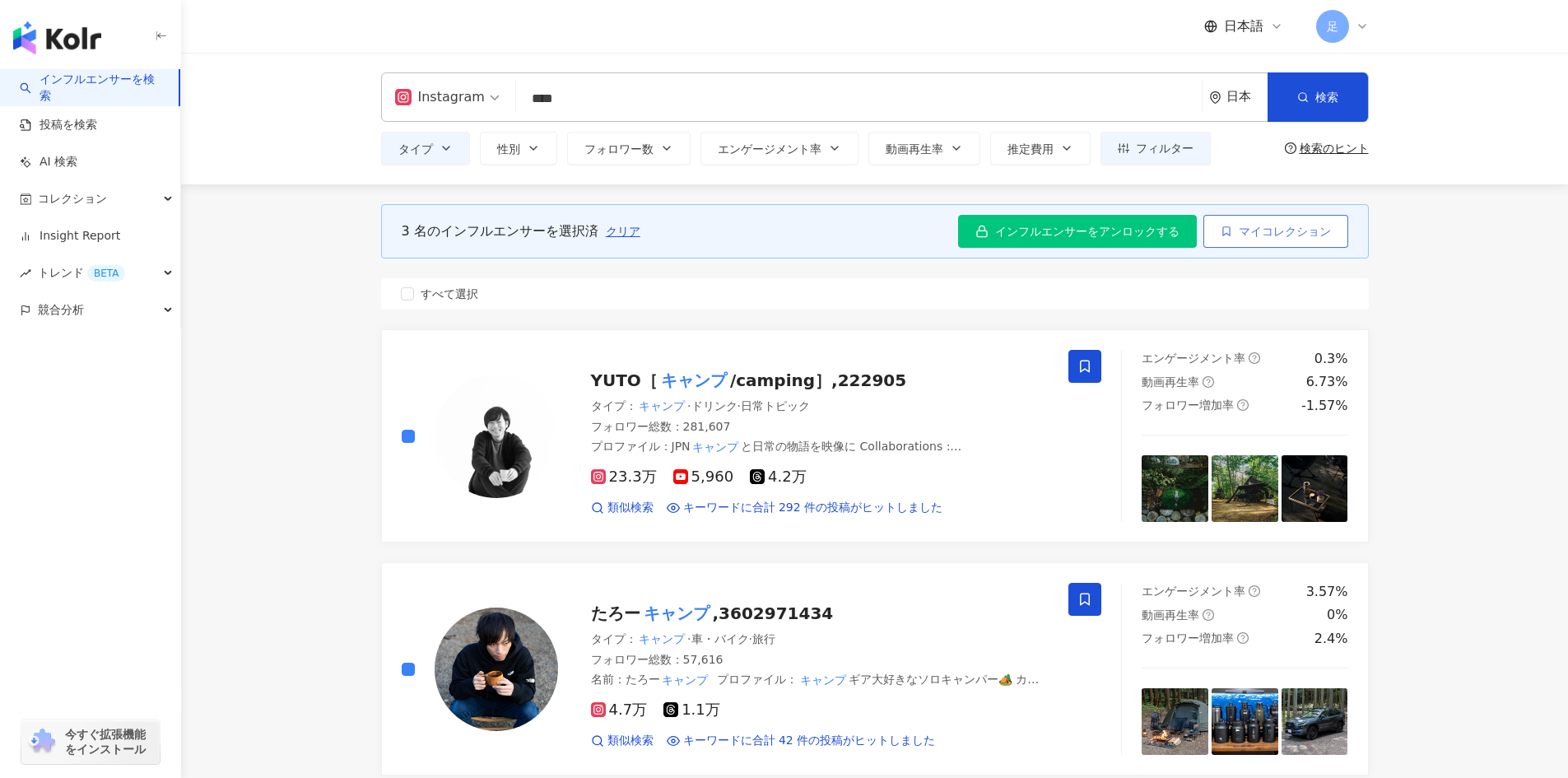
click at [1276, 233] on span "マイコレクション" at bounding box center [1284, 231] width 92 height 13
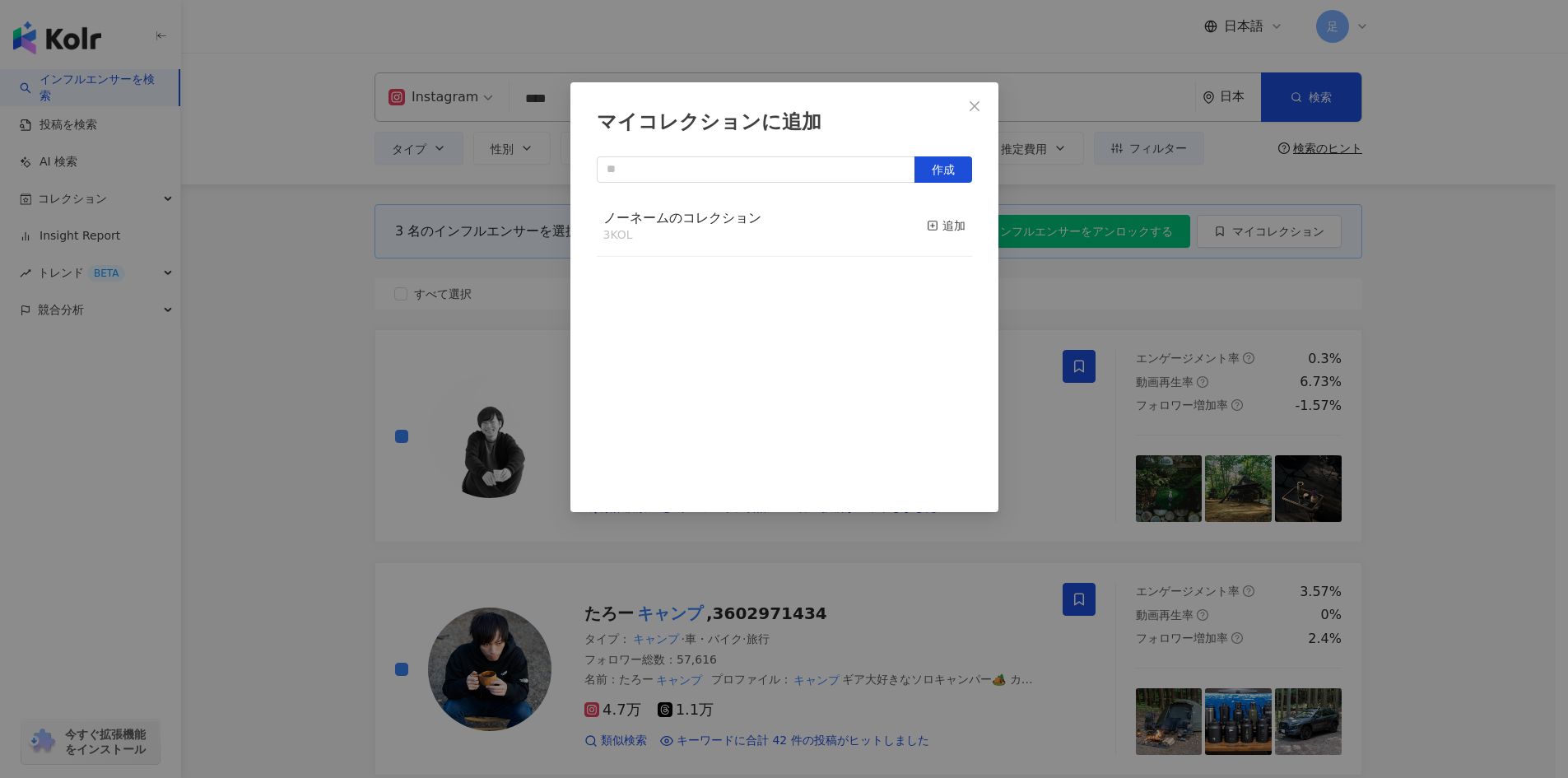
click at [795, 232] on div "ノーネームのコレクション 3 KOL 追加" at bounding box center [784, 226] width 376 height 62
click at [346, 307] on div "マイコレクションに追加 作成 ノーネームのコレクション 3 KOL 追加" at bounding box center [784, 389] width 1568 height 778
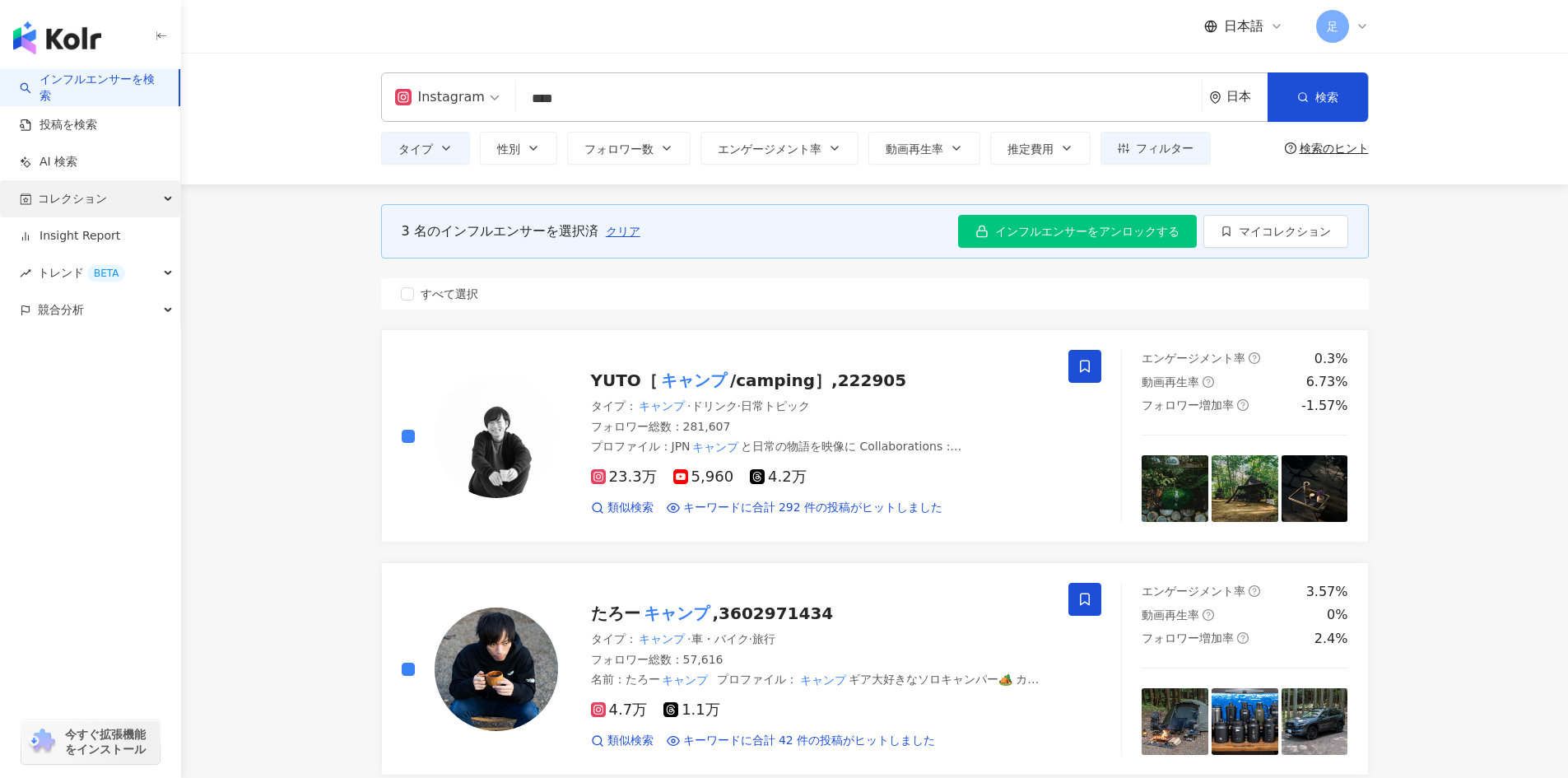
click at [70, 203] on span "コレクション" at bounding box center [72, 199] width 69 height 37
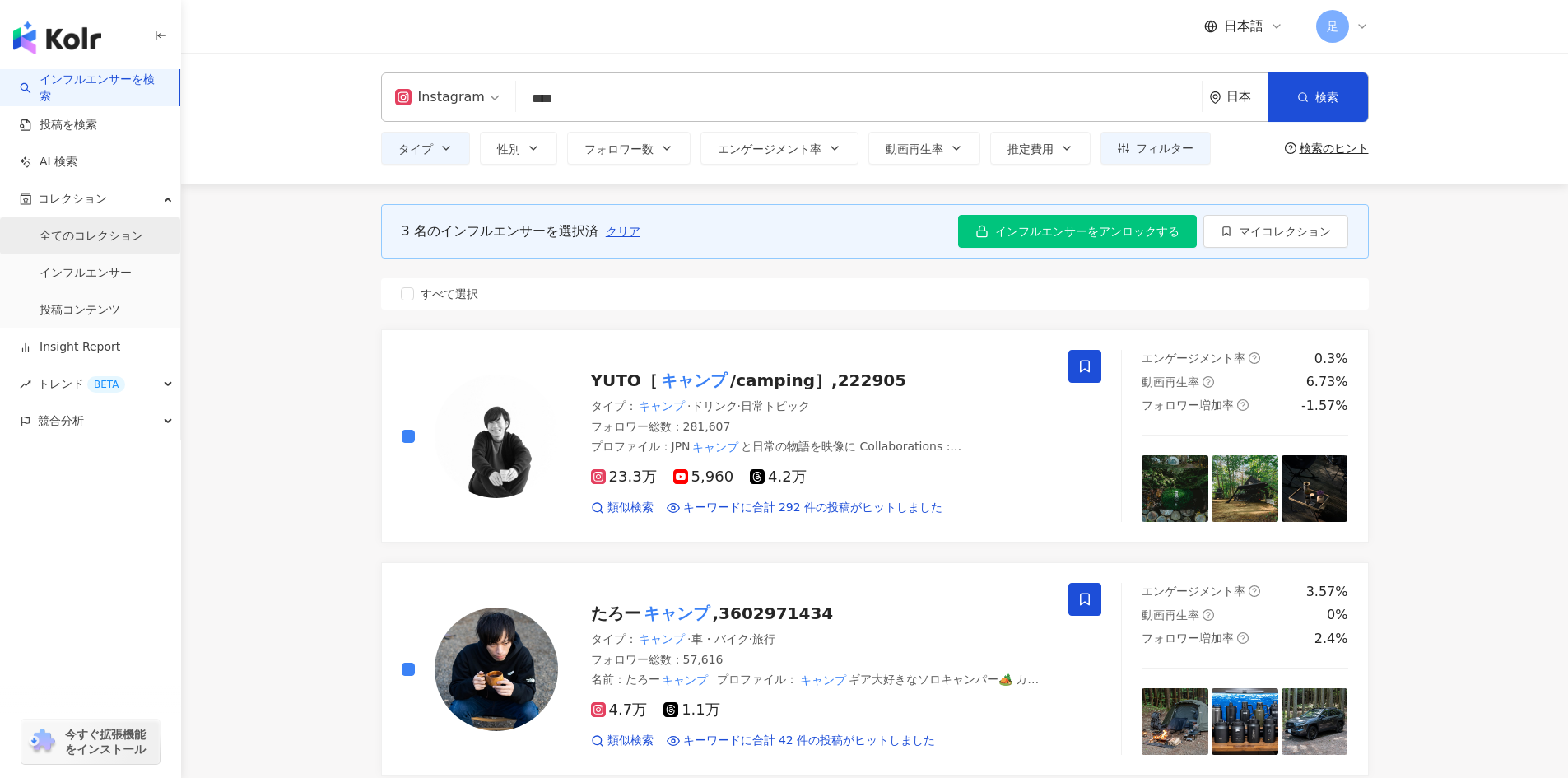
click at [108, 236] on link "全てのコレクション" at bounding box center [91, 236] width 104 height 16
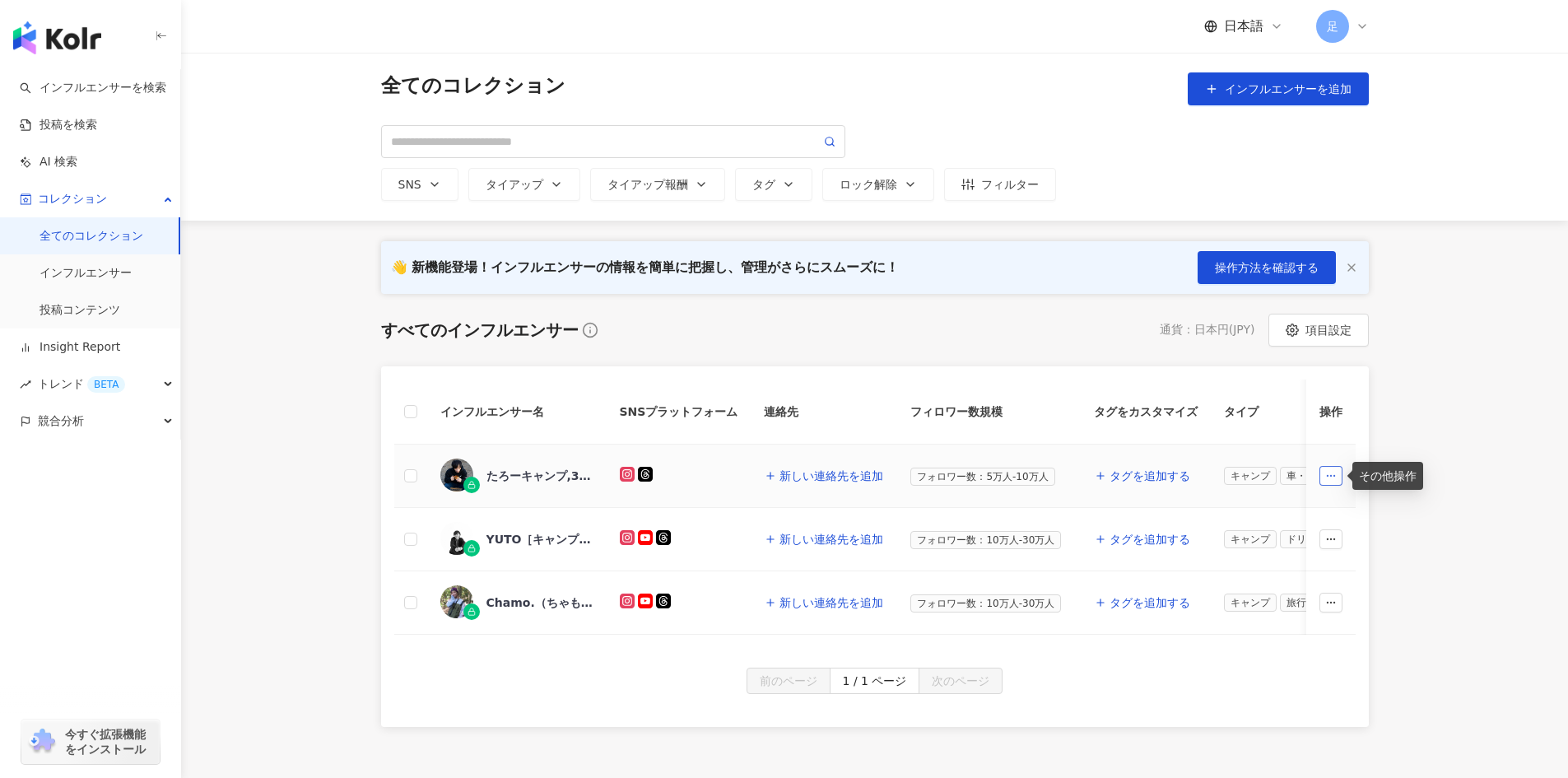
click at [1338, 480] on button "button" at bounding box center [1331, 476] width 23 height 20
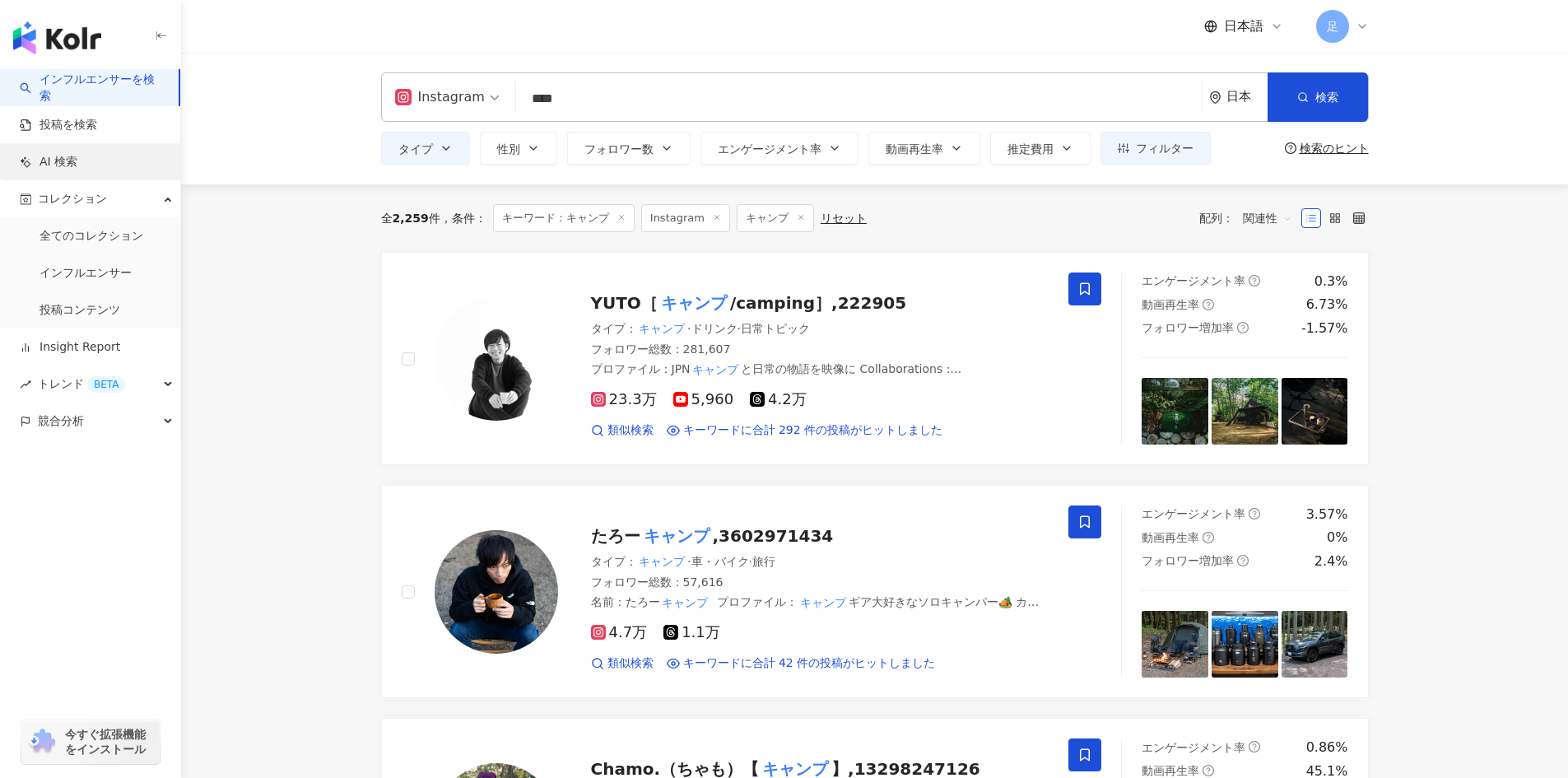
click at [78, 168] on link "AI 検索" at bounding box center [48, 162] width 57 height 16
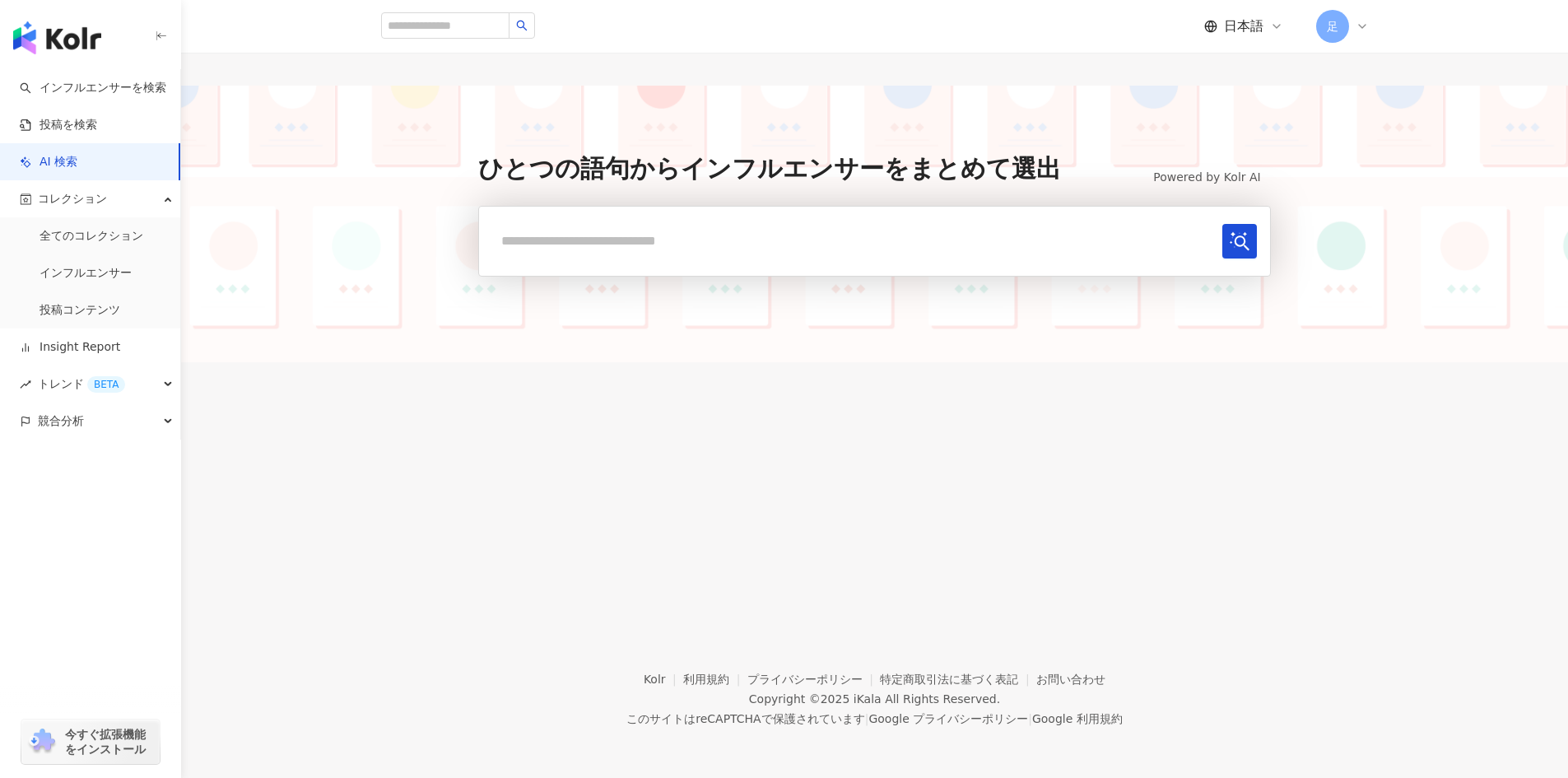
click at [733, 244] on input "text" at bounding box center [853, 241] width 723 height 34
click at [161, 427] on div "競合分析" at bounding box center [90, 420] width 181 height 37
click at [120, 460] on link "アカウント分析" at bounding box center [80, 458] width 81 height 16
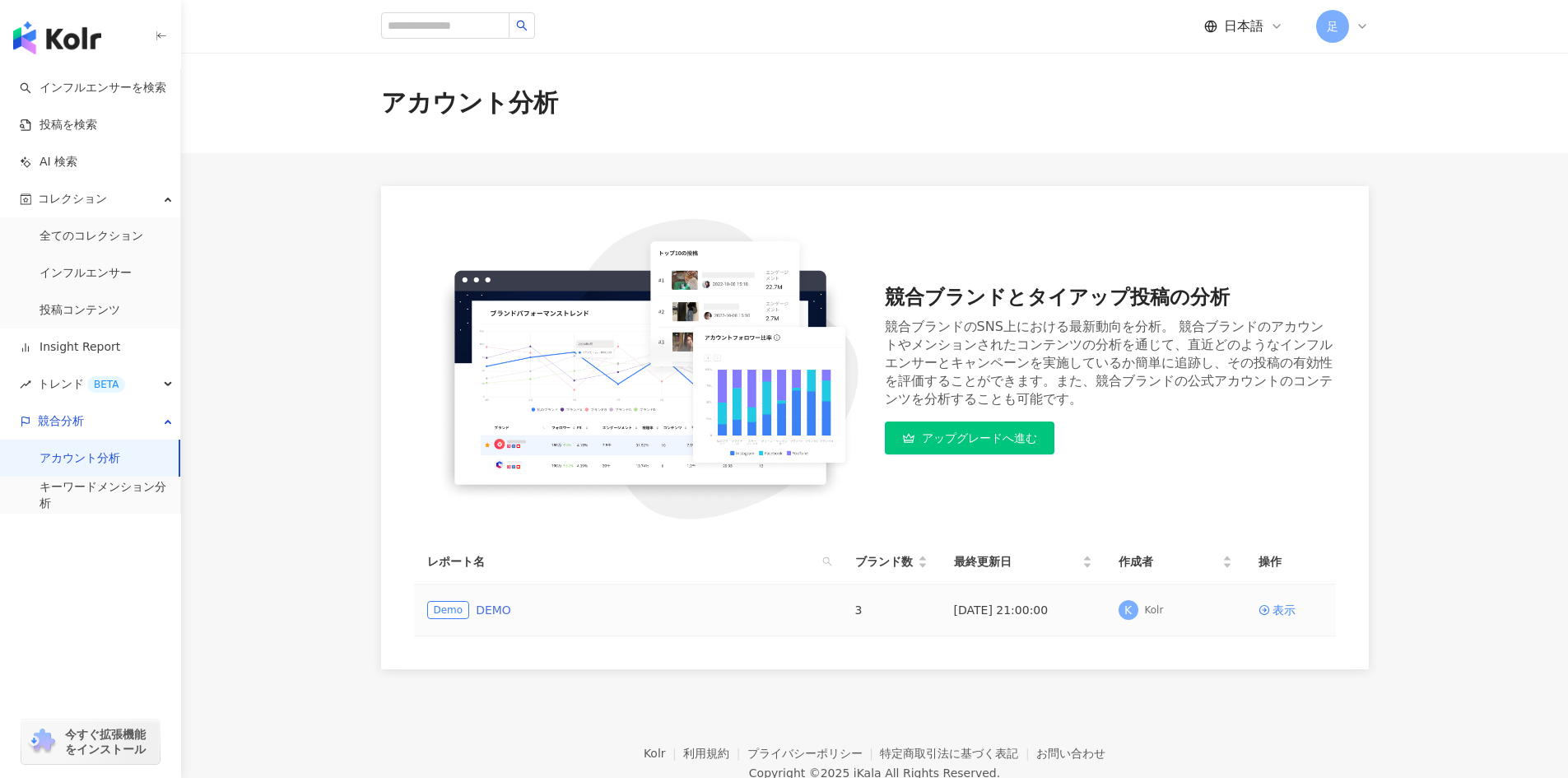
click at [481, 615] on link "DEMO" at bounding box center [494, 610] width 36 height 18
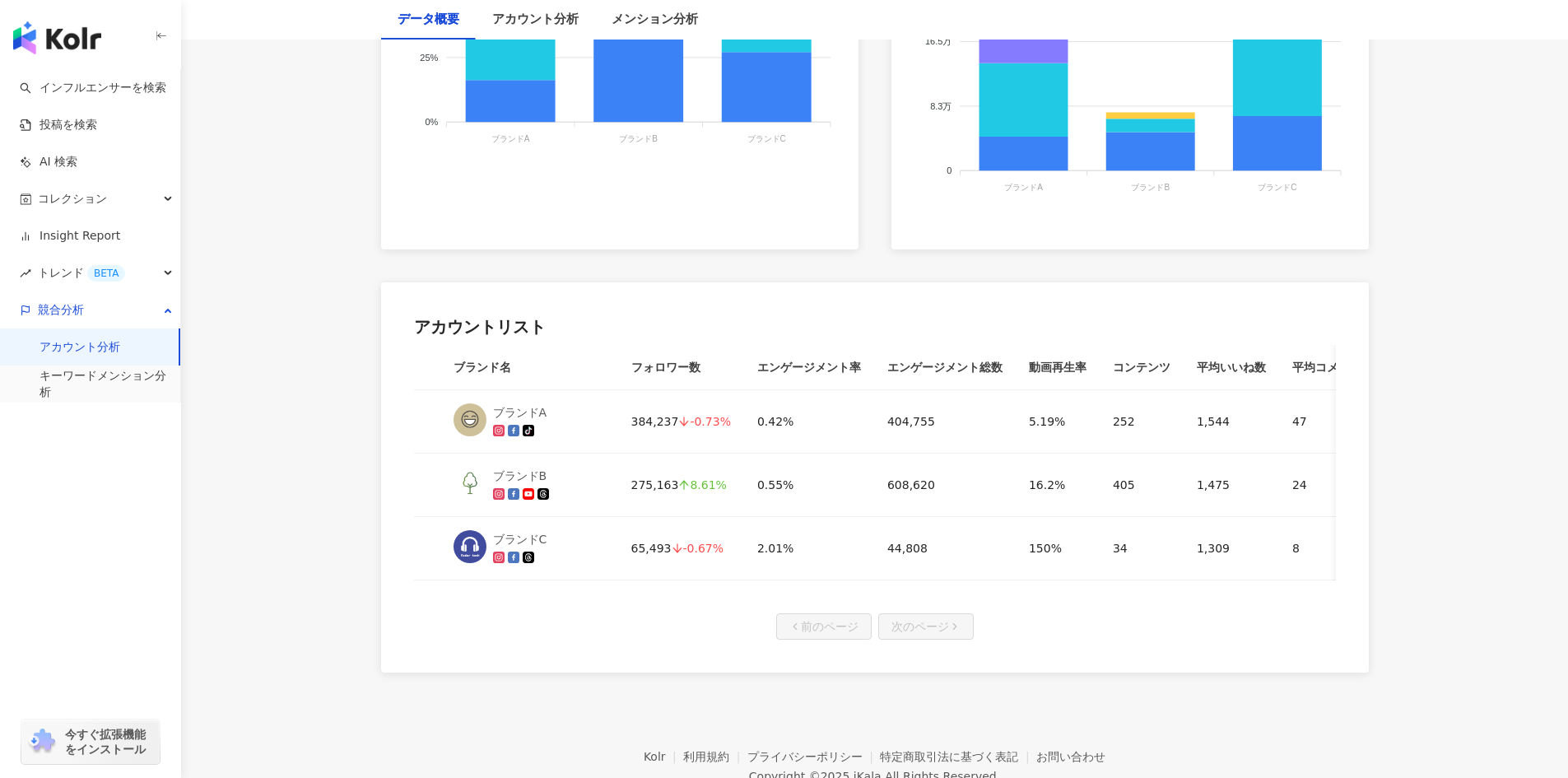
scroll to position [658, 0]
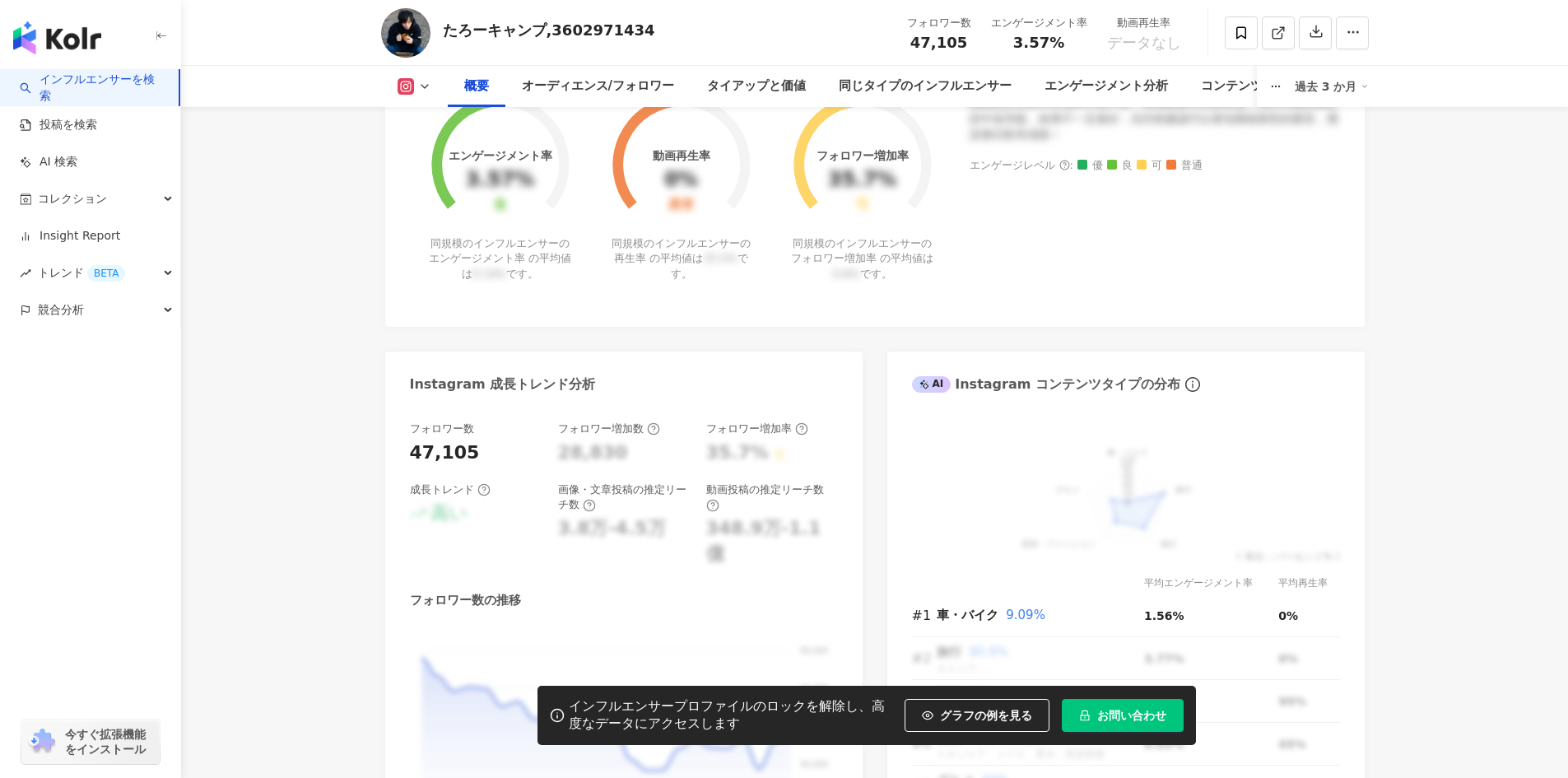
scroll to position [823, 0]
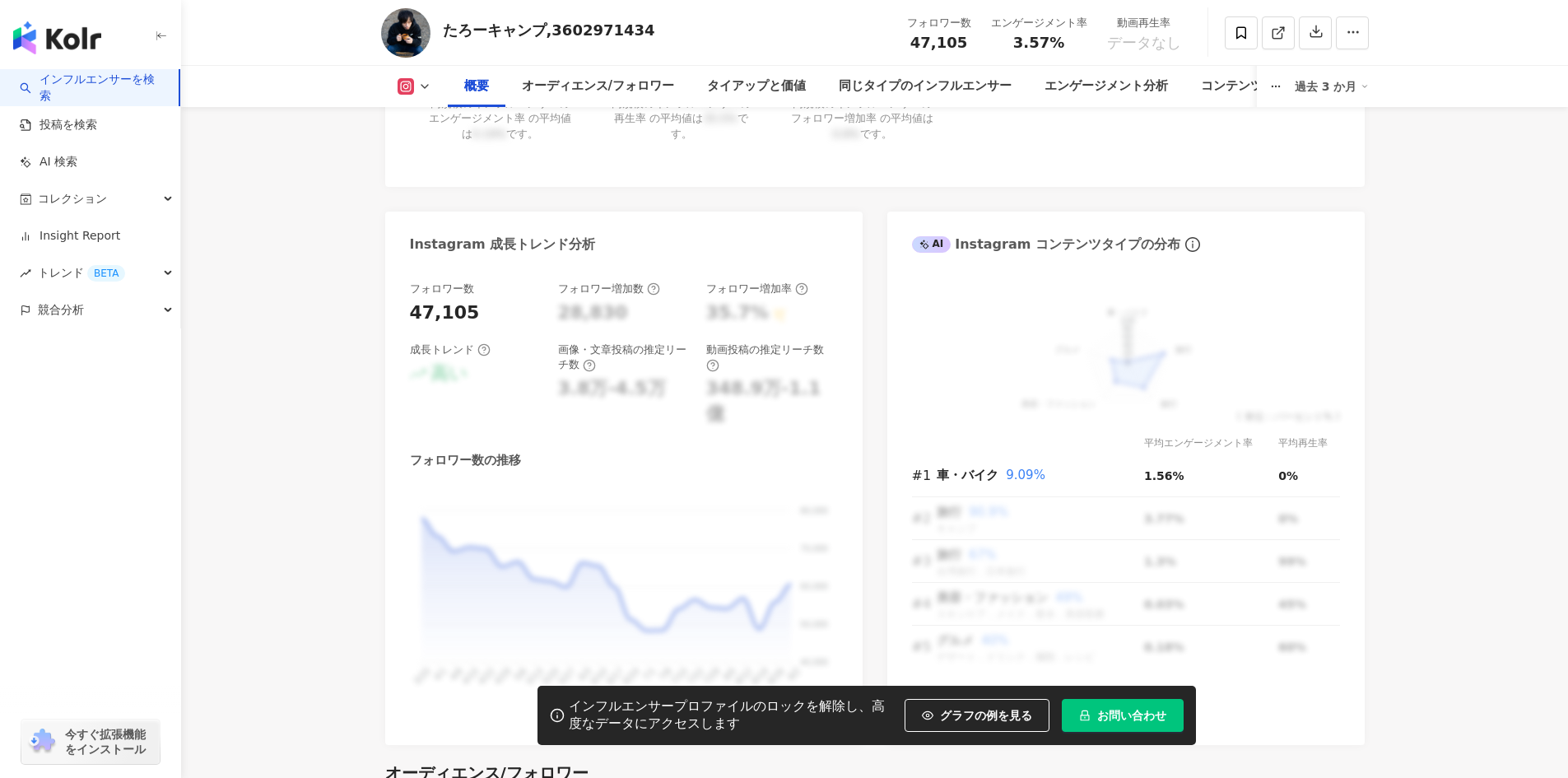
drag, startPoint x: 1517, startPoint y: 283, endPoint x: 1517, endPoint y: 297, distance: 14.0
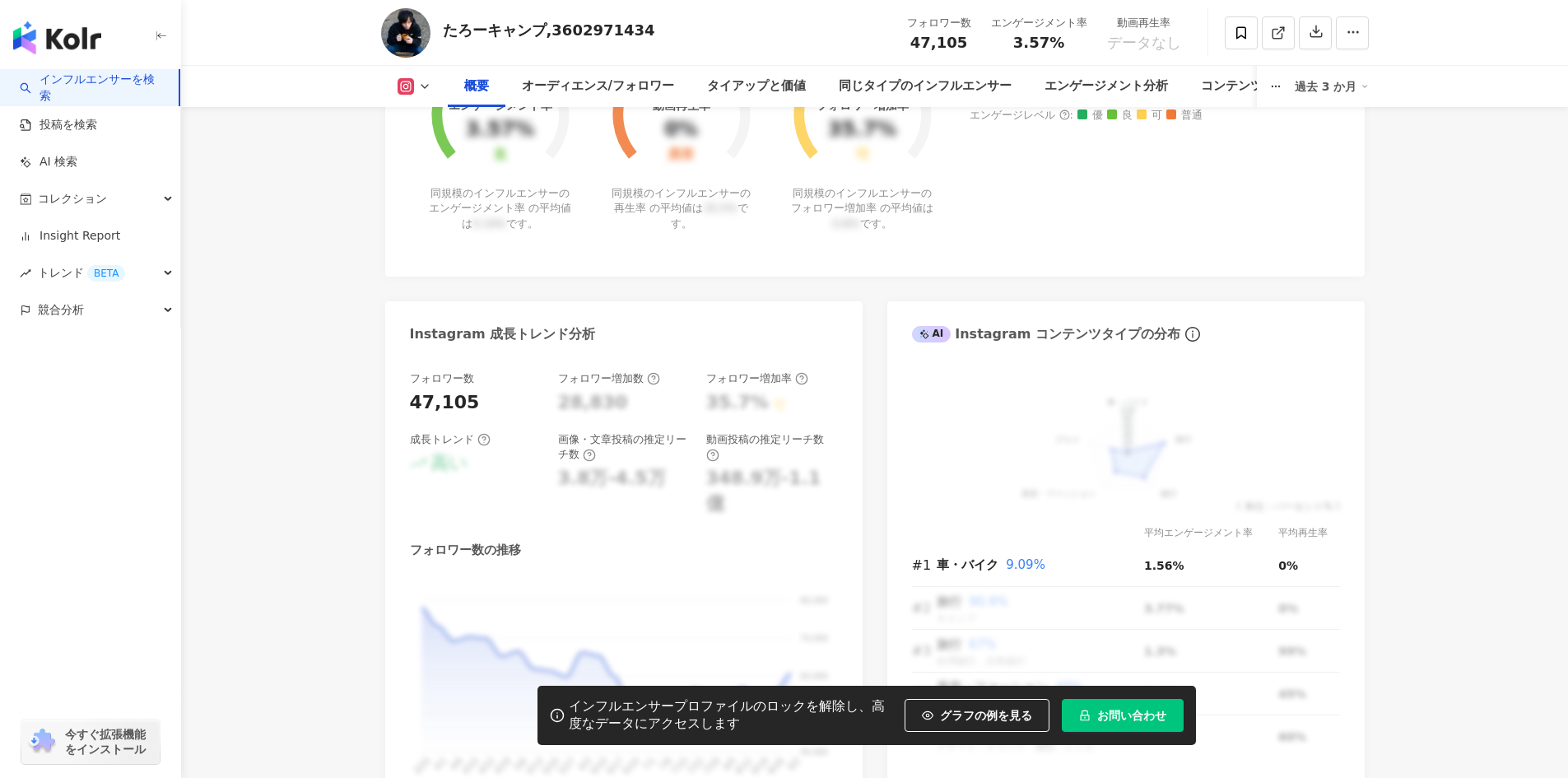
scroll to position [494, 0]
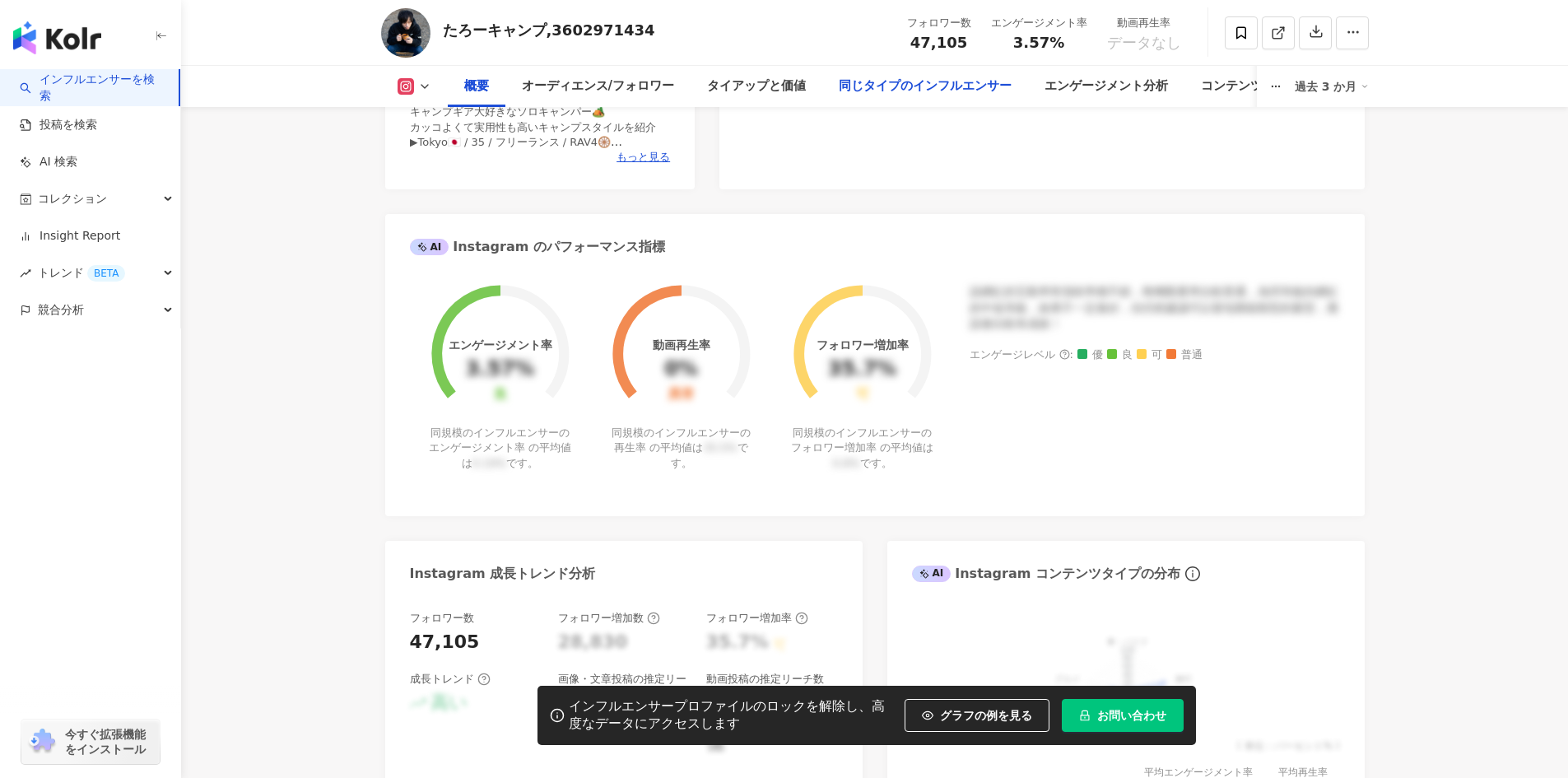
click at [971, 91] on div "同じタイプのインフルエンサー" at bounding box center [925, 87] width 173 height 20
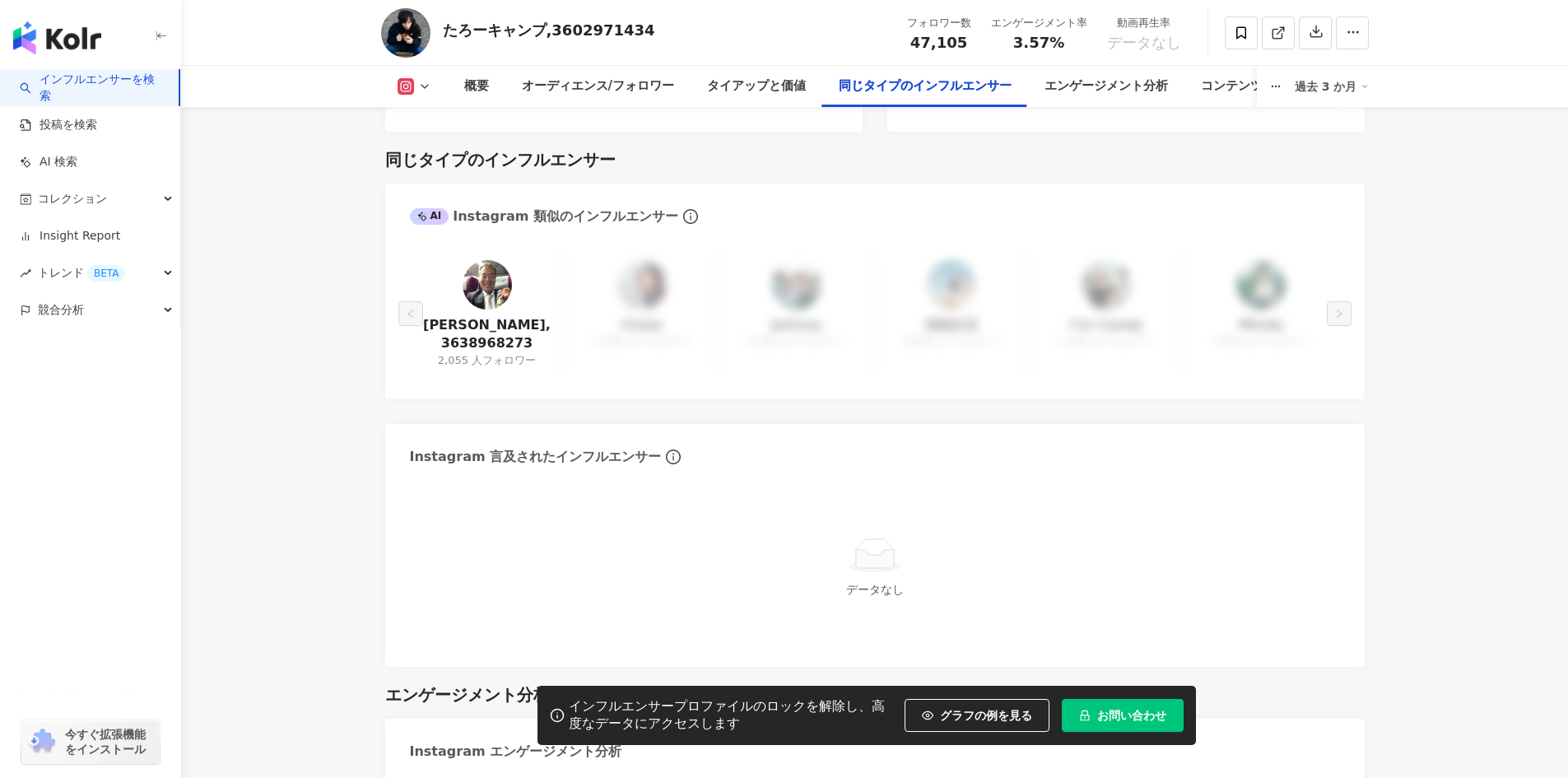
click at [1329, 87] on div "過去 3 か月" at bounding box center [1332, 86] width 74 height 26
click at [1489, 254] on main "4.7万 1.1万 たろーキャンプ,3602971434 フォロワー数 47,105 エンゲージメント率 3.57% 動画再生率 データなし 概要 オーディエ…" at bounding box center [874, 127] width 1387 height 5634
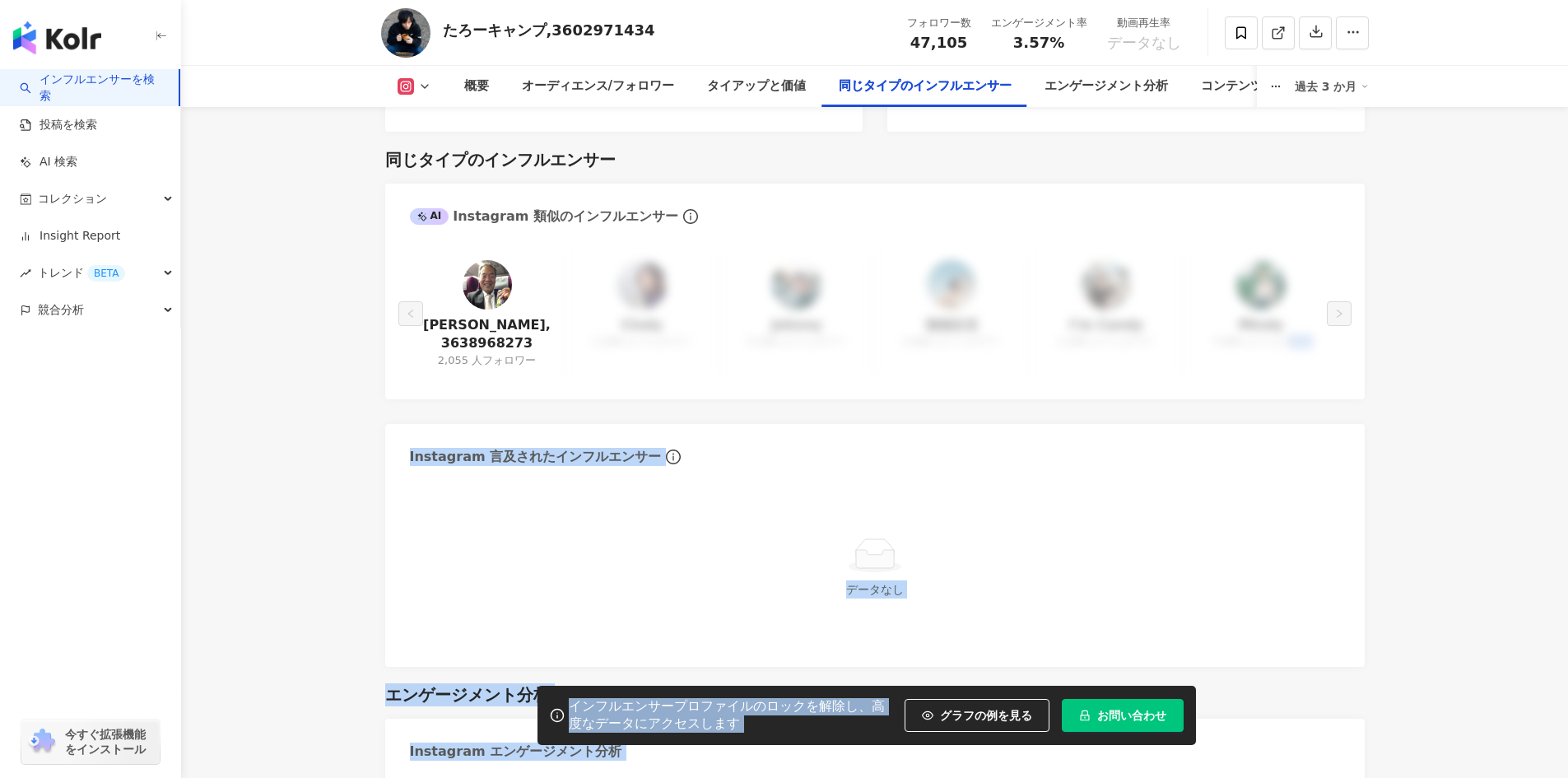
drag, startPoint x: 1216, startPoint y: 689, endPoint x: 1315, endPoint y: 1124, distance: 446.1
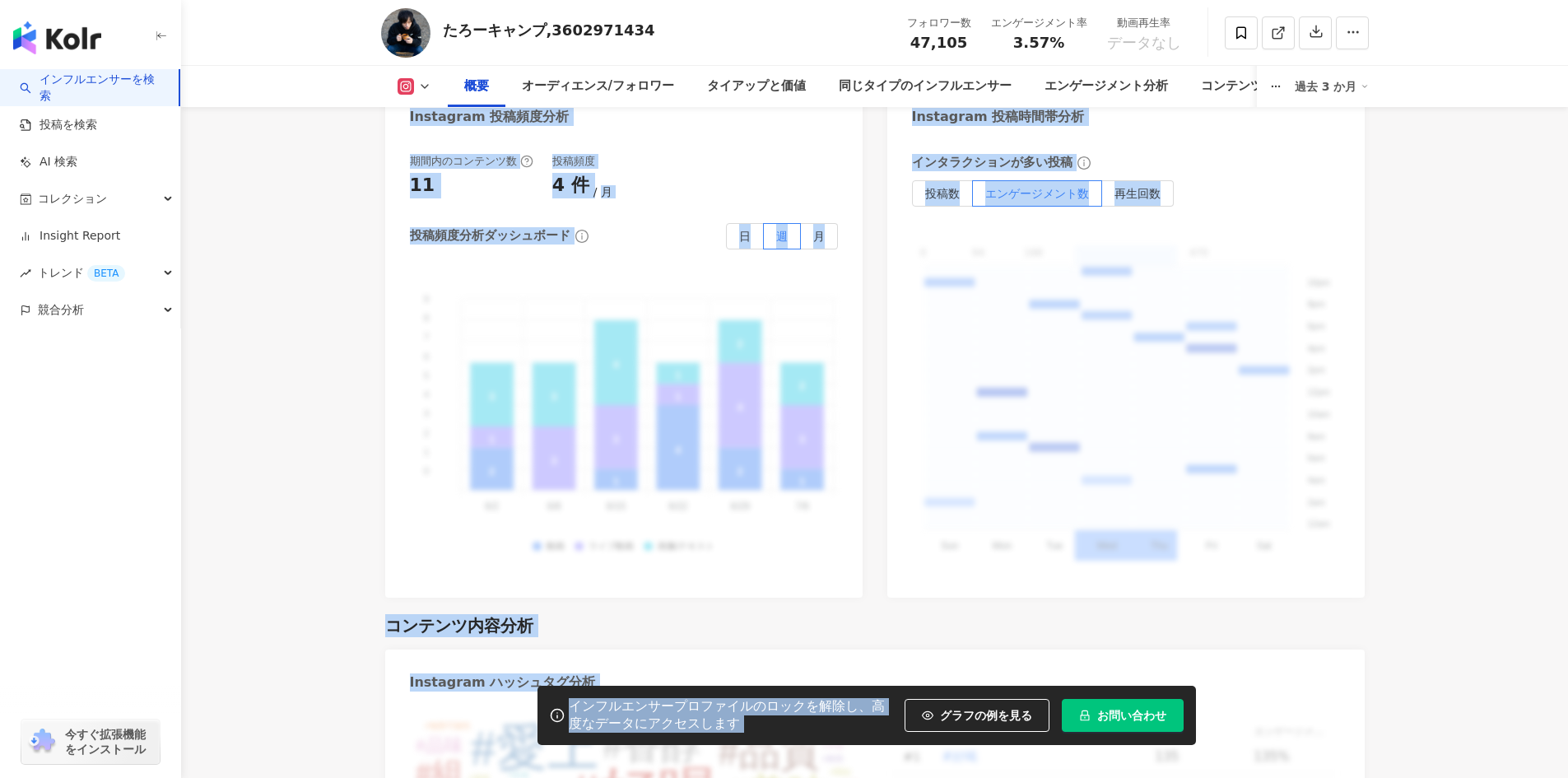
scroll to position [494, 0]
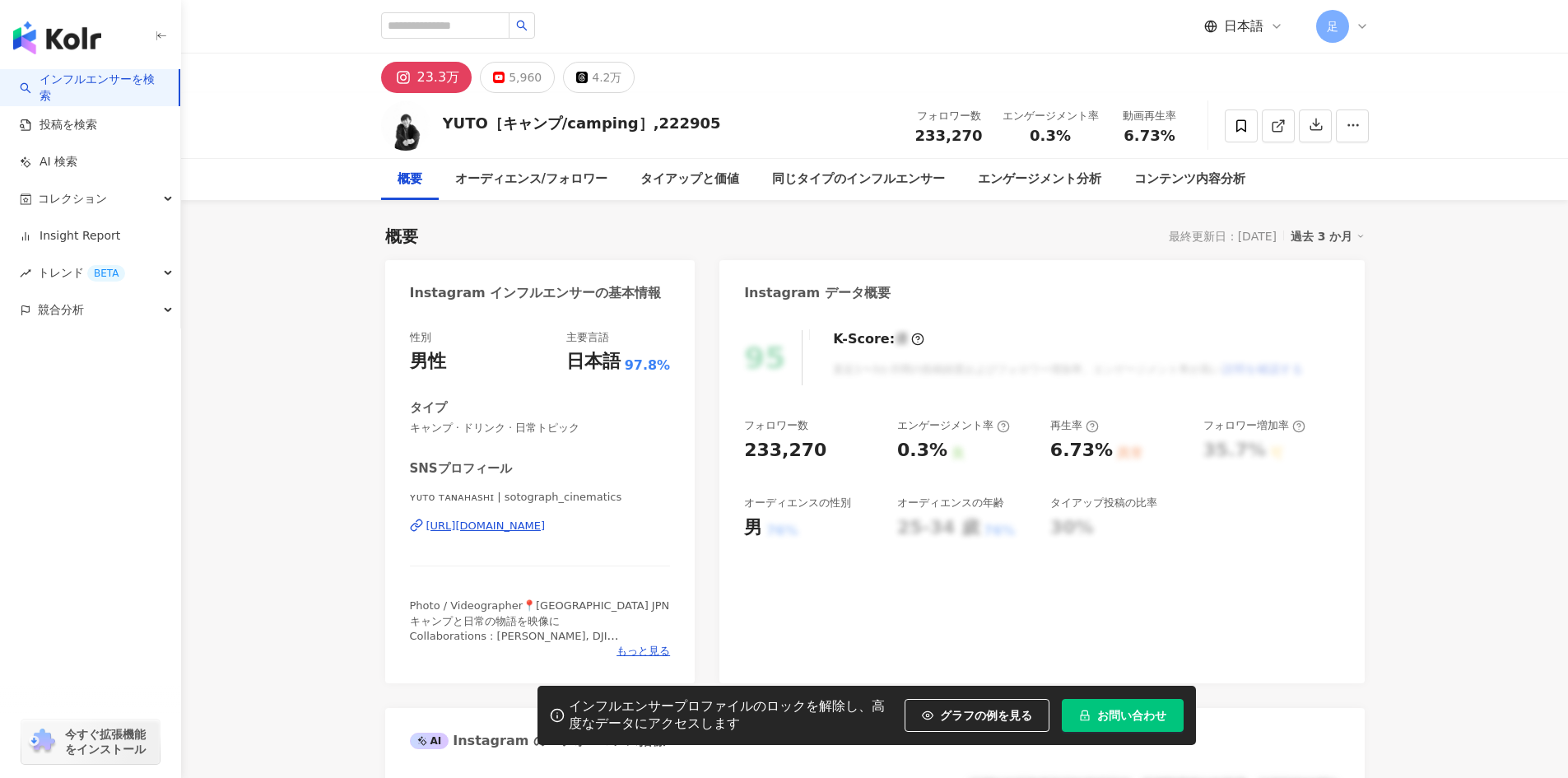
click at [594, 126] on div "YUTO［キャンプ/camping］,222905" at bounding box center [581, 123] width 278 height 21
click at [584, 125] on div "YUTO［キャンプ/camping］,222905" at bounding box center [581, 123] width 278 height 21
click at [1350, 136] on button "button" at bounding box center [1352, 125] width 33 height 33
click at [983, 233] on div "概要 最終更新日：2025/08/25 過去 3 か月" at bounding box center [875, 236] width 979 height 23
click at [472, 525] on div "https://www.instagram.com/sotograph_cinematics/" at bounding box center [486, 526] width 119 height 15
